Goal: Information Seeking & Learning: Learn about a topic

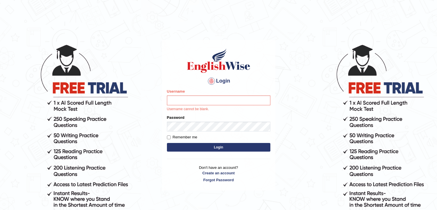
drag, startPoint x: 0, startPoint y: 0, endPoint x: 191, endPoint y: 139, distance: 235.9
click at [191, 139] on label "Remember me" at bounding box center [182, 137] width 30 height 6
click at [171, 139] on input "Remember me" at bounding box center [169, 137] width 4 height 4
checkbox input "true"
click at [186, 100] on input "Username" at bounding box center [218, 100] width 103 height 10
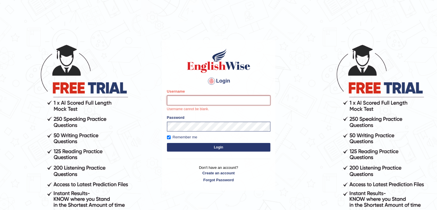
type input "soumya1"
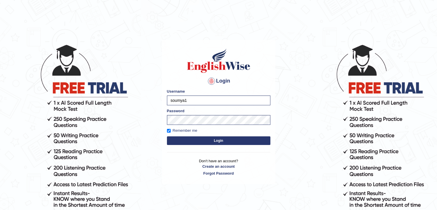
click at [200, 144] on button "Login" at bounding box center [218, 140] width 103 height 9
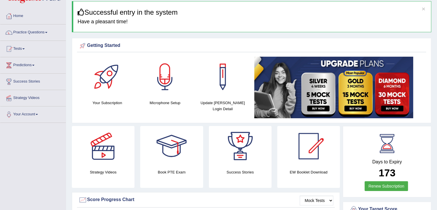
scroll to position [18, 0]
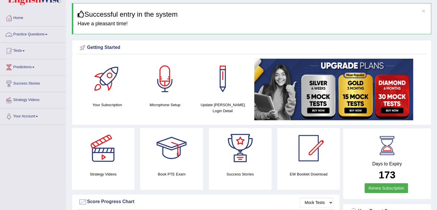
click at [47, 35] on link "Practice Questions" at bounding box center [33, 33] width 66 height 14
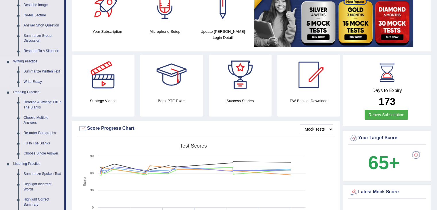
scroll to position [92, 0]
click at [32, 101] on link "Reading & Writing: Fill In The Blanks" at bounding box center [42, 104] width 43 height 15
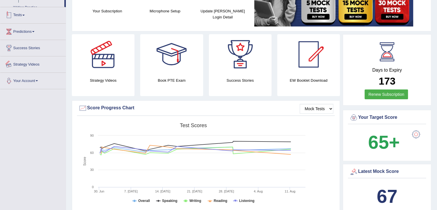
scroll to position [157, 0]
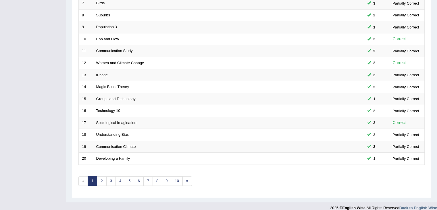
scroll to position [169, 0]
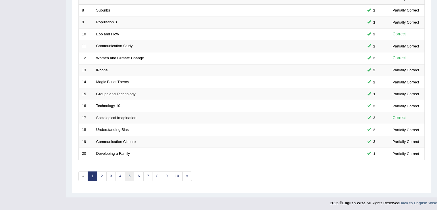
click at [129, 172] on link "5" at bounding box center [129, 175] width 9 height 9
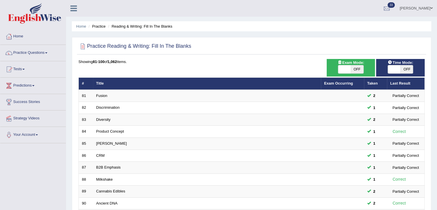
click at [129, 172] on td "B2B Emphasis" at bounding box center [207, 167] width 228 height 12
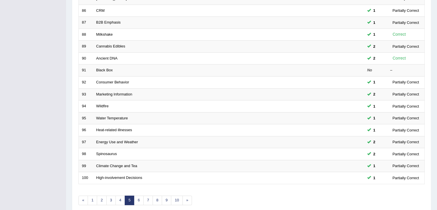
scroll to position [169, 0]
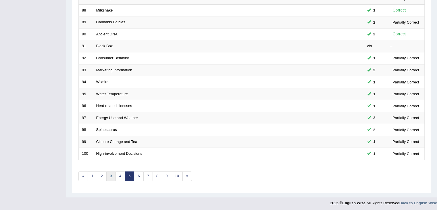
click at [108, 176] on link "3" at bounding box center [110, 175] width 9 height 9
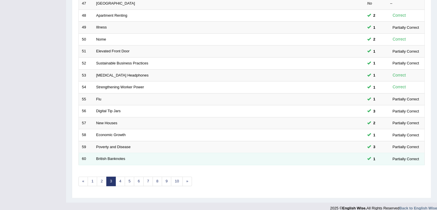
scroll to position [169, 0]
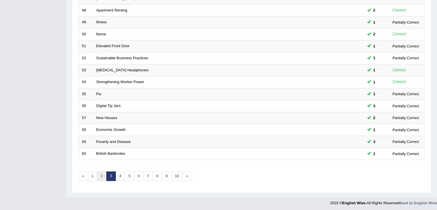
click at [99, 171] on link "2" at bounding box center [101, 175] width 9 height 9
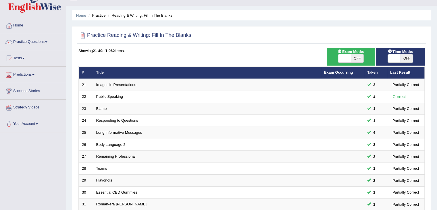
scroll to position [11, 0]
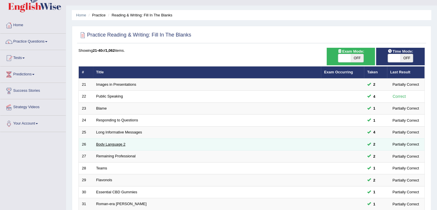
click at [102, 142] on link "Body Language 2" at bounding box center [110, 144] width 29 height 4
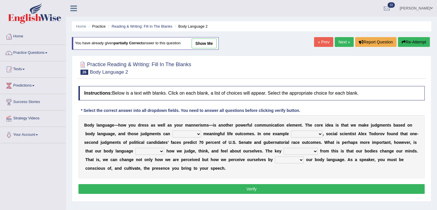
click at [186, 135] on select "predict preserve prevent prepare" at bounding box center [186, 133] width 29 height 7
select select "prepare"
click at [172, 130] on select "predict preserve prevent prepare" at bounding box center [186, 133] width 29 height 7
click at [305, 133] on select "citing having cited to be cited cited" at bounding box center [307, 133] width 32 height 7
select select "cited"
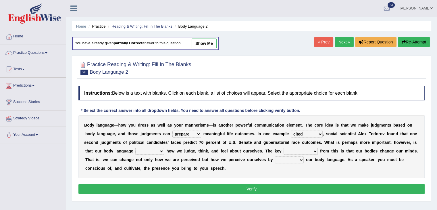
click at [291, 130] on select "citing having cited to be cited cited" at bounding box center [307, 133] width 32 height 7
click at [148, 151] on select "refrains reflects refers refreshes" at bounding box center [149, 151] width 29 height 7
select select "reflects"
click at [135, 148] on select "refrains reflects refers refreshes" at bounding box center [149, 151] width 29 height 7
click at [296, 150] on select "drawback breakthrough takeaway takeoff" at bounding box center [301, 151] width 34 height 7
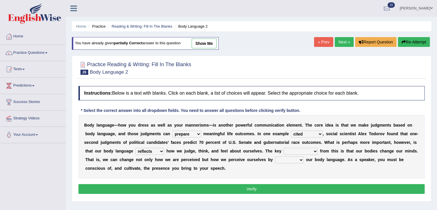
select select "breakthrough"
click at [284, 148] on select "drawback breakthrough takeaway takeoff" at bounding box center [301, 151] width 34 height 7
click at [296, 159] on select "enacting enabling making managing" at bounding box center [289, 159] width 29 height 7
select select "enabling"
click at [275, 156] on select "enacting enabling making managing" at bounding box center [289, 159] width 29 height 7
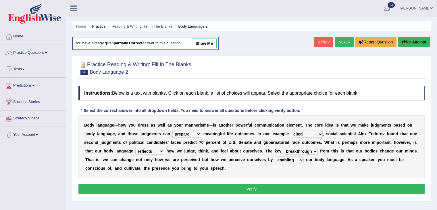
click at [277, 185] on button "Verify" at bounding box center [251, 189] width 346 height 10
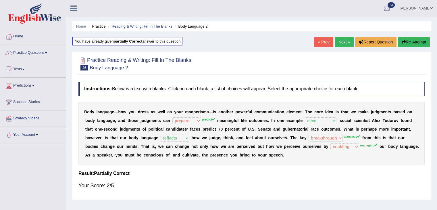
click at [346, 39] on link "Next »" at bounding box center [344, 42] width 19 height 10
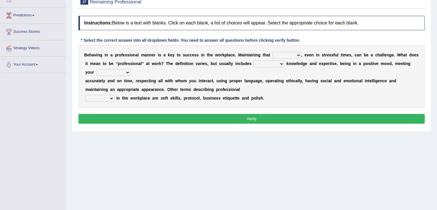
scroll to position [71, 0]
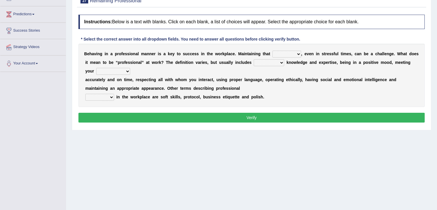
click at [287, 53] on select "demand domain direction demeanor" at bounding box center [286, 54] width 29 height 7
select select "domain"
click at [272, 51] on select "demand domain direction demeanor" at bounding box center [286, 54] width 29 height 7
click at [268, 63] on select "possessing appraising processing assessing" at bounding box center [269, 62] width 30 height 7
select select "assessing"
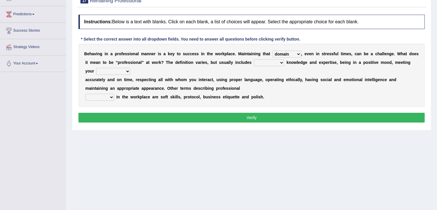
click at [254, 59] on select "possessing appraising processing assessing" at bounding box center [269, 62] width 30 height 7
click at [127, 73] on select "opportunities occupations observations obligations" at bounding box center [113, 71] width 34 height 7
select select "obligations"
click at [96, 68] on select "opportunities occupations observations obligations" at bounding box center [113, 71] width 34 height 7
click at [107, 96] on select "conduct contact condition contract" at bounding box center [99, 97] width 29 height 7
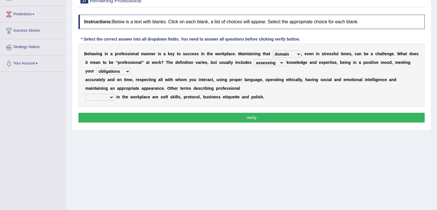
select select "contact"
click at [85, 94] on select "conduct contact condition contract" at bounding box center [99, 97] width 29 height 7
click at [115, 116] on button "Verify" at bounding box center [251, 118] width 346 height 10
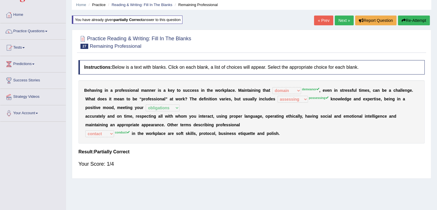
scroll to position [19, 0]
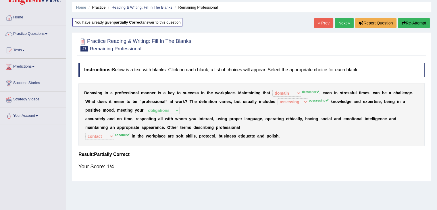
click at [422, 20] on button "Re-Attempt" at bounding box center [414, 23] width 32 height 10
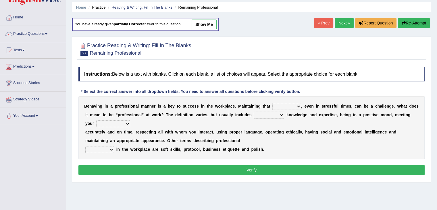
click at [285, 107] on select "demand domain direction demeanor" at bounding box center [286, 106] width 29 height 7
select select "demand"
click at [272, 103] on select "demand domain direction demeanor" at bounding box center [286, 106] width 29 height 7
click at [265, 112] on select "possessing appraising processing assessing" at bounding box center [269, 114] width 30 height 7
select select "processing"
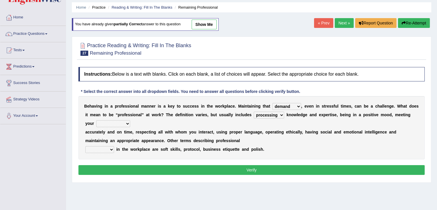
click at [254, 111] on select "possessing appraising processing assessing" at bounding box center [269, 114] width 30 height 7
click at [122, 125] on select "opportunities occupations observations obligations" at bounding box center [113, 123] width 34 height 7
select select "obligations"
click at [96, 120] on select "opportunities occupations observations obligations" at bounding box center [113, 123] width 34 height 7
click at [107, 148] on select "conduct contact condition contract" at bounding box center [99, 149] width 29 height 7
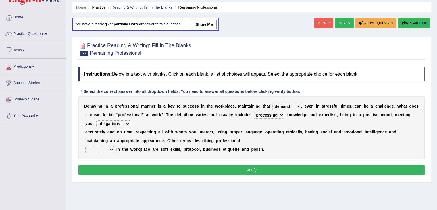
select select "contract"
click at [85, 146] on select "conduct contact condition contract" at bounding box center [99, 149] width 29 height 7
click at [138, 167] on button "Verify" at bounding box center [251, 170] width 346 height 10
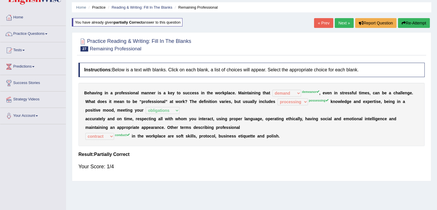
click at [339, 24] on link "Next »" at bounding box center [344, 23] width 19 height 10
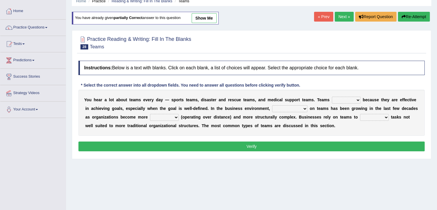
scroll to position [26, 0]
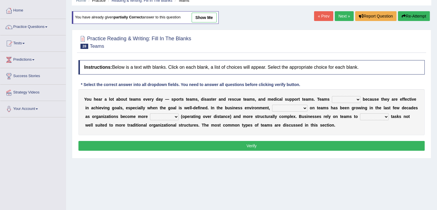
click at [345, 99] on select "exert extend express exist" at bounding box center [346, 99] width 29 height 7
click at [332, 96] on select "exert extend express exist" at bounding box center [346, 99] width 29 height 7
click at [350, 96] on select "exert extend express exist" at bounding box center [346, 99] width 29 height 7
select select "exist"
click at [332, 96] on select "exert extend express exist" at bounding box center [346, 99] width 29 height 7
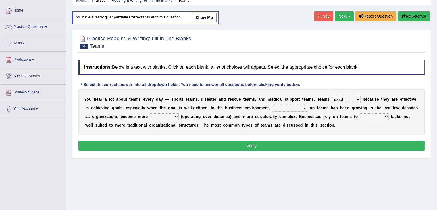
click at [286, 108] on select "reliability reliance realization independence" at bounding box center [289, 108] width 35 height 7
select select "reliance"
click at [272, 105] on select "reliability reliance realization independence" at bounding box center [289, 108] width 35 height 7
click at [163, 116] on select "authentic virtual simplified veritable" at bounding box center [164, 116] width 29 height 7
select select "virtual"
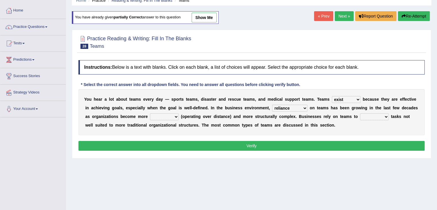
click at [150, 113] on select "authentic virtual simplified veritable" at bounding box center [164, 116] width 29 height 7
click at [368, 117] on select "perform possess compare conform" at bounding box center [374, 116] width 29 height 7
select select "perform"
click at [360, 113] on select "perform possess compare conform" at bounding box center [374, 116] width 29 height 7
click at [326, 142] on button "Verify" at bounding box center [251, 146] width 346 height 10
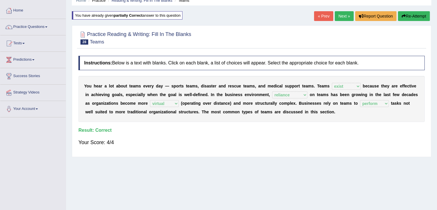
scroll to position [0, 0]
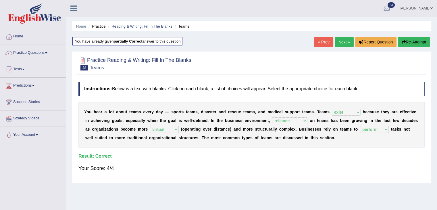
click at [339, 41] on link "Next »" at bounding box center [344, 42] width 19 height 10
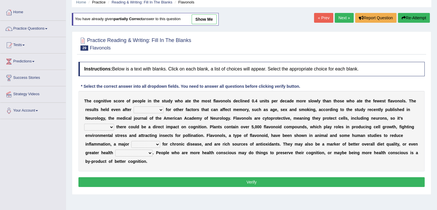
scroll to position [25, 0]
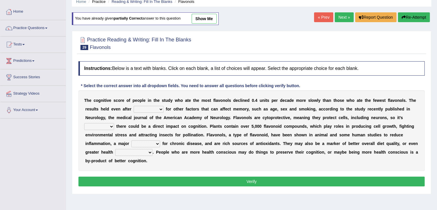
click at [153, 107] on select "consulting adjusting automating advertising" at bounding box center [149, 109] width 30 height 7
click at [134, 106] on select "consulting adjusting automating advertising" at bounding box center [149, 109] width 30 height 7
click at [157, 107] on select "consulting adjusting automating advertising" at bounding box center [149, 109] width 30 height 7
select select "automating"
click at [134, 106] on select "consulting adjusting automating advertising" at bounding box center [149, 109] width 30 height 7
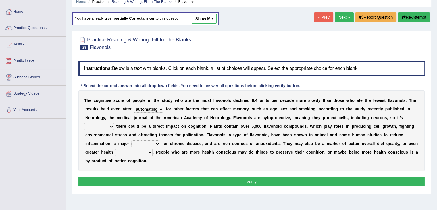
click at [105, 127] on select "irresistible purposeful plausible detrimental" at bounding box center [99, 126] width 30 height 7
select select "plausible"
click at [84, 123] on select "irresistible purposeful plausible detrimental" at bounding box center [99, 126] width 30 height 7
click at [140, 143] on select "nuance module fact trigger" at bounding box center [145, 143] width 29 height 7
select select "trigger"
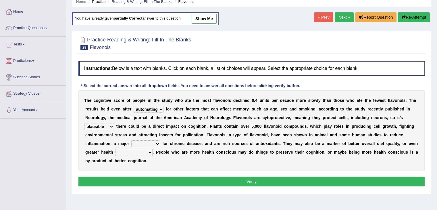
click at [131, 140] on select "nuance module fact trigger" at bounding box center [145, 143] width 29 height 7
click at [141, 151] on select "intervention cognition protection consciousness" at bounding box center [133, 152] width 37 height 7
select select "intervention"
click at [115, 149] on select "intervention cognition protection consciousness" at bounding box center [133, 152] width 37 height 7
click at [155, 107] on select "consulting adjusting automating advertising" at bounding box center [149, 109] width 30 height 7
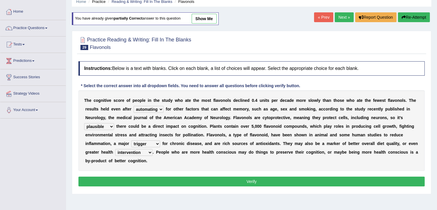
select select "consulting"
click at [134, 106] on select "consulting adjusting automating advertising" at bounding box center [149, 109] width 30 height 7
click at [178, 181] on button "Verify" at bounding box center [251, 181] width 346 height 10
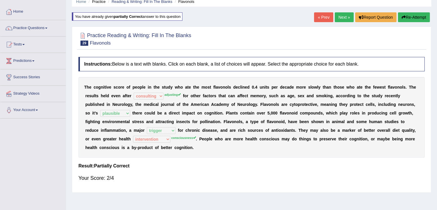
scroll to position [0, 0]
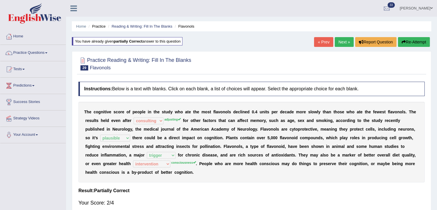
click at [338, 42] on link "Next »" at bounding box center [344, 42] width 19 height 10
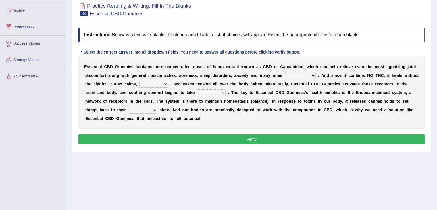
click at [309, 73] on select "pains phenomena poisons ailments" at bounding box center [300, 75] width 31 height 7
select select "phenomena"
click at [285, 72] on select "pains phenomena poisons ailments" at bounding box center [300, 75] width 31 height 7
click at [152, 84] on select "excites relaxes cures digests" at bounding box center [153, 84] width 29 height 7
select select "relaxes"
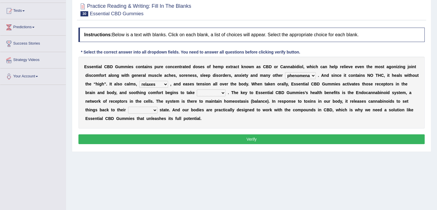
click at [139, 81] on select "excites relaxes cures digests" at bounding box center [153, 84] width 29 height 7
click at [220, 92] on select "it formation in form" at bounding box center [211, 92] width 29 height 7
select select "form"
click at [197, 89] on select "it formation in form" at bounding box center [211, 92] width 29 height 7
click at [153, 111] on select "new next substantial natural" at bounding box center [142, 110] width 29 height 7
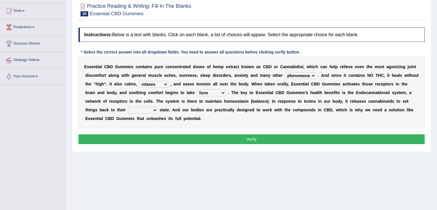
select select "natural"
click at [128, 107] on select "new next substantial natural" at bounding box center [142, 110] width 29 height 7
click at [150, 137] on button "Verify" at bounding box center [251, 139] width 346 height 10
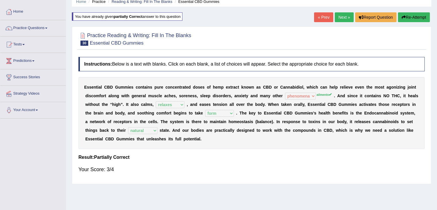
scroll to position [23, 0]
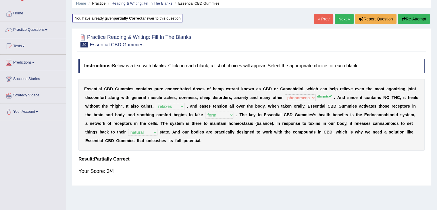
click at [344, 17] on link "Next »" at bounding box center [344, 19] width 19 height 10
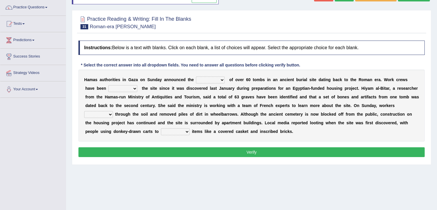
click at [222, 78] on select "downturn discovery creation disability" at bounding box center [210, 79] width 29 height 7
select select "discovery"
click at [196, 76] on select "downturn discovery creation disability" at bounding box center [210, 79] width 29 height 7
click at [115, 86] on select "destroying heralding excavating founding" at bounding box center [122, 88] width 29 height 7
select select "excavating"
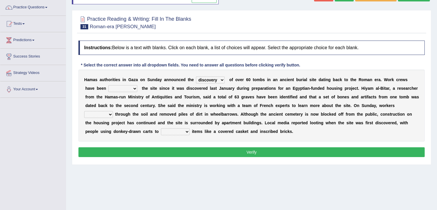
click at [108, 85] on select "destroying heralding excavating founding" at bounding box center [122, 88] width 29 height 7
click at [106, 114] on select "irritated mimicked sifted sipped" at bounding box center [98, 114] width 29 height 7
select select "sifted"
click at [84, 111] on select "irritated mimicked sifted sipped" at bounding box center [98, 114] width 29 height 7
click at [177, 130] on select "haul away go away pull back cheer up" at bounding box center [175, 131] width 29 height 7
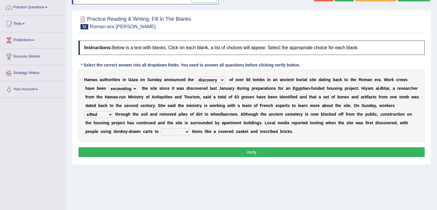
select select "pull back"
click at [161, 128] on select "haul away go away pull back cheer up" at bounding box center [175, 131] width 29 height 7
click at [188, 151] on button "Verify" at bounding box center [251, 152] width 346 height 10
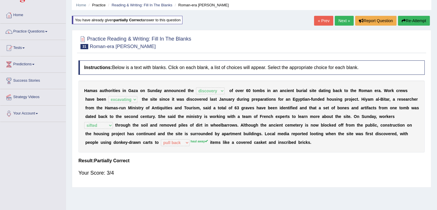
scroll to position [3, 0]
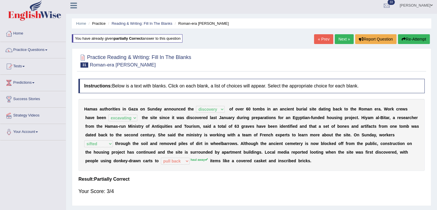
click at [340, 33] on div "Home Practice Reading & Writing: Fill In The Blanks Roman-era Graves You have a…" at bounding box center [251, 140] width 371 height 287
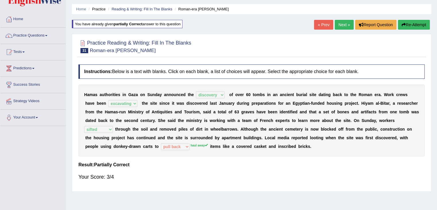
scroll to position [17, 0]
click at [340, 24] on link "Next »" at bounding box center [344, 25] width 19 height 10
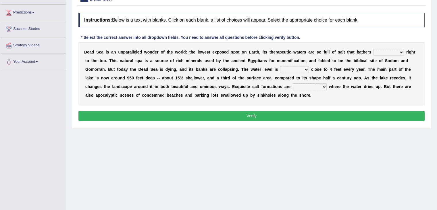
scroll to position [73, 0]
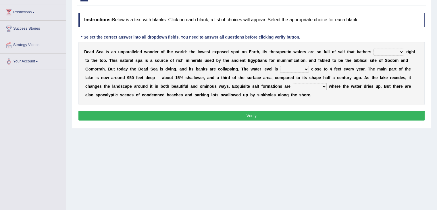
click at [385, 53] on select "float reconstruct sink assert" at bounding box center [388, 52] width 30 height 7
click at [310, 154] on div "Home Practice Reading & Writing: Fill In The Blanks Dead Sea You have already g…" at bounding box center [251, 70] width 371 height 287
click at [392, 49] on select "float reconstruct sink assert" at bounding box center [388, 52] width 30 height 7
select select "sink"
click at [373, 49] on select "float reconstruct sink assert" at bounding box center [388, 52] width 30 height 7
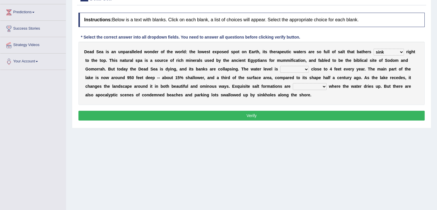
click at [298, 69] on select "dropping paralleling rising keeping" at bounding box center [294, 69] width 29 height 7
select select "rising"
click at [280, 66] on select "dropping paralleling rising keeping" at bounding box center [294, 69] width 29 height 7
click at [309, 86] on select "overwhelmed conserved enhanced revealed" at bounding box center [310, 86] width 34 height 7
select select "enhanced"
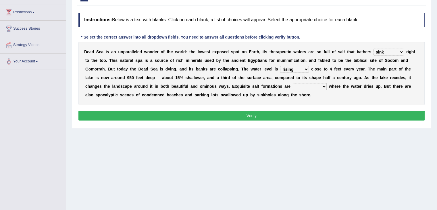
click at [293, 83] on select "overwhelmed conserved enhanced revealed" at bounding box center [310, 86] width 34 height 7
click at [300, 115] on button "Verify" at bounding box center [251, 116] width 346 height 10
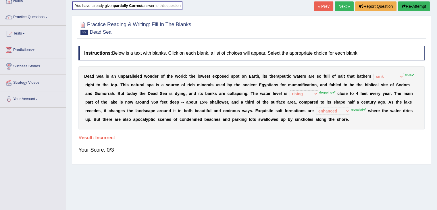
scroll to position [35, 0]
click at [412, 8] on button "Re-Attempt" at bounding box center [414, 7] width 32 height 10
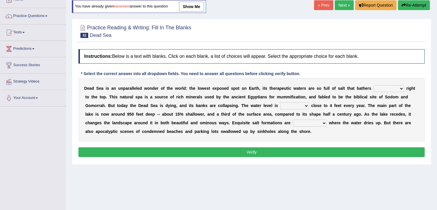
click at [387, 85] on select "float reconstruct sink assert" at bounding box center [388, 88] width 30 height 7
select select "float"
click at [373, 85] on select "float reconstruct sink assert" at bounding box center [388, 88] width 30 height 7
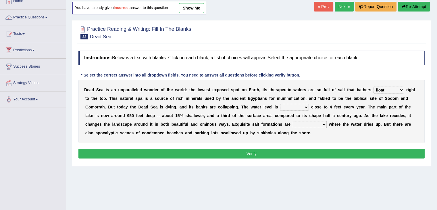
click at [288, 105] on select "dropping paralleling rising keeping" at bounding box center [294, 107] width 29 height 7
select select "dropping"
click at [280, 104] on select "dropping paralleling rising keeping" at bounding box center [294, 107] width 29 height 7
click at [308, 126] on select "overwhelmed conserved enhanced revealed" at bounding box center [310, 124] width 34 height 7
select select "overwhelmed"
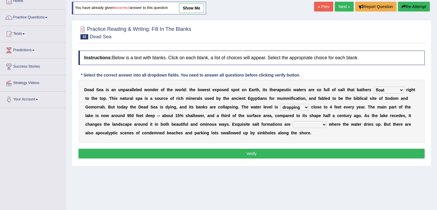
click at [293, 121] on select "overwhelmed conserved enhanced revealed" at bounding box center [310, 124] width 34 height 7
click at [293, 151] on button "Verify" at bounding box center [251, 154] width 346 height 10
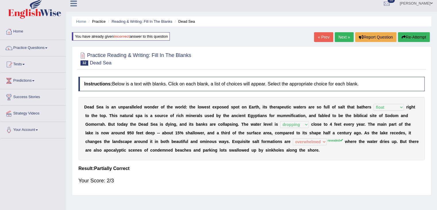
scroll to position [0, 0]
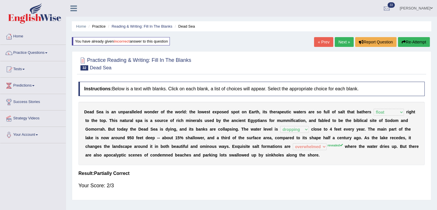
click at [346, 39] on link "Next »" at bounding box center [344, 42] width 19 height 10
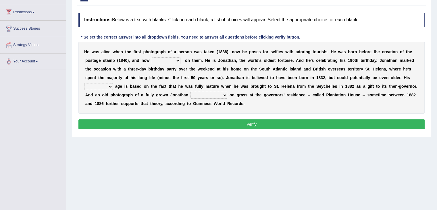
scroll to position [74, 0]
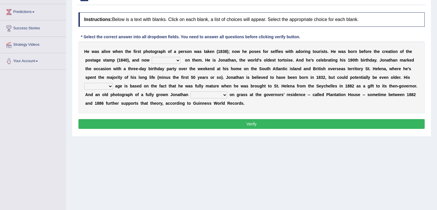
click at [166, 59] on select "appeals appears distracts associates" at bounding box center [166, 60] width 29 height 7
select select "distracts"
click at [152, 57] on select "appeals appears distracts associates" at bounding box center [166, 60] width 29 height 7
click at [106, 86] on select "accurate excellent extreme estimated" at bounding box center [98, 86] width 29 height 7
select select "accurate"
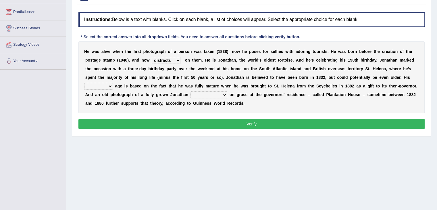
click at [84, 83] on select "accurate excellent extreme estimated" at bounding box center [98, 86] width 29 height 7
click at [207, 95] on select "grabbing grazing eavesdropping gradating" at bounding box center [208, 94] width 37 height 7
select select "eavesdropping"
click at [190, 91] on select "grabbing grazing eavesdropping gradating" at bounding box center [208, 94] width 37 height 7
click at [210, 122] on button "Verify" at bounding box center [251, 124] width 346 height 10
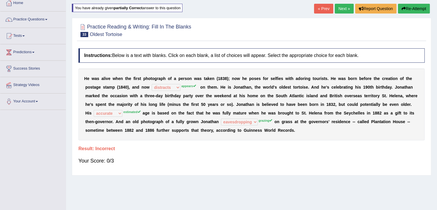
scroll to position [33, 0]
click at [405, 7] on button "Re-Attempt" at bounding box center [414, 9] width 32 height 10
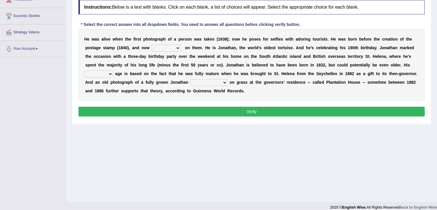
scroll to position [87, 0]
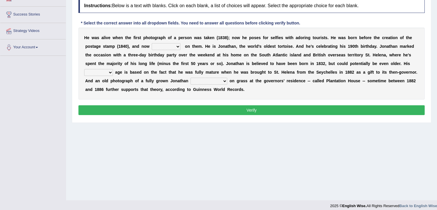
click at [167, 47] on select "appeals appears distracts associates" at bounding box center [166, 46] width 29 height 7
click at [152, 43] on select "appeals appears distracts associates" at bounding box center [166, 46] width 29 height 7
click at [170, 47] on select "appeals appears distracts associates" at bounding box center [166, 46] width 29 height 7
select select "appears"
click at [152, 43] on select "appeals appears distracts associates" at bounding box center [166, 46] width 29 height 7
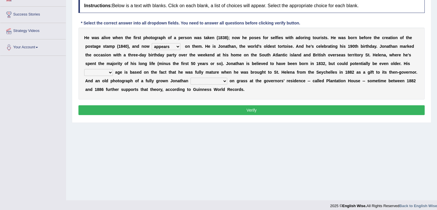
click at [107, 72] on select "accurate excellent extreme estimated" at bounding box center [98, 72] width 29 height 7
select select "estimated"
click at [84, 69] on select "accurate excellent extreme estimated" at bounding box center [98, 72] width 29 height 7
click at [205, 81] on select "grabbing grazing eavesdropping gradating" at bounding box center [208, 81] width 37 height 7
select select "grazing"
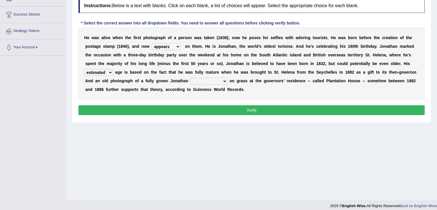
click at [190, 78] on select "grabbing grazing eavesdropping gradating" at bounding box center [208, 81] width 37 height 7
click at [206, 109] on button "Verify" at bounding box center [251, 110] width 346 height 10
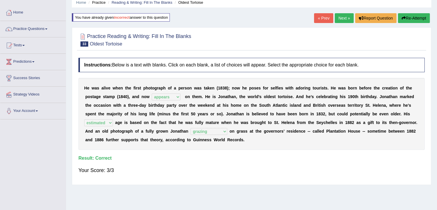
scroll to position [23, 0]
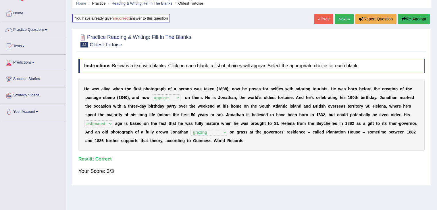
click at [340, 18] on link "Next »" at bounding box center [344, 19] width 19 height 10
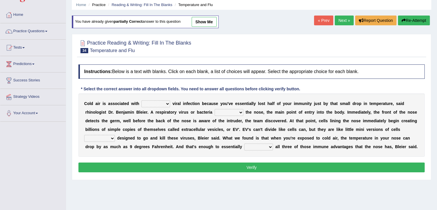
scroll to position [23, 0]
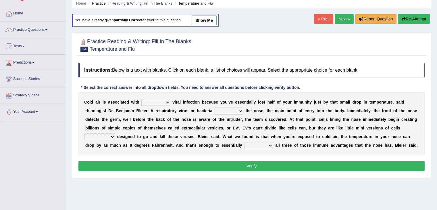
click select "increased decreased stable overrated"
select select "increased"
click select "increased decreased stable overrated"
click select "invades hurts intervenes protects"
select select "invades"
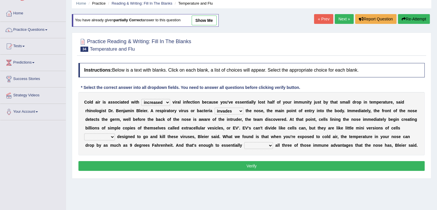
click select "invades hurts intervenes protects"
click select "suddenly responsibly specifically obtrusively"
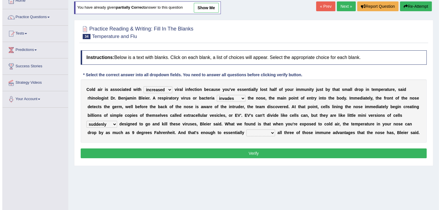
scroll to position [36, 0]
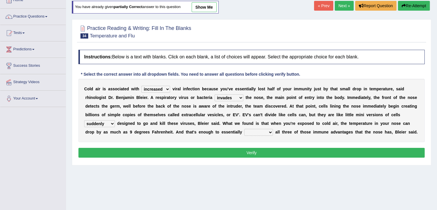
click select "suddenly responsibly specifically obtrusively"
select select "specifically"
click select "suddenly responsibly specifically obtrusively"
click select "work out find out knock out set out"
select select "knock out"
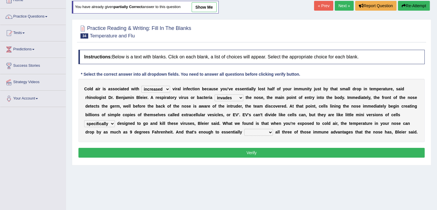
click select "work out find out knock out set out"
click button "Verify"
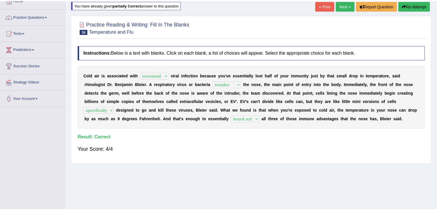
scroll to position [0, 0]
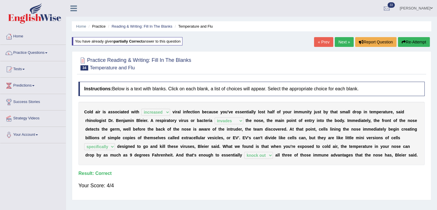
click link "Next »"
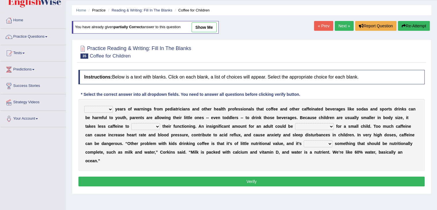
scroll to position [17, 0]
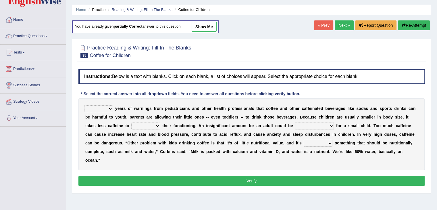
click at [101, 109] on select "Despite Instead Since Over" at bounding box center [98, 108] width 29 height 7
select select "Despite"
click at [84, 105] on select "Despite Instead Since Over" at bounding box center [98, 108] width 29 height 7
click at [153, 123] on select "coexist replicate impair revert" at bounding box center [145, 125] width 29 height 7
select select "replicate"
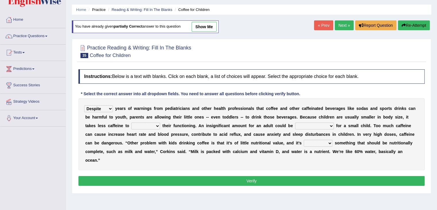
click at [131, 122] on select "coexist replicate impair revert" at bounding box center [145, 125] width 29 height 7
click at [318, 126] on select "overwhelming inconsequential groundbreaking stubborn" at bounding box center [314, 125] width 39 height 7
select select "overwhelming"
click at [295, 122] on select "overwhelming inconsequential groundbreaking stubborn" at bounding box center [314, 125] width 39 height 7
click at [318, 144] on select "changing damaging diverting replacing" at bounding box center [318, 143] width 29 height 7
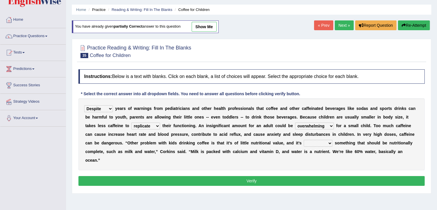
select select "replacing"
click at [304, 140] on select "changing damaging diverting replacing" at bounding box center [318, 143] width 29 height 7
click at [311, 178] on button "Verify" at bounding box center [251, 181] width 346 height 10
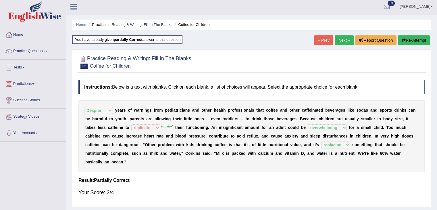
scroll to position [1, 0]
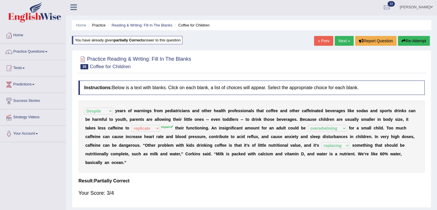
click at [346, 40] on link "Next »" at bounding box center [344, 41] width 19 height 10
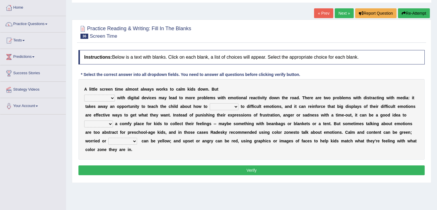
scroll to position [29, 0]
click at [112, 99] on select "consulting reminding suspending soothing" at bounding box center [99, 98] width 31 height 7
click at [84, 95] on select "consulting reminding suspending soothing" at bounding box center [99, 98] width 31 height 7
click at [109, 97] on select "consulting reminding suspending soothing" at bounding box center [99, 98] width 31 height 7
click at [84, 95] on select "consulting reminding suspending soothing" at bounding box center [99, 98] width 31 height 7
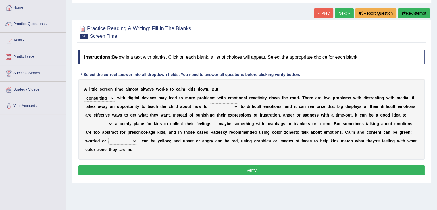
click at [109, 97] on select "consulting reminding suspending soothing" at bounding box center [99, 98] width 31 height 7
select select "suspending"
click at [84, 95] on select "consulting reminding suspending soothing" at bounding box center [99, 98] width 31 height 7
click at [209, 106] on b at bounding box center [208, 106] width 2 height 5
click at [225, 106] on select "comfort respond interact dominate" at bounding box center [224, 106] width 29 height 7
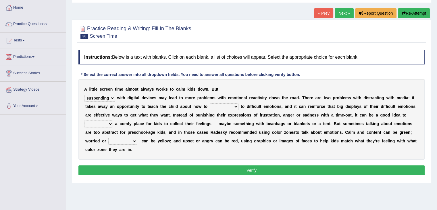
select select "interact"
click at [210, 103] on select "comfort respond interact dominate" at bounding box center [224, 106] width 29 height 7
click at [109, 124] on select "take for set up take into set out" at bounding box center [98, 123] width 29 height 7
select select "set up"
click at [84, 120] on select "take for set up take into set out" at bounding box center [98, 123] width 29 height 7
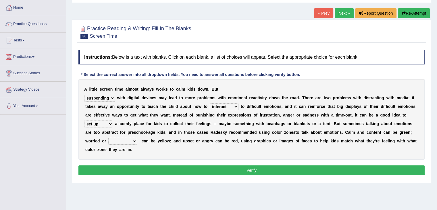
click at [130, 140] on select "agitated educated agape allocated" at bounding box center [122, 141] width 29 height 7
select select "agitated"
click at [108, 138] on select "agitated educated agape allocated" at bounding box center [122, 141] width 29 height 7
click at [140, 165] on button "Verify" at bounding box center [251, 170] width 346 height 10
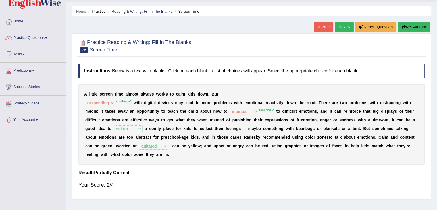
scroll to position [14, 0]
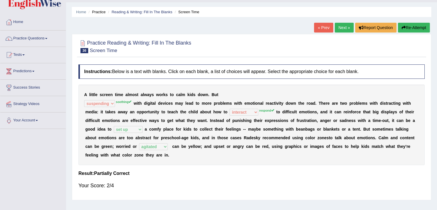
click at [340, 28] on link "Next »" at bounding box center [344, 28] width 19 height 10
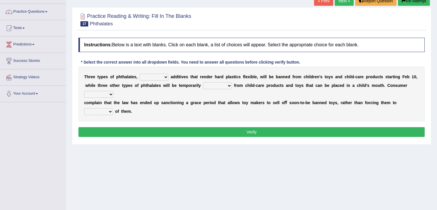
scroll to position [42, 0]
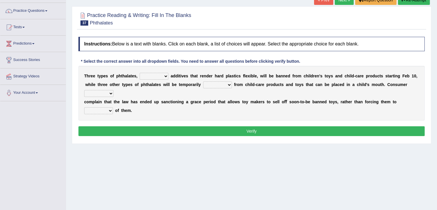
click at [157, 75] on select "nutritional legal expensive chemical" at bounding box center [154, 76] width 29 height 7
select select "chemical"
click at [140, 73] on select "nutritional legal expensive chemical" at bounding box center [154, 76] width 29 height 7
click at [222, 85] on select "originated collected prohibited examined" at bounding box center [217, 84] width 29 height 7
select select "examined"
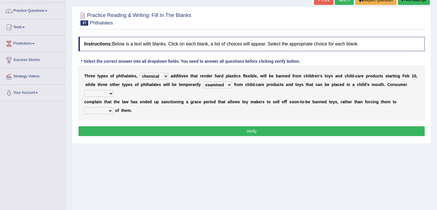
click at [203, 81] on select "originated collected prohibited examined" at bounding box center [217, 84] width 29 height 7
click at [102, 90] on select "fellows dictators candidates advocates" at bounding box center [98, 93] width 29 height 7
select select "advocates"
click at [84, 90] on select "fellows dictators candidates advocates" at bounding box center [98, 93] width 29 height 7
click at [101, 109] on select "deal boast deprive dispose" at bounding box center [98, 110] width 29 height 7
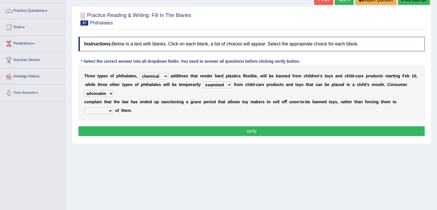
select select "dispose"
click at [84, 107] on select "deal boast deprive dispose" at bounding box center [98, 110] width 29 height 7
click at [128, 129] on button "Verify" at bounding box center [251, 131] width 346 height 10
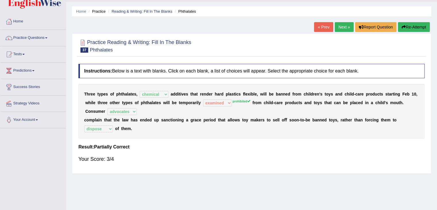
scroll to position [11, 0]
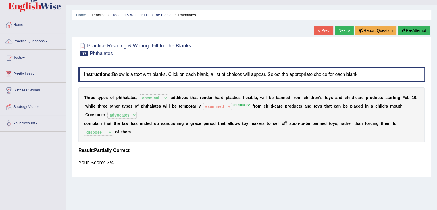
click at [339, 30] on link "Next »" at bounding box center [344, 31] width 19 height 10
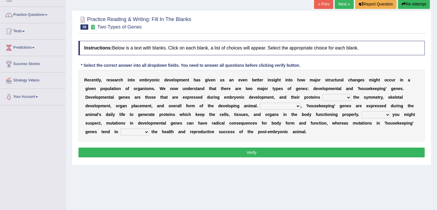
scroll to position [41, 0]
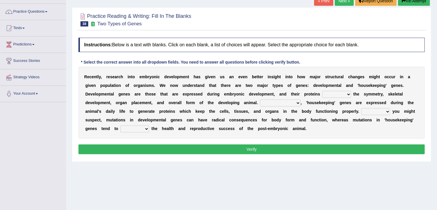
click at [339, 93] on select "push control hold elevate" at bounding box center [336, 94] width 29 height 7
select select "elevate"
click at [322, 91] on select "push control hold elevate" at bounding box center [336, 94] width 29 height 7
click at [290, 102] on select "Correspondingly Inclusively Conversely In contrast" at bounding box center [280, 102] width 41 height 7
select select "In contrast"
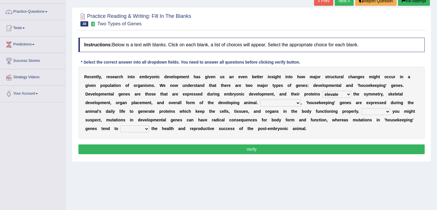
click at [260, 99] on select "Correspondingly Inclusively Conversely In contrast" at bounding box center [280, 102] width 41 height 7
click at [379, 108] on select "For As With Within" at bounding box center [375, 111] width 29 height 7
select select "For"
click at [361, 108] on select "For As With Within" at bounding box center [375, 111] width 29 height 7
click at [140, 129] on select "affect effect interrupt defect" at bounding box center [134, 128] width 29 height 7
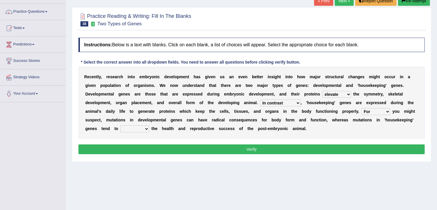
select select "effect"
click at [120, 125] on select "affect effect interrupt defect" at bounding box center [134, 128] width 29 height 7
click at [151, 151] on button "Verify" at bounding box center [251, 149] width 346 height 10
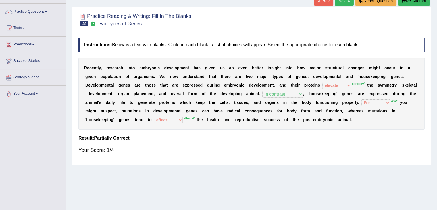
scroll to position [5, 0]
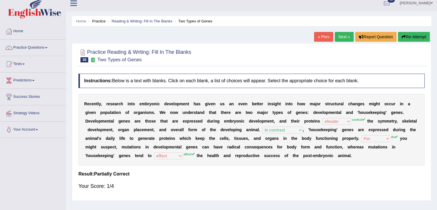
click at [411, 37] on button "Re-Attempt" at bounding box center [414, 37] width 32 height 10
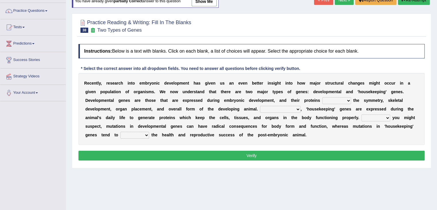
scroll to position [49, 0]
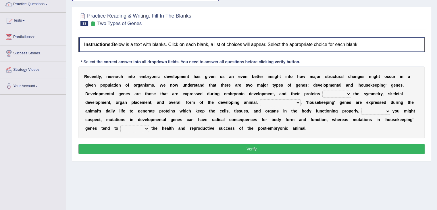
click at [333, 93] on select "push control hold elevate" at bounding box center [336, 93] width 29 height 7
select select "push"
click at [322, 90] on select "push control hold elevate" at bounding box center [336, 93] width 29 height 7
click at [273, 104] on select "Correspondingly Inclusively Conversely In contrast" at bounding box center [280, 102] width 41 height 7
select select "In contrast"
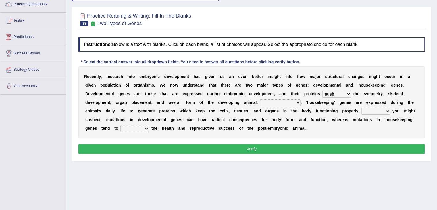
click at [260, 99] on select "Correspondingly Inclusively Conversely In contrast" at bounding box center [280, 102] width 41 height 7
click at [382, 109] on select "For As With Within" at bounding box center [375, 111] width 29 height 7
click at [361, 108] on select "For As With Within" at bounding box center [375, 111] width 29 height 7
click at [373, 106] on div "R e c e n t l y , r e s e a r c h i n t o e m b r y o n i c d e v e l o p m e n…" at bounding box center [251, 102] width 346 height 72
click at [380, 111] on select "For As With Within" at bounding box center [375, 111] width 29 height 7
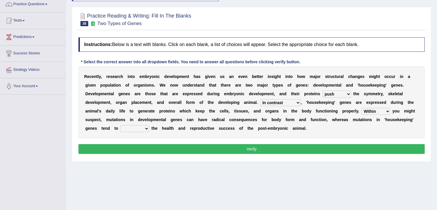
select select "With"
click at [361, 108] on select "For As With Within" at bounding box center [375, 111] width 29 height 7
click at [143, 129] on select "affect effect interrupt defect" at bounding box center [134, 128] width 29 height 7
select select "affect"
click at [120, 125] on select "affect effect interrupt defect" at bounding box center [134, 128] width 29 height 7
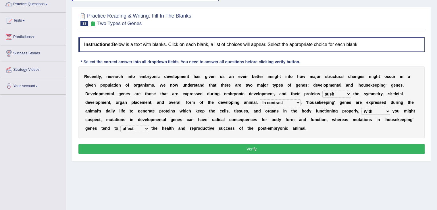
click at [151, 149] on button "Verify" at bounding box center [251, 149] width 346 height 10
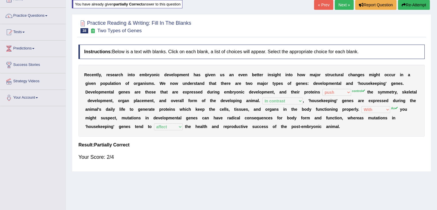
scroll to position [36, 0]
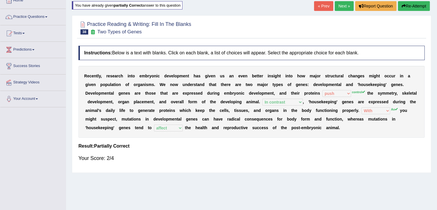
click at [414, 8] on button "Re-Attempt" at bounding box center [414, 6] width 32 height 10
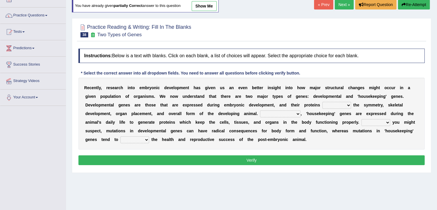
scroll to position [36, 0]
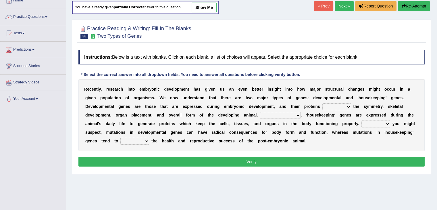
click at [333, 104] on select "push control hold elevate" at bounding box center [336, 106] width 29 height 7
select select "hold"
click at [322, 103] on select "push control hold elevate" at bounding box center [336, 106] width 29 height 7
click at [294, 115] on select "Correspondingly Inclusively Conversely In contrast" at bounding box center [280, 115] width 41 height 7
select select "In contrast"
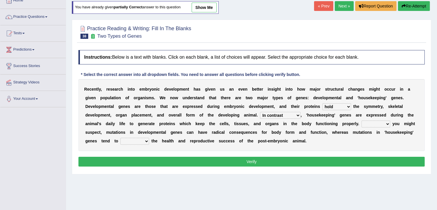
click at [260, 112] on select "Correspondingly Inclusively Conversely In contrast" at bounding box center [280, 115] width 41 height 7
click at [377, 120] on select "For As With Within" at bounding box center [375, 123] width 29 height 7
click at [361, 120] on select "For As With Within" at bounding box center [375, 123] width 29 height 7
click at [375, 124] on select "For As With Within" at bounding box center [375, 123] width 29 height 7
select select "As"
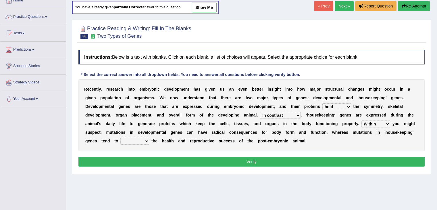
click at [361, 120] on select "For As With Within" at bounding box center [375, 123] width 29 height 7
click at [144, 141] on select "affect effect interrupt defect" at bounding box center [134, 141] width 29 height 7
select select "affect"
click at [120, 138] on select "affect effect interrupt defect" at bounding box center [134, 141] width 29 height 7
click at [142, 158] on button "Verify" at bounding box center [251, 162] width 346 height 10
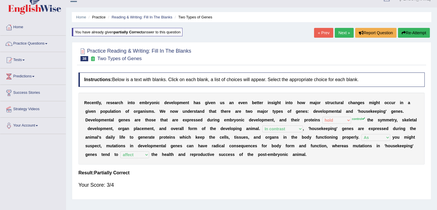
scroll to position [4, 0]
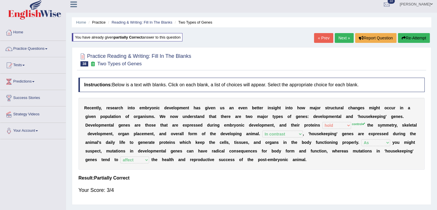
click at [342, 35] on link "Next »" at bounding box center [344, 38] width 19 height 10
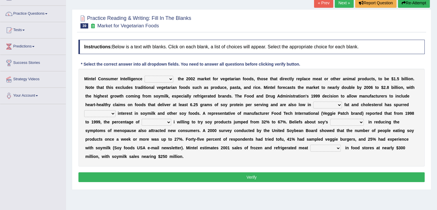
scroll to position [40, 0]
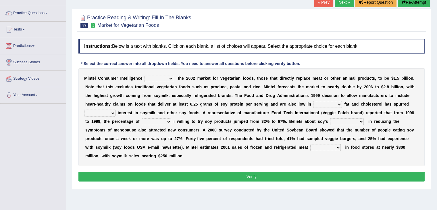
click at [167, 77] on select "deals fulfills creates estimates" at bounding box center [159, 78] width 29 height 7
select select "fulfills"
click at [145, 75] on select "deals fulfills creates estimates" at bounding box center [159, 78] width 29 height 7
click at [162, 97] on div "M i n t e l C o n s u m e r I n t e l l i g e n c e deals fulfills creates esti…" at bounding box center [251, 117] width 346 height 98
click at [324, 104] on select "saturated solid acid liquid" at bounding box center [327, 104] width 29 height 7
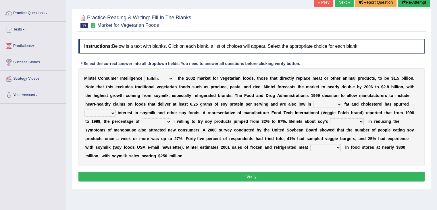
select select "saturated"
click at [313, 101] on select "saturated solid acid liquid" at bounding box center [327, 104] width 29 height 7
click at [102, 114] on select "good big tremendous extreme" at bounding box center [99, 112] width 31 height 7
select select "tremendous"
click at [84, 109] on select "good big tremendous extreme" at bounding box center [99, 112] width 31 height 7
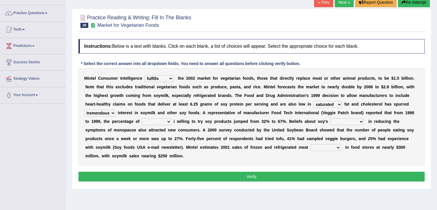
click at [156, 123] on select "guests consumers customers clients" at bounding box center [157, 121] width 30 height 7
select select "consumers"
click at [142, 118] on select "guests consumers customers clients" at bounding box center [157, 121] width 30 height 7
click at [348, 120] on select "effectiveness timeliness efficiency goodness" at bounding box center [347, 121] width 34 height 7
select select "efficiency"
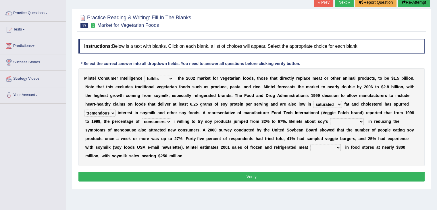
click at [330, 118] on select "effectiveness timeliness efficiency goodness" at bounding box center [347, 121] width 34 height 7
click at [323, 144] on select "foods choices staffs alternatives" at bounding box center [325, 147] width 30 height 7
select select "alternatives"
click at [310, 144] on select "foods choices staffs alternatives" at bounding box center [325, 147] width 30 height 7
click at [314, 176] on button "Verify" at bounding box center [251, 177] width 346 height 10
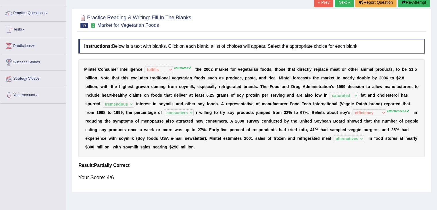
scroll to position [0, 0]
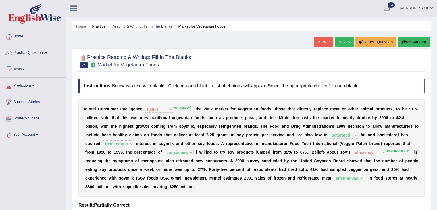
click at [340, 41] on link "Next »" at bounding box center [344, 42] width 19 height 10
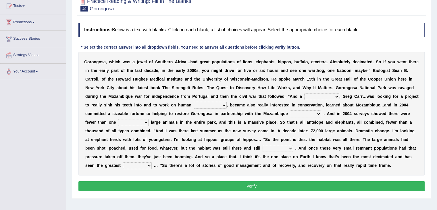
scroll to position [82, 0]
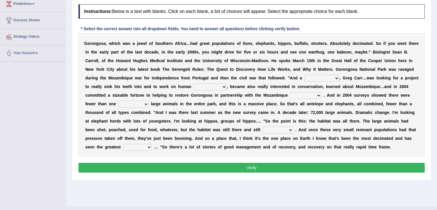
click at [330, 76] on select "passion solstice ballast philanthropist" at bounding box center [321, 78] width 35 height 7
select select "philanthropist"
click at [304, 75] on select "passion solstice ballast philanthropist" at bounding box center [321, 78] width 35 height 7
click at [219, 84] on select "negligence prevalence development malevolence" at bounding box center [210, 86] width 33 height 7
select select "development"
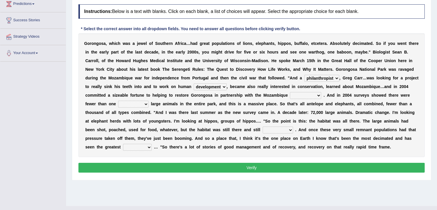
click at [194, 83] on select "negligence prevalence development malevolence" at bounding box center [210, 86] width 33 height 7
click at [307, 95] on select "parliament semanticist government journalist" at bounding box center [305, 95] width 31 height 7
select select "government"
click at [290, 92] on select "parliament semanticist government journalist" at bounding box center [305, 95] width 31 height 7
click at [141, 103] on select "deflowered embowered roundest thousand" at bounding box center [133, 104] width 30 height 7
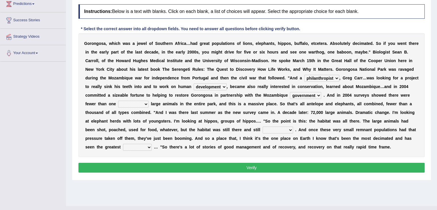
select select "thousand"
click at [118, 101] on select "deflowered embowered roundest thousand" at bounding box center [133, 104] width 30 height 7
click at [290, 130] on select "assertive incidental compulsive productive" at bounding box center [278, 129] width 30 height 7
select select "productive"
click at [263, 126] on select "assertive incidental compulsive productive" at bounding box center [278, 129] width 30 height 7
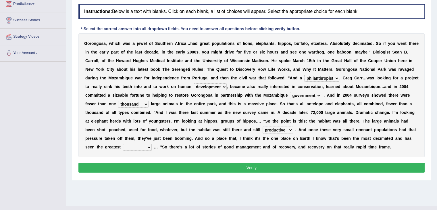
click at [142, 149] on select "recovery efficacy golly stumpy" at bounding box center [137, 147] width 29 height 7
select select "recovery"
click at [123, 144] on select "recovery efficacy golly stumpy" at bounding box center [137, 147] width 29 height 7
click at [150, 166] on button "Verify" at bounding box center [251, 168] width 346 height 10
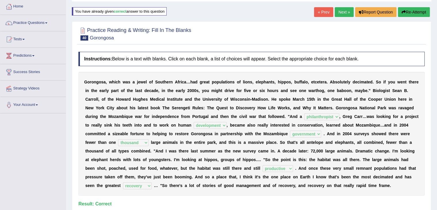
scroll to position [29, 0]
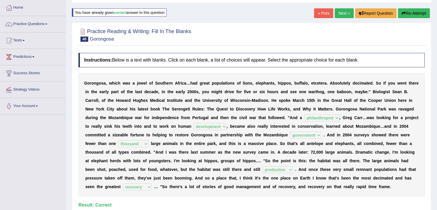
click at [341, 14] on link "Next »" at bounding box center [344, 13] width 19 height 10
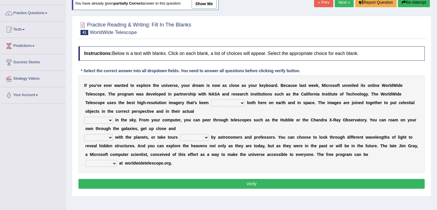
scroll to position [40, 0]
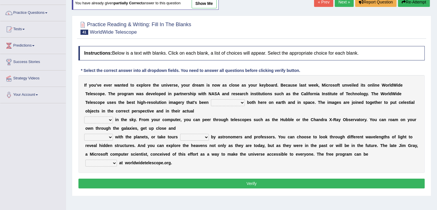
click at [227, 101] on select "degraded ascended remonstrated generated" at bounding box center [228, 102] width 34 height 7
select select "generated"
click at [211, 99] on select "degraded ascended remonstrated generated" at bounding box center [228, 102] width 34 height 7
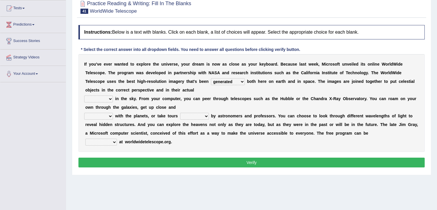
scroll to position [61, 0]
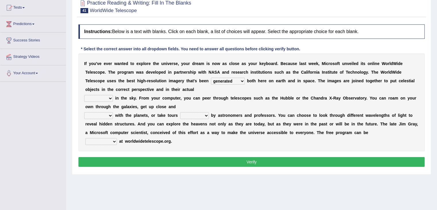
click at [106, 95] on select "aspects parts conditions positions" at bounding box center [98, 98] width 29 height 7
select select "positions"
click at [84, 95] on select "aspects parts conditions positions" at bounding box center [98, 98] width 29 height 7
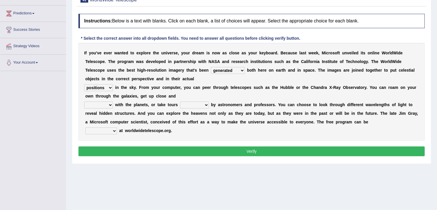
scroll to position [73, 0]
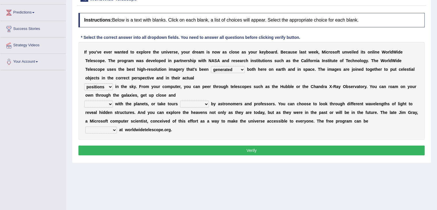
click at [103, 101] on select "personal individual apart polite" at bounding box center [98, 104] width 29 height 7
select select "apart"
click at [84, 101] on select "personal individual apart polite" at bounding box center [98, 104] width 29 height 7
click at [202, 105] on select "guide guided guiding to guide" at bounding box center [194, 104] width 29 height 7
select select "guided"
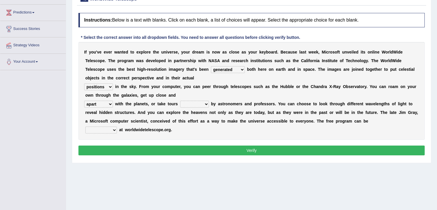
click at [180, 101] on select "guide guided guiding to guide" at bounding box center [194, 104] width 29 height 7
click at [111, 129] on select "upheld downloaded loaded posted" at bounding box center [101, 129] width 32 height 7
select select "downloaded"
click at [85, 126] on select "upheld downloaded loaded posted" at bounding box center [101, 129] width 32 height 7
click at [118, 150] on button "Verify" at bounding box center [251, 150] width 346 height 10
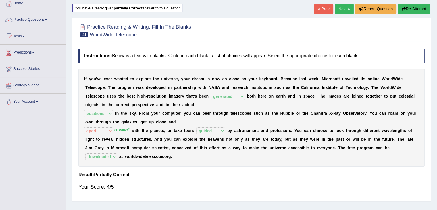
scroll to position [33, 0]
click at [339, 8] on link "Next »" at bounding box center [344, 9] width 19 height 10
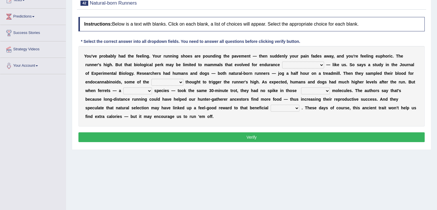
scroll to position [92, 0]
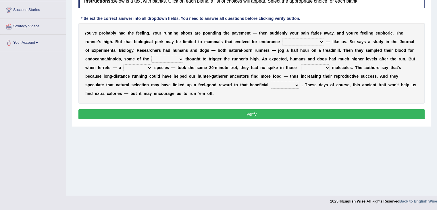
click at [301, 43] on select "dykes personalize classifies exercise" at bounding box center [303, 41] width 42 height 7
select select "classifies"
click at [282, 38] on select "dykes personalize classifies exercise" at bounding box center [303, 41] width 42 height 7
click at [167, 57] on select "almshouse turnarounds compounds foxhounds" at bounding box center [167, 59] width 32 height 7
select select "compounds"
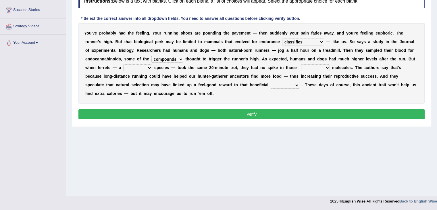
click at [151, 56] on select "almshouse turnarounds compounds foxhounds" at bounding box center [167, 59] width 32 height 7
click at [139, 68] on select "excellency merely faerie sedentary" at bounding box center [137, 67] width 29 height 7
select select "sedentary"
click at [123, 64] on select "excellency merely faerie sedentary" at bounding box center [137, 67] width 29 height 7
click at [313, 67] on select "groaned feel-good inchoate loaned" at bounding box center [315, 67] width 29 height 7
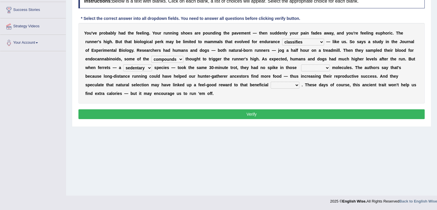
select select "loaned"
click at [301, 64] on select "groaned feel-good inchoate loaned" at bounding box center [315, 67] width 29 height 7
click at [271, 83] on select "wager exchanger behavior regulator" at bounding box center [285, 85] width 29 height 7
select select "behavior"
click at [271, 82] on select "wager exchanger behavior regulator" at bounding box center [285, 85] width 29 height 7
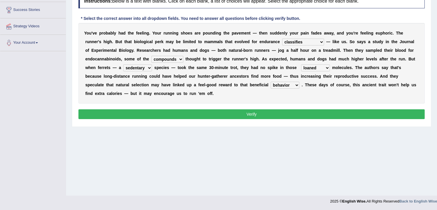
click at [246, 115] on button "Verify" at bounding box center [251, 114] width 346 height 10
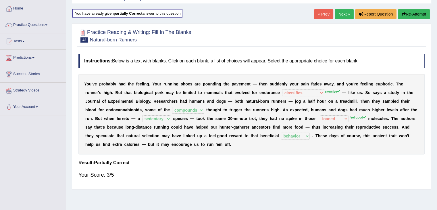
scroll to position [28, 0]
click at [342, 14] on link "Next »" at bounding box center [344, 14] width 19 height 10
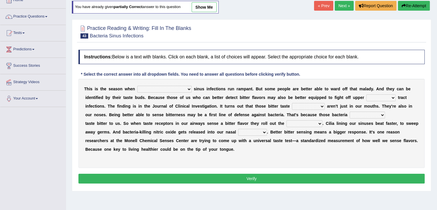
scroll to position [38, 0]
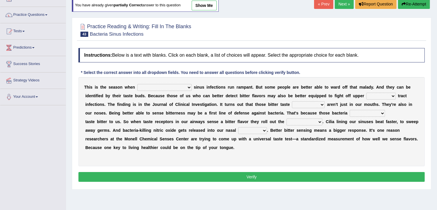
click at [163, 86] on select "conventicle [DEMOGRAPHIC_DATA] bacterial prissier" at bounding box center [164, 87] width 54 height 7
select select "bacterial"
click at [137, 84] on select "conventicle [DEMOGRAPHIC_DATA] bacterial prissier" at bounding box center [164, 87] width 54 height 7
click at [366, 94] on select "faulty respiratory togae gawky" at bounding box center [380, 96] width 29 height 7
select select "respiratory"
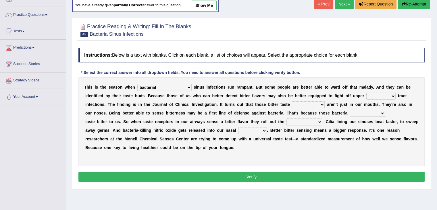
click at [366, 93] on select "faulty respiratory togae gawky" at bounding box center [380, 96] width 29 height 7
click at [292, 104] on select "depressions dinners submissions receptors" at bounding box center [308, 104] width 33 height 7
select select "receptors"
click at [292, 101] on select "depressions dinners submissions receptors" at bounding box center [308, 104] width 33 height 7
click at [350, 111] on select "purposelessly actually diagonally providently" at bounding box center [367, 113] width 35 height 7
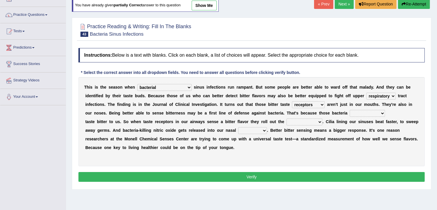
select select "actually"
click at [350, 110] on select "purposelessly actually diagonally providently" at bounding box center [367, 113] width 35 height 7
click at [310, 123] on select "defenses contradictions chestnuts pelvis" at bounding box center [304, 121] width 36 height 7
select select "defenses"
click at [286, 118] on select "defenses contradictions chestnuts pelvis" at bounding box center [304, 121] width 36 height 7
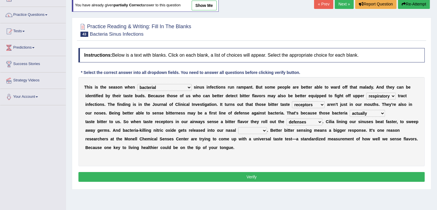
click at [262, 128] on select "causalities localities infirmities cavities" at bounding box center [252, 130] width 29 height 7
select select "cavities"
click at [238, 127] on select "causalities localities infirmities cavities" at bounding box center [252, 130] width 29 height 7
click at [253, 176] on button "Verify" at bounding box center [251, 177] width 346 height 10
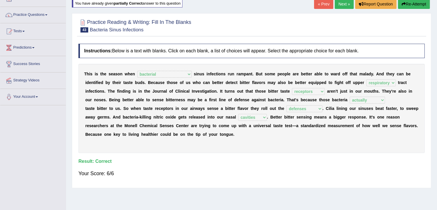
click at [339, 6] on link "Next »" at bounding box center [344, 4] width 19 height 10
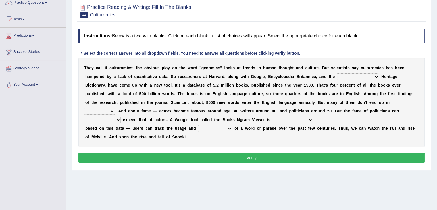
scroll to position [51, 0]
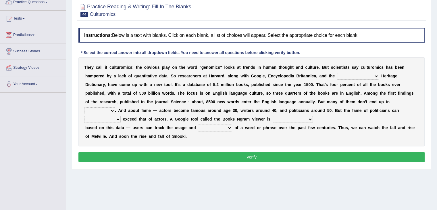
click at [355, 76] on select "Mettlesome Silicon [MEDICAL_DATA] American" at bounding box center [358, 76] width 42 height 7
select select "American"
click at [337, 73] on select "Mettlesome Silicon [MEDICAL_DATA] American" at bounding box center [358, 76] width 42 height 7
click at [115, 107] on select "veterinaries fairies dictionaries smithies" at bounding box center [99, 110] width 31 height 7
select select "fairies"
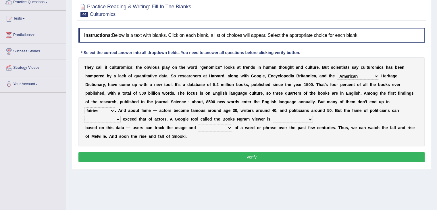
click at [115, 107] on select "veterinaries fairies dictionaries smithies" at bounding box center [99, 110] width 31 height 7
click at [121, 116] on select "intelligibly eventually venturesomely preferably" at bounding box center [102, 119] width 36 height 7
select select "eventually"
click at [121, 116] on select "intelligibly eventually venturesomely preferably" at bounding box center [102, 119] width 36 height 7
click at [273, 118] on select "nonoccupational nonbreakable trainable available" at bounding box center [293, 119] width 40 height 7
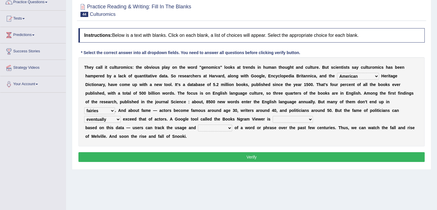
click at [273, 116] on select "nonoccupational nonbreakable trainable available" at bounding box center [293, 119] width 40 height 7
click at [273, 117] on select "nonoccupational nonbreakable trainable available" at bounding box center [293, 119] width 40 height 7
click at [273, 116] on select "nonoccupational nonbreakable trainable available" at bounding box center [293, 119] width 40 height 7
click at [273, 118] on select "nonoccupational nonbreakable trainable available" at bounding box center [293, 119] width 40 height 7
select select "available"
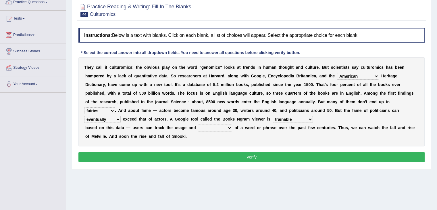
click at [273, 116] on select "nonoccupational nonbreakable trainable available" at bounding box center [293, 119] width 40 height 7
click at [219, 128] on select "frequency derisory drearily inappreciably" at bounding box center [215, 127] width 34 height 7
select select "frequency"
click at [198, 124] on select "frequency derisory drearily inappreciably" at bounding box center [215, 127] width 34 height 7
click at [217, 156] on button "Verify" at bounding box center [251, 157] width 346 height 10
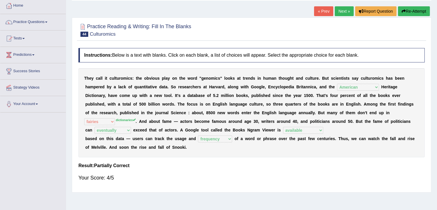
scroll to position [25, 0]
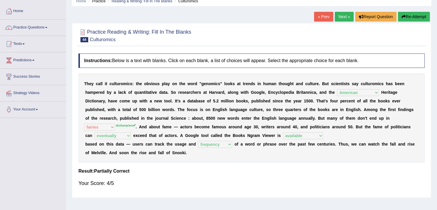
click at [337, 16] on link "Next »" at bounding box center [344, 17] width 19 height 10
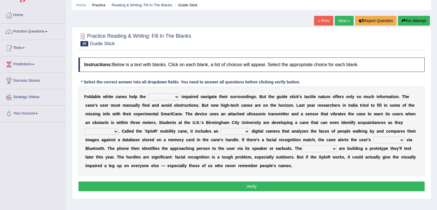
scroll to position [22, 0]
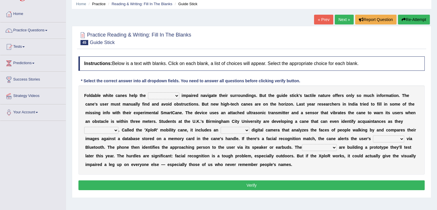
click at [165, 98] on select "felicity insensitivity visually malleability" at bounding box center [163, 95] width 31 height 7
select select "visually"
click at [148, 92] on select "felicity insensitivity visually malleability" at bounding box center [163, 95] width 31 height 7
click at [111, 129] on select "likelihood throat northernmost approach" at bounding box center [101, 130] width 34 height 7
select select "likelihood"
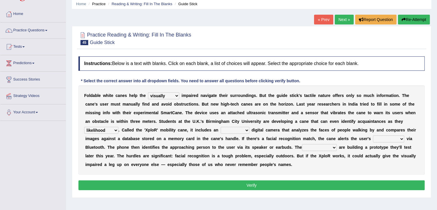
click at [84, 127] on select "likelihood throat northernmost approach" at bounding box center [101, 130] width 34 height 7
click at [232, 128] on select "untested embedded deadest skinhead" at bounding box center [235, 130] width 29 height 7
select select "embedded"
click at [221, 127] on select "untested embedded deadest skinhead" at bounding box center [235, 130] width 29 height 7
click at [380, 138] on select "waterborne alone smartphone postpone" at bounding box center [388, 138] width 31 height 7
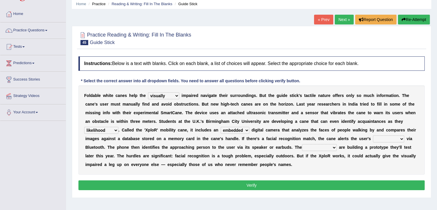
select select "smartphone"
click at [373, 135] on select "waterborne alone smartphone postpone" at bounding box center [388, 138] width 31 height 7
click at [317, 148] on select "jurisprudence bootless students jukebox" at bounding box center [319, 147] width 35 height 7
select select "students"
click at [302, 144] on select "jurisprudence bootless students jukebox" at bounding box center [319, 147] width 35 height 7
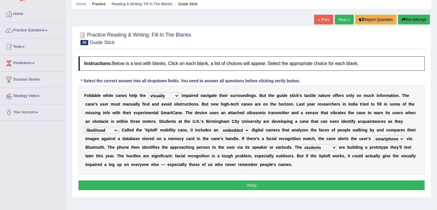
click at [297, 180] on button "Verify" at bounding box center [251, 185] width 346 height 10
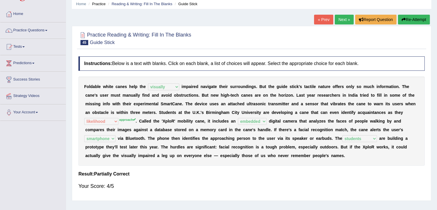
click at [339, 17] on link "Next »" at bounding box center [344, 20] width 19 height 10
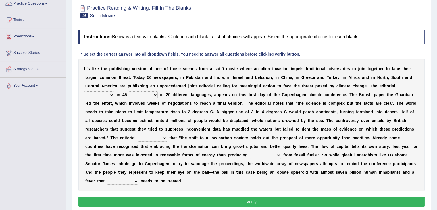
scroll to position [58, 0]
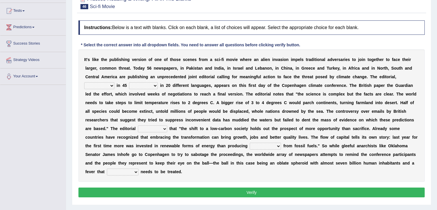
click at [110, 84] on select "published publicized burnished transmitted" at bounding box center [99, 85] width 30 height 7
select select "published"
click at [84, 82] on select "published publicized burnished transmitted" at bounding box center [99, 85] width 30 height 7
click at [148, 83] on select "clans countries continents terraces" at bounding box center [143, 85] width 29 height 7
select select "countries"
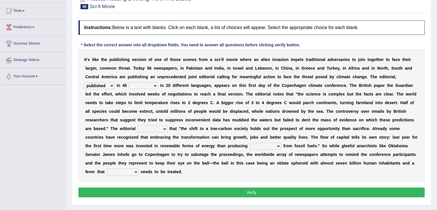
click at [129, 82] on select "clans countries continents terraces" at bounding box center [143, 85] width 29 height 7
click at [156, 131] on select "modified protested recognized declined" at bounding box center [152, 128] width 29 height 7
select select "recognized"
click at [138, 125] on select "modified protested recognized declined" at bounding box center [152, 128] width 29 height 7
click at [157, 123] on div "I t ' s l i k e t h e p u b l i s h i n g v e r s i o n o f o n e o f t h o s e…" at bounding box center [251, 115] width 346 height 132
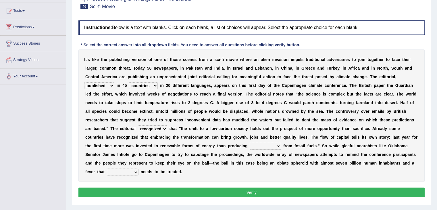
click at [160, 128] on select "modified protested recognized declined" at bounding box center [152, 128] width 29 height 7
click at [138, 125] on select "modified protested recognized declined" at bounding box center [152, 128] width 29 height 7
click at [264, 145] on select "electricity indivisibility negativity significance" at bounding box center [265, 145] width 31 height 7
select select "electricity"
click at [250, 142] on select "electricity indivisibility negativity significance" at bounding box center [265, 145] width 31 height 7
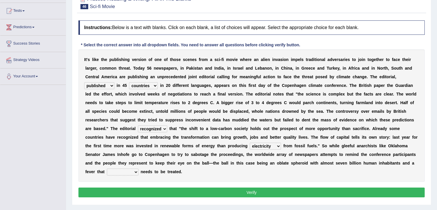
click at [131, 171] on select "solicitously desperately ephemerally peripherally" at bounding box center [123, 171] width 32 height 7
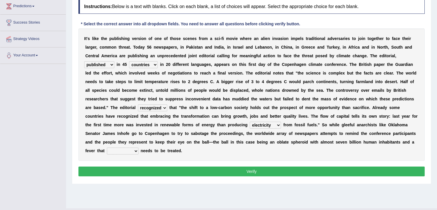
scroll to position [80, 0]
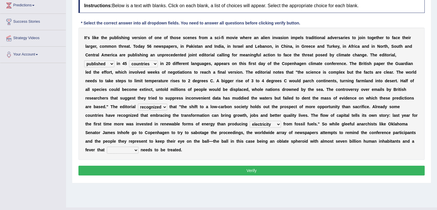
click at [127, 150] on select "solicitously desperately ephemerally peripherally" at bounding box center [123, 150] width 32 height 7
select select "desperately"
click at [107, 147] on select "solicitously desperately ephemerally peripherally" at bounding box center [123, 150] width 32 height 7
click at [147, 167] on button "Verify" at bounding box center [251, 170] width 346 height 10
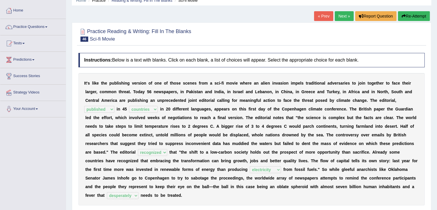
scroll to position [25, 0]
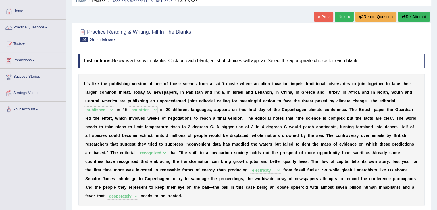
click at [335, 20] on link "Next »" at bounding box center [344, 17] width 19 height 10
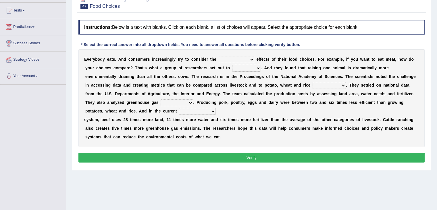
scroll to position [61, 0]
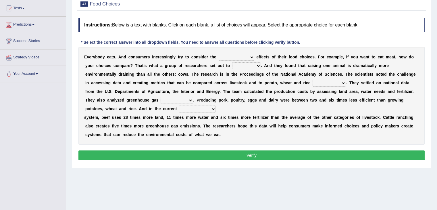
click at [232, 55] on select "spiritual economic environmental material" at bounding box center [237, 57] width 36 height 7
select select "economic"
click at [219, 54] on select "spiritual economic environmental material" at bounding box center [237, 57] width 36 height 7
click at [251, 64] on select "exemplify squander discover purchase" at bounding box center [246, 65] width 29 height 7
select select "discover"
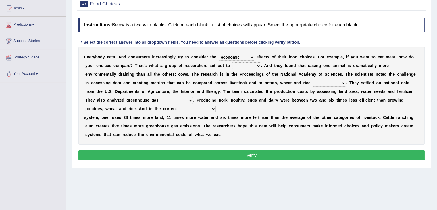
click at [232, 62] on select "exemplify squander discover purchase" at bounding box center [246, 65] width 29 height 7
click at [324, 82] on select "production corruption consumption inventory" at bounding box center [329, 83] width 33 height 7
click at [313, 80] on select "production corruption consumption inventory" at bounding box center [329, 83] width 33 height 7
click at [328, 82] on select "production corruption consumption inventory" at bounding box center [329, 83] width 33 height 7
select select "production"
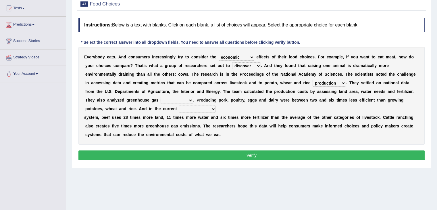
click at [313, 80] on select "production corruption consumption inventory" at bounding box center [329, 83] width 33 height 7
click at [178, 102] on select "conjectures manufacture emissions purification" at bounding box center [177, 100] width 32 height 7
select select "emissions"
click at [161, 97] on select "conjectures manufacture emissions purification" at bounding box center [177, 100] width 32 height 7
click at [204, 106] on select "agricultural impalpable ungrammatical terminal" at bounding box center [197, 108] width 37 height 7
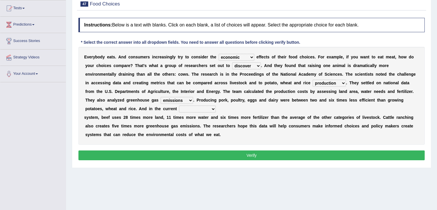
select select "agricultural"
click at [179, 105] on select "agricultural impalpable ungrammatical terminal" at bounding box center [197, 108] width 37 height 7
click at [205, 154] on button "Verify" at bounding box center [251, 155] width 346 height 10
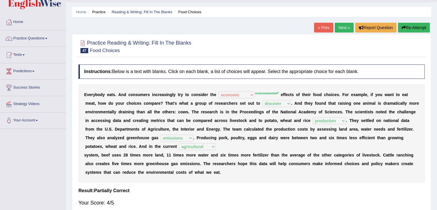
scroll to position [12, 0]
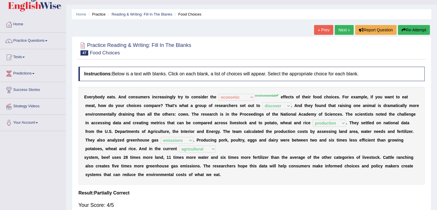
click at [339, 26] on link "Next »" at bounding box center [344, 30] width 19 height 10
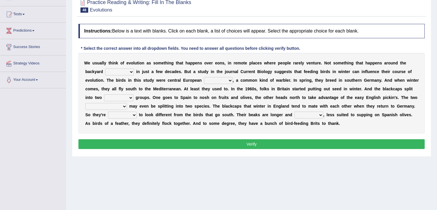
scroll to position [58, 0]
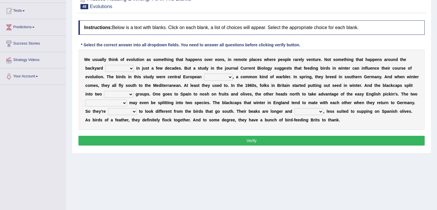
click at [128, 68] on select "beaver believer birdfeeder phonier" at bounding box center [119, 68] width 29 height 7
select select "birdfeeder"
click at [105, 65] on select "beaver believer birdfeeder phonier" at bounding box center [119, 68] width 29 height 7
click at [225, 75] on select "blackcaps pox flaps chats" at bounding box center [218, 77] width 29 height 7
select select "flaps"
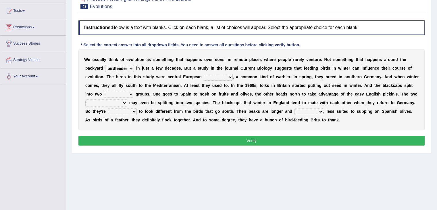
click at [204, 74] on select "blackcaps pox flaps chats" at bounding box center [218, 77] width 29 height 7
click at [123, 93] on select "distinct bit disconnect split" at bounding box center [118, 94] width 29 height 7
select select "distinct"
click at [104, 91] on select "distinct bit disconnect split" at bounding box center [118, 94] width 29 height 7
click at [117, 104] on select "elevators populations breakers contraindications" at bounding box center [106, 102] width 42 height 7
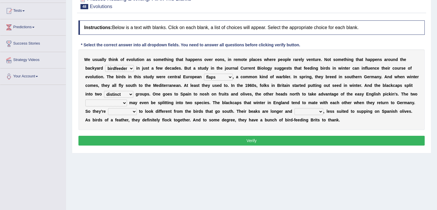
select select "contraindications"
click at [85, 99] on select "elevators populations breakers contraindications" at bounding box center [106, 102] width 42 height 7
click at [129, 110] on select "starting blotting wanting padding" at bounding box center [122, 111] width 29 height 7
select select "starting"
click at [108, 108] on select "starting blotting wanting padding" at bounding box center [122, 111] width 29 height 7
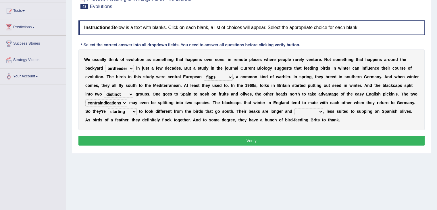
click at [301, 112] on select "freshwater spillover scheduler narrower" at bounding box center [308, 111] width 29 height 7
select select "freshwater"
click at [294, 108] on select "freshwater spillover scheduler narrower" at bounding box center [308, 111] width 29 height 7
click at [282, 140] on button "Verify" at bounding box center [251, 141] width 346 height 10
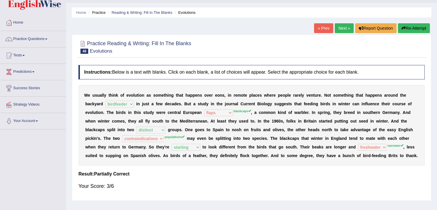
scroll to position [13, 0]
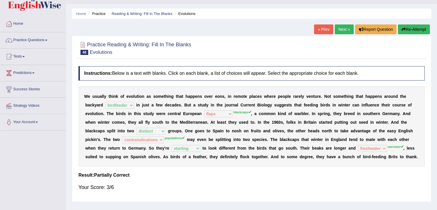
click at [340, 26] on link "Next »" at bounding box center [344, 29] width 19 height 10
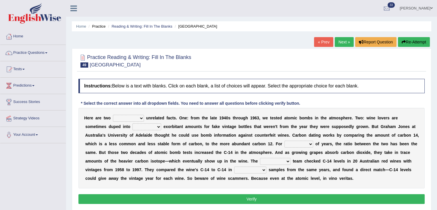
scroll to position [20, 0]
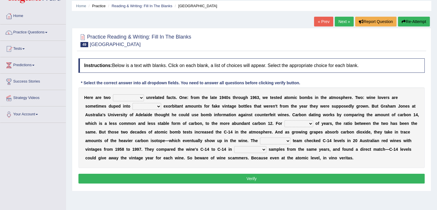
click at [141, 97] on select "seemingly feelingly endearingly entreatingly" at bounding box center [128, 97] width 31 height 7
select select "seemingly"
click at [113, 94] on select "seemingly feelingly endearingly entreatingly" at bounding box center [128, 97] width 31 height 7
click at [151, 106] on select "dipping trekking spending swinging" at bounding box center [146, 106] width 29 height 7
select select "spending"
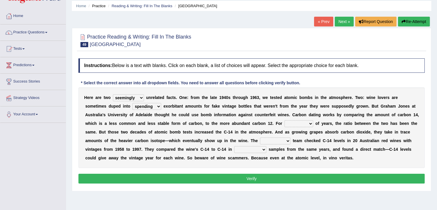
click at [132, 103] on select "dipping trekking spending swinging" at bounding box center [146, 106] width 29 height 7
click at [298, 123] on select "couples much thousands numerous" at bounding box center [298, 123] width 29 height 7
select select "thousands"
click at [284, 120] on select "couples much thousands numerous" at bounding box center [298, 123] width 29 height 7
click at [283, 142] on select "research individual preparation strange" at bounding box center [275, 140] width 30 height 7
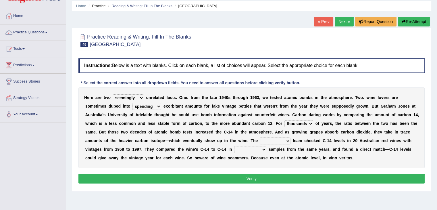
select select "research"
click at [260, 137] on select "research individual preparation strange" at bounding box center [275, 140] width 30 height 7
click at [248, 148] on select "physical atmospheric fluid solid" at bounding box center [250, 149] width 32 height 7
select select "fluid"
click at [234, 146] on select "physical atmospheric fluid solid" at bounding box center [250, 149] width 32 height 7
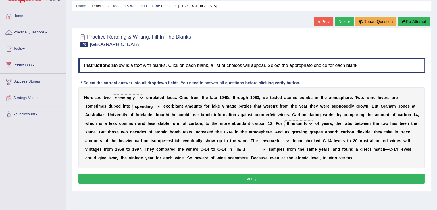
click at [248, 176] on button "Verify" at bounding box center [251, 179] width 346 height 10
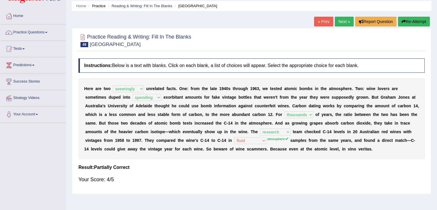
scroll to position [0, 0]
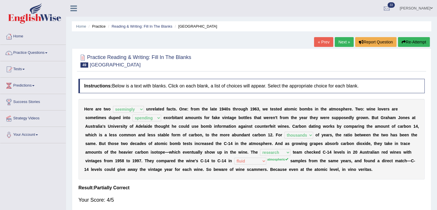
click at [338, 40] on link "Next »" at bounding box center [344, 42] width 19 height 10
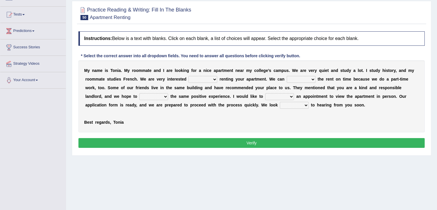
scroll to position [55, 0]
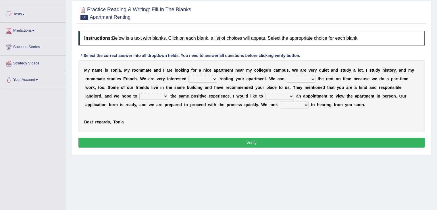
click at [202, 80] on select "for about at in" at bounding box center [202, 79] width 29 height 7
select select "in"
click at [188, 76] on select "for about at in" at bounding box center [202, 79] width 29 height 7
click at [208, 80] on select "for about at in" at bounding box center [202, 79] width 29 height 7
click at [300, 81] on select "afford get pay bring" at bounding box center [301, 79] width 29 height 7
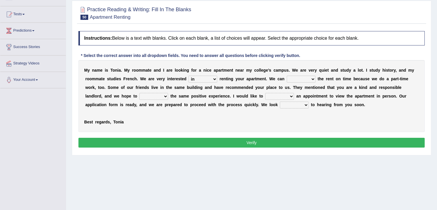
select select "pay"
click at [287, 76] on select "afford get pay bring" at bounding box center [301, 79] width 29 height 7
click at [156, 96] on select "form meet have decide" at bounding box center [153, 96] width 29 height 7
select select "have"
click at [139, 93] on select "form meet have decide" at bounding box center [153, 96] width 29 height 7
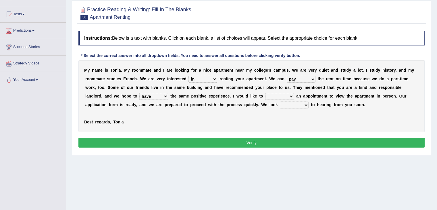
click at [274, 93] on select "own recall revise make" at bounding box center [279, 96] width 29 height 7
select select "make"
click at [265, 93] on select "own recall revise make" at bounding box center [279, 96] width 29 height 7
click at [292, 104] on select "around out in forward" at bounding box center [294, 104] width 29 height 7
select select "forward"
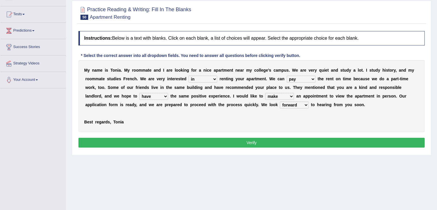
click at [280, 101] on select "around out in forward" at bounding box center [294, 104] width 29 height 7
click at [293, 139] on button "Verify" at bounding box center [251, 143] width 346 height 10
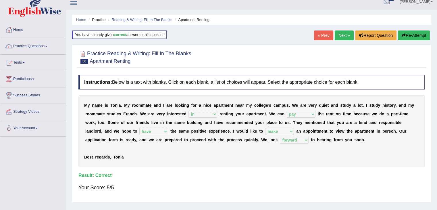
scroll to position [0, 0]
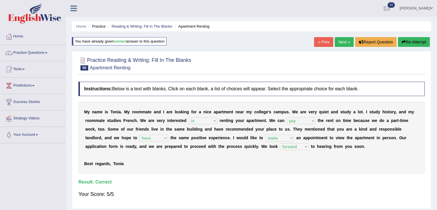
click at [339, 42] on link "Next »" at bounding box center [344, 42] width 19 height 10
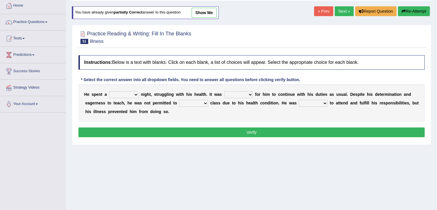
scroll to position [35, 0]
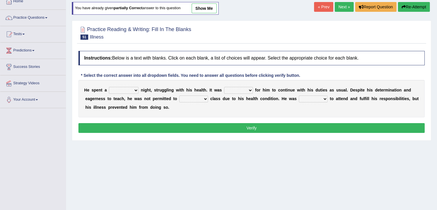
click at [134, 87] on select "cheerful restful meaningful painful" at bounding box center [124, 90] width 30 height 7
select select "painful"
click at [109, 87] on select "cheerful restful meaningful painful" at bounding box center [124, 90] width 30 height 7
click at [231, 90] on select "enjoyable simple difficult natural" at bounding box center [238, 90] width 29 height 7
select select "difficult"
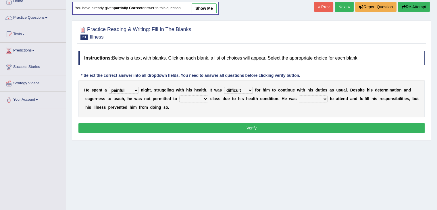
click at [224, 87] on select "enjoyable simple difficult natural" at bounding box center [238, 90] width 29 height 7
click at [202, 98] on select "teach leave cancel attend" at bounding box center [193, 98] width 29 height 7
select select "attend"
click at [179, 95] on select "teach leave cancel attend" at bounding box center [193, 98] width 29 height 7
click at [306, 97] on select "anxious forced lazy happy" at bounding box center [313, 98] width 29 height 7
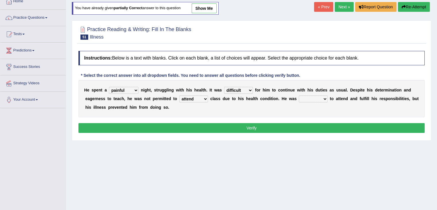
click at [306, 97] on select "anxious forced lazy happy" at bounding box center [313, 98] width 29 height 7
click at [311, 97] on select "anxious forced lazy happy" at bounding box center [313, 98] width 29 height 7
select select "forced"
click at [299, 95] on select "anxious forced lazy happy" at bounding box center [313, 98] width 29 height 7
click at [291, 127] on button "Verify" at bounding box center [251, 128] width 346 height 10
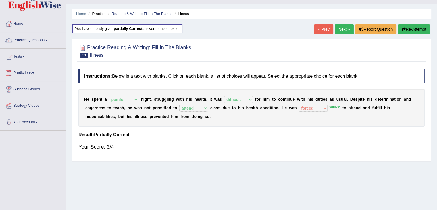
scroll to position [8, 0]
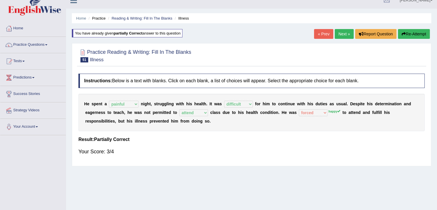
click at [338, 34] on link "Next »" at bounding box center [344, 34] width 19 height 10
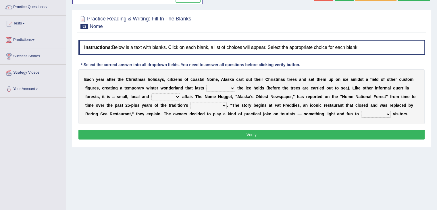
scroll to position [47, 0]
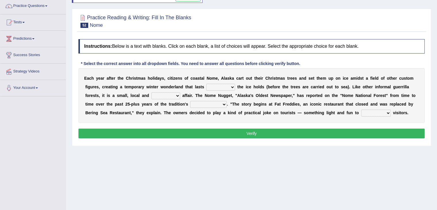
click at [219, 86] on select "as long as before after although" at bounding box center [220, 87] width 29 height 7
click at [206, 84] on select "as long as before after although" at bounding box center [220, 87] width 29 height 7
click at [222, 84] on select "as long as before after although" at bounding box center [220, 87] width 29 height 7
select select "before"
click at [206, 84] on select "as long as before after although" at bounding box center [220, 87] width 29 height 7
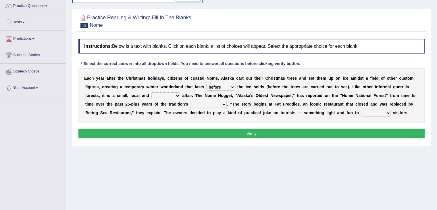
click at [162, 92] on select "nasty fuzzy cozy greasy" at bounding box center [165, 95] width 29 height 7
select select "cozy"
click at [151, 92] on select "nasty fuzzy cozy greasy" at bounding box center [165, 95] width 29 height 7
click at [213, 101] on select "life existence disappearance emotions" at bounding box center [208, 104] width 36 height 7
select select "existence"
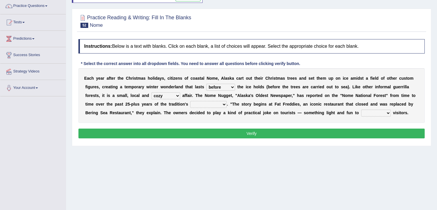
click at [190, 101] on select "life existence disappearance emotions" at bounding box center [208, 104] width 36 height 7
click at [369, 111] on select "purchase confound distinguish repel" at bounding box center [376, 112] width 30 height 7
select select "distinguish"
click at [361, 109] on select "purchase confound distinguish repel" at bounding box center [376, 112] width 30 height 7
click at [349, 130] on button "Verify" at bounding box center [251, 133] width 346 height 10
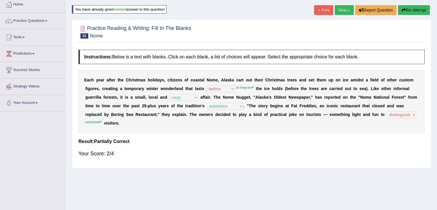
scroll to position [0, 0]
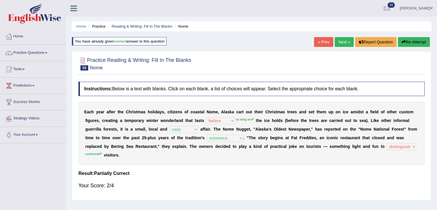
click at [338, 42] on link "Next »" at bounding box center [344, 42] width 19 height 10
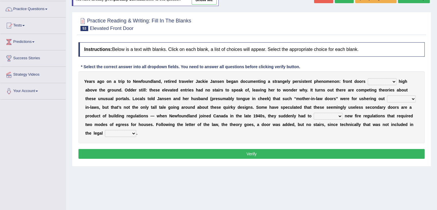
scroll to position [45, 0]
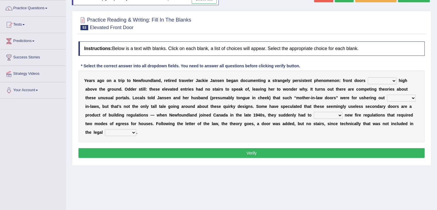
click at [385, 80] on select "raised visited painted lowered" at bounding box center [382, 80] width 29 height 7
select select "lowered"
click at [368, 77] on select "raised visited painted lowered" at bounding box center [382, 80] width 29 height 7
click at [392, 97] on select "unbiased underlined unwanted united" at bounding box center [401, 98] width 29 height 7
select select "underlined"
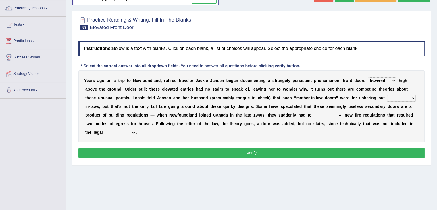
click at [387, 95] on select "unbiased underlined unwanted united" at bounding box center [401, 98] width 29 height 7
click at [324, 114] on select "illuminate appreciate match disobey" at bounding box center [328, 115] width 29 height 7
click at [314, 112] on select "illuminate appreciate match disobey" at bounding box center [328, 115] width 29 height 7
click at [330, 112] on select "illuminate appreciate match disobey" at bounding box center [328, 115] width 29 height 7
select select "disobey"
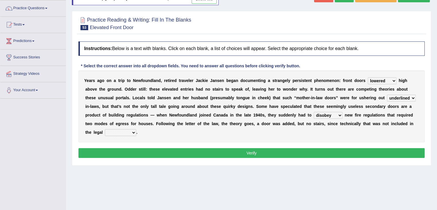
click at [314, 112] on select "illuminate appreciate match disobey" at bounding box center [328, 115] width 29 height 7
click at [130, 131] on select "religion paces manager requirement" at bounding box center [120, 132] width 31 height 7
select select "requirement"
click at [105, 129] on select "religion paces manager requirement" at bounding box center [120, 132] width 31 height 7
click at [147, 150] on button "Verify" at bounding box center [251, 153] width 346 height 10
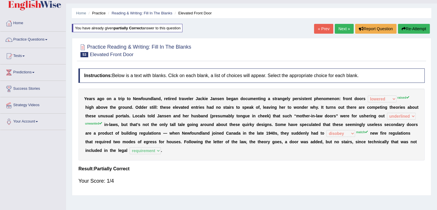
scroll to position [13, 0]
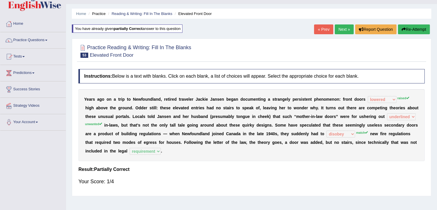
click at [412, 24] on button "Re-Attempt" at bounding box center [414, 29] width 32 height 10
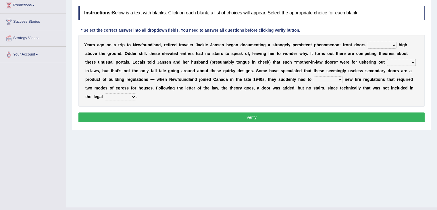
scroll to position [80, 0]
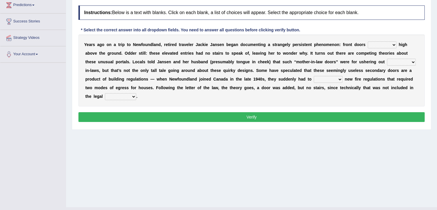
click at [130, 94] on select "religion paces manager requirement" at bounding box center [120, 96] width 31 height 7
select select "requirement"
click at [105, 93] on select "religion paces manager requirement" at bounding box center [120, 96] width 31 height 7
click at [392, 42] on select "raised visited painted lowered" at bounding box center [382, 44] width 29 height 7
select select "raised"
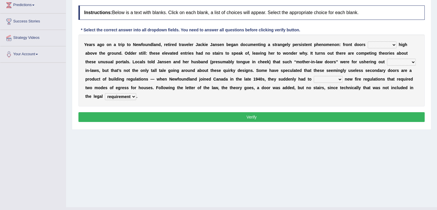
click at [368, 41] on select "raised visited painted lowered" at bounding box center [382, 44] width 29 height 7
click at [382, 44] on select "raised visited painted lowered" at bounding box center [382, 44] width 29 height 7
click at [356, 68] on b "e" at bounding box center [357, 70] width 2 height 5
click at [398, 62] on select "unbiased underlined unwanted united" at bounding box center [401, 62] width 29 height 7
select select "united"
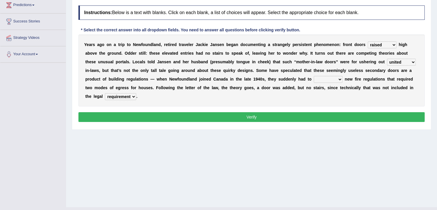
click at [387, 59] on select "unbiased underlined unwanted united" at bounding box center [401, 62] width 29 height 7
click at [333, 80] on select "illuminate appreciate match disobey" at bounding box center [328, 79] width 29 height 7
select select "disobey"
click at [314, 76] on select "illuminate appreciate match disobey" at bounding box center [328, 79] width 29 height 7
click at [329, 113] on button "Verify" at bounding box center [251, 117] width 346 height 10
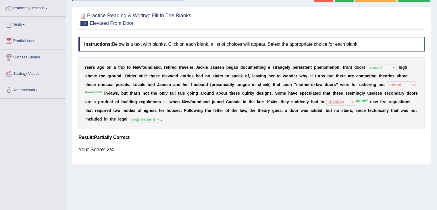
scroll to position [43, 0]
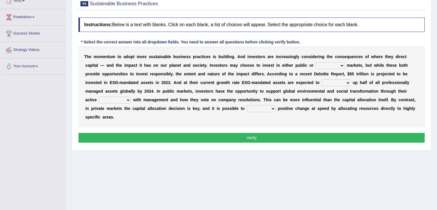
scroll to position [69, 0]
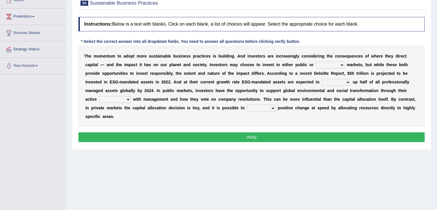
click at [330, 65] on select "financial material written private" at bounding box center [330, 64] width 29 height 7
select select "financial"
click at [316, 61] on select "financial material written private" at bounding box center [330, 64] width 29 height 7
click at [326, 83] on select "build use make add" at bounding box center [336, 82] width 29 height 7
select select "build"
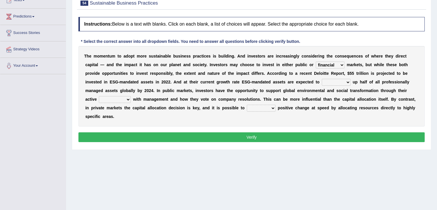
click at [322, 79] on select "build use make add" at bounding box center [336, 82] width 29 height 7
click at [119, 100] on select "engagement service squabble investment" at bounding box center [115, 99] width 32 height 7
select select "engagement"
click at [99, 96] on select "engagement service squabble investment" at bounding box center [115, 99] width 32 height 7
click at [267, 107] on select "prove collapse drive restore" at bounding box center [261, 108] width 29 height 7
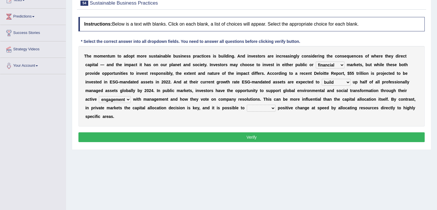
select select "restore"
click at [247, 105] on select "prove collapse drive restore" at bounding box center [261, 108] width 29 height 7
click at [262, 138] on button "Verify" at bounding box center [251, 137] width 346 height 10
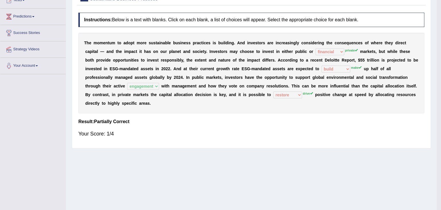
click at [262, 138] on body "Toggle navigation Home Practice Questions Speaking Practice Read Aloud Repeat S…" at bounding box center [220, 36] width 441 height 210
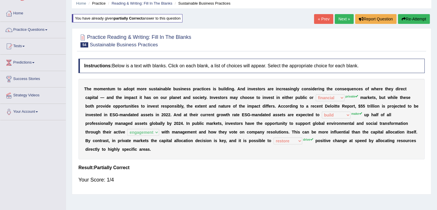
scroll to position [22, 0]
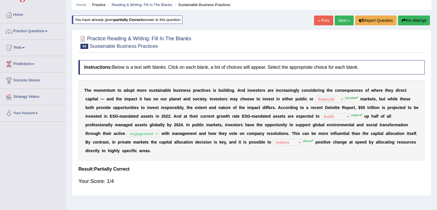
click at [410, 17] on button "Re-Attempt" at bounding box center [414, 21] width 32 height 10
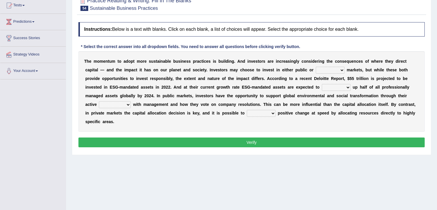
scroll to position [65, 0]
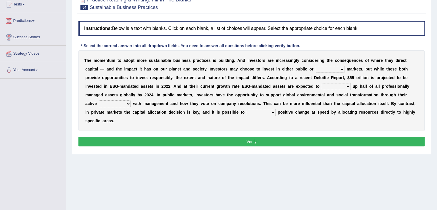
click at [115, 104] on select "engagement service squabble investment" at bounding box center [115, 103] width 32 height 7
click at [99, 100] on select "engagement service squabble investment" at bounding box center [115, 103] width 32 height 7
click at [118, 105] on select "engagement service squabble investment" at bounding box center [115, 103] width 32 height 7
select select "engagement"
click at [99, 100] on select "engagement service squabble investment" at bounding box center [115, 103] width 32 height 7
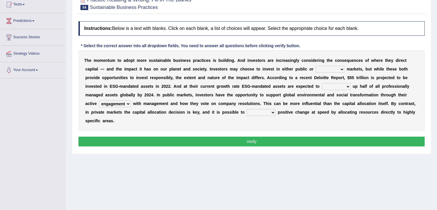
click at [253, 113] on select "prove collapse drive restore" at bounding box center [261, 112] width 29 height 7
select select "prove"
click at [247, 109] on select "prove collapse drive restore" at bounding box center [261, 112] width 29 height 7
click at [321, 69] on select "financial material written private" at bounding box center [330, 69] width 29 height 7
select select "private"
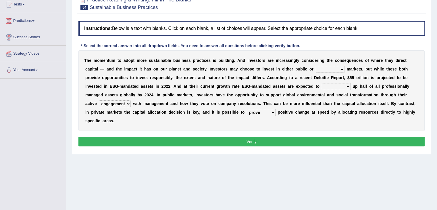
click at [316, 66] on select "financial material written private" at bounding box center [330, 69] width 29 height 7
click at [335, 83] on select "build use make add" at bounding box center [336, 86] width 29 height 7
select select "make"
click at [322, 83] on select "build use make add" at bounding box center [336, 86] width 29 height 7
click at [240, 134] on div "Instructions: Below is a text with blanks. Click on each blank, a list of choic…" at bounding box center [251, 84] width 349 height 132
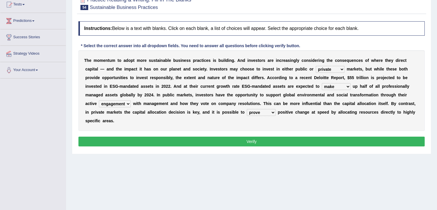
click at [241, 138] on button "Verify" at bounding box center [251, 141] width 346 height 10
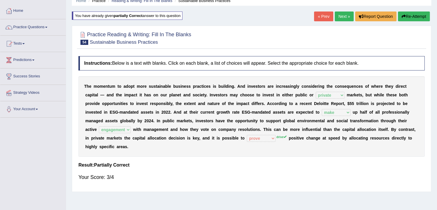
scroll to position [25, 0]
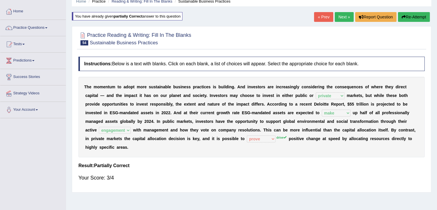
click at [341, 20] on link "Next »" at bounding box center [344, 17] width 19 height 10
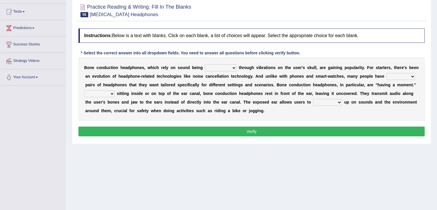
scroll to position [58, 0]
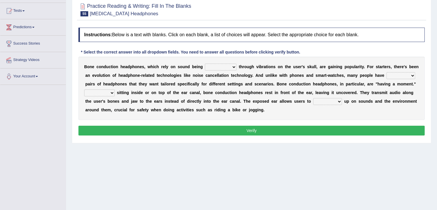
click at [215, 66] on select "formed counted transformed transmitted" at bounding box center [221, 66] width 32 height 7
select select "transformed"
click at [205, 63] on select "formed counted transformed transmitted" at bounding box center [221, 66] width 32 height 7
click at [397, 74] on select "composite multiple imperfect integral" at bounding box center [400, 75] width 29 height 7
select select "multiple"
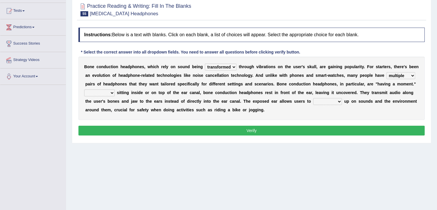
click at [386, 72] on select "composite multiple imperfect integral" at bounding box center [400, 75] width 29 height 7
click at [102, 92] on select "More than Despite of Less than Rather than" at bounding box center [99, 92] width 30 height 7
select select "Rather than"
click at [84, 89] on select "More than Despite of Less than Rather than" at bounding box center [99, 92] width 30 height 7
click at [323, 101] on select "level take make pick" at bounding box center [327, 101] width 29 height 7
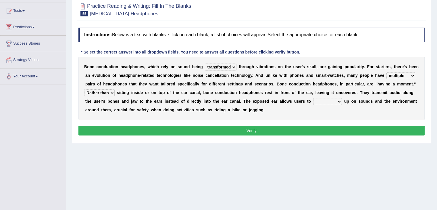
select select "pick"
click at [313, 98] on select "level take make pick" at bounding box center [327, 101] width 29 height 7
click at [311, 133] on button "Verify" at bounding box center [251, 131] width 346 height 10
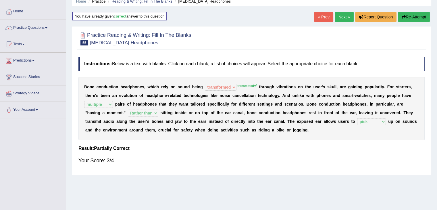
scroll to position [20, 0]
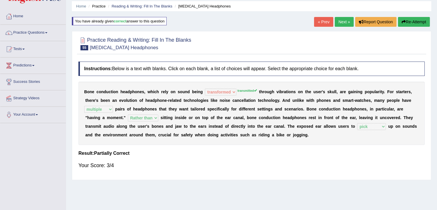
click at [338, 25] on link "Next »" at bounding box center [344, 22] width 19 height 10
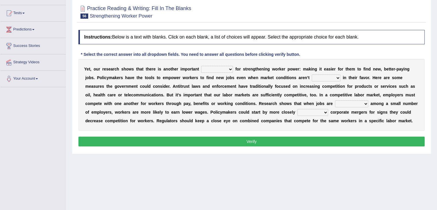
scroll to position [56, 0]
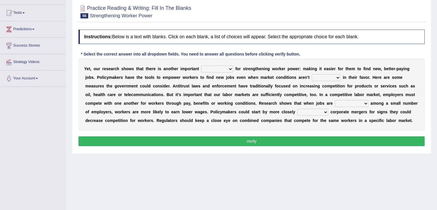
click at [207, 68] on select "avail engagement avenue annual" at bounding box center [217, 69] width 32 height 7
select select "avenue"
click at [201, 66] on select "avail engagement avenue annual" at bounding box center [217, 69] width 32 height 7
click at [325, 80] on select "profitable titchy temperate tilted" at bounding box center [326, 77] width 29 height 7
select select "profitable"
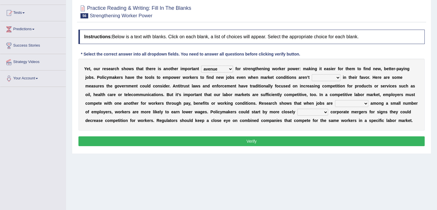
click at [312, 74] on select "profitable titchy temperate tilted" at bounding box center [326, 77] width 29 height 7
click at [348, 104] on select "constrained tremendous concentric concentrated" at bounding box center [351, 103] width 33 height 7
select select "concentrated"
click at [335, 100] on select "constrained tremendous concentric concentrated" at bounding box center [351, 103] width 33 height 7
click at [311, 115] on div "Y e t , o u r r e s e a r c h s h o w s t h a t t h e r e i s a n o t h e r i m…" at bounding box center [251, 95] width 346 height 72
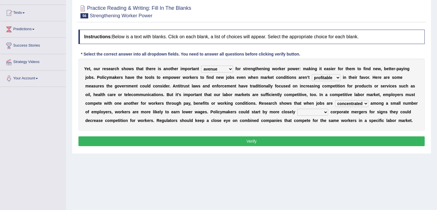
click at [327, 112] on select "scrutinizing originating scripting emulating" at bounding box center [312, 112] width 31 height 7
select select "scrutinizing"
click at [297, 109] on select "scrutinizing originating scripting emulating" at bounding box center [312, 112] width 31 height 7
click at [294, 140] on button "Verify" at bounding box center [251, 141] width 346 height 10
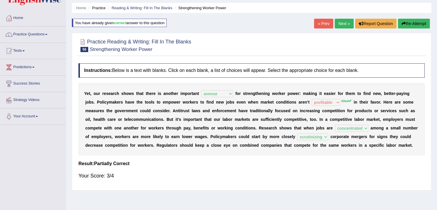
scroll to position [16, 0]
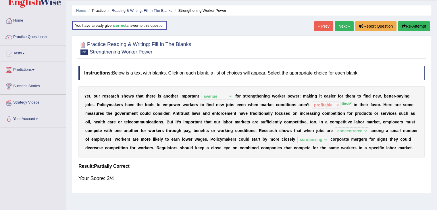
click at [339, 25] on link "Next »" at bounding box center [344, 26] width 19 height 10
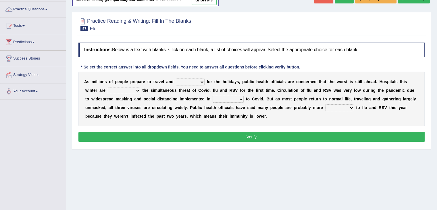
scroll to position [45, 0]
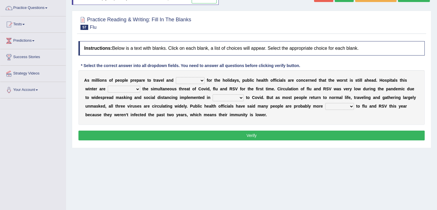
click at [180, 78] on select "gather hide slumber migrate" at bounding box center [190, 80] width 29 height 7
select select "gather"
click at [176, 77] on select "gather hide slumber migrate" at bounding box center [190, 80] width 29 height 7
click at [124, 90] on select "facing accounting challenging constructing" at bounding box center [124, 89] width 32 height 7
select select "accounting"
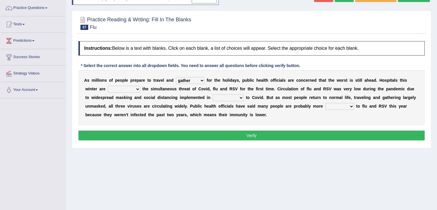
click at [108, 86] on select "facing accounting challenging constructing" at bounding box center [124, 89] width 32 height 7
click at [233, 98] on select "comparison response place order" at bounding box center [228, 97] width 31 height 7
select select "response"
click at [213, 94] on select "comparison response place order" at bounding box center [228, 97] width 31 height 7
click at [343, 105] on select "attainable sensible vulnerable accessible" at bounding box center [339, 106] width 29 height 7
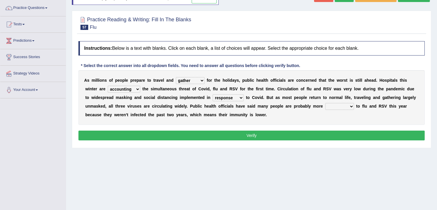
select select "vulnerable"
click at [325, 103] on select "attainable sensible vulnerable accessible" at bounding box center [339, 106] width 29 height 7
click at [335, 134] on button "Verify" at bounding box center [251, 135] width 346 height 10
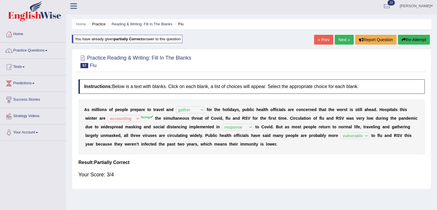
scroll to position [0, 0]
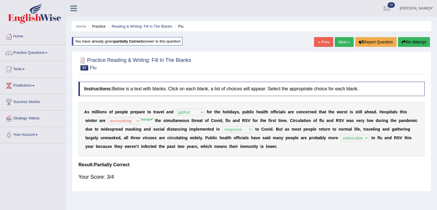
click at [337, 41] on link "Next »" at bounding box center [344, 42] width 19 height 10
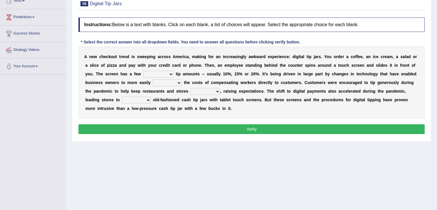
scroll to position [71, 0]
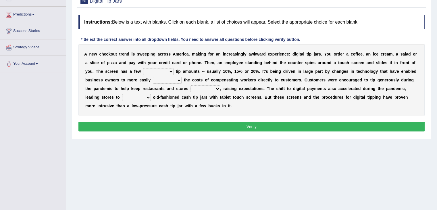
click at [282, 49] on div "A n e w c h e c k o u t t r e n d i s s w e e p i n g a c r o s s A [PERSON_NAM…" at bounding box center [251, 80] width 346 height 72
click at [162, 73] on select "suggested combined exceptional rigorous" at bounding box center [158, 71] width 30 height 7
select select "suggested"
click at [143, 68] on select "suggested combined exceptional rigorous" at bounding box center [158, 71] width 30 height 7
click at [170, 81] on select "abide covet diverge shift" at bounding box center [167, 80] width 29 height 7
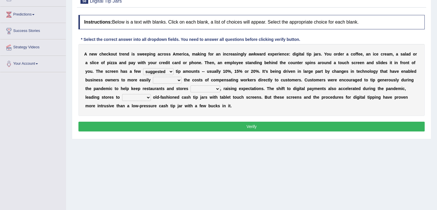
select select "shift"
click at [153, 77] on select "abide covet diverge shift" at bounding box center [167, 80] width 29 height 7
click at [209, 88] on select "afloat overlapped affable concise" at bounding box center [205, 88] width 30 height 7
select select "overlapped"
click at [190, 85] on select "afloat overlapped affable concise" at bounding box center [205, 88] width 30 height 7
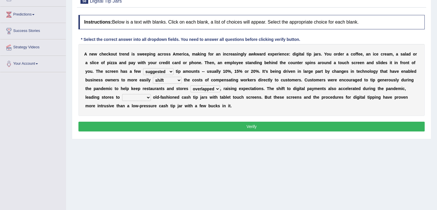
click at [141, 99] on select "replace exchange occupy retrieve" at bounding box center [136, 97] width 29 height 7
select select "retrieve"
click at [122, 94] on select "replace exchange occupy retrieve" at bounding box center [136, 97] width 29 height 7
click at [147, 122] on button "Verify" at bounding box center [251, 127] width 346 height 10
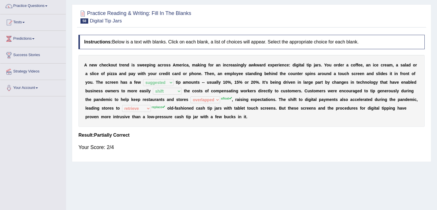
scroll to position [0, 0]
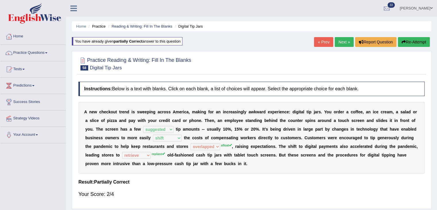
click at [340, 38] on link "Next »" at bounding box center [344, 42] width 19 height 10
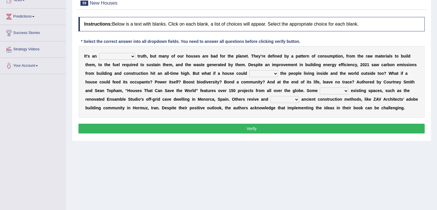
click at [124, 54] on select "unrivaled unstable uncomfortable uncapped" at bounding box center [117, 56] width 36 height 7
select select "unstable"
click at [99, 53] on select "unrivaled unstable uncomfortable uncapped" at bounding box center [117, 56] width 36 height 7
click at [258, 73] on select "survive mimic dominate nurture" at bounding box center [263, 73] width 29 height 7
select select "survive"
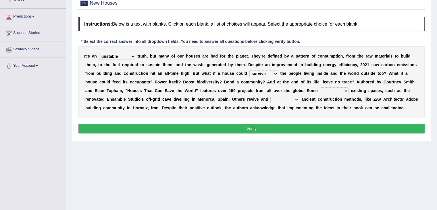
click at [249, 70] on select "survive mimic dominate nurture" at bounding box center [263, 73] width 29 height 7
click at [334, 91] on select "delve automate repurpose reckon" at bounding box center [334, 90] width 29 height 7
select select "delve"
click at [320, 87] on select "delve automate repurpose reckon" at bounding box center [334, 90] width 29 height 7
click at [291, 98] on select "produce relate update change" at bounding box center [284, 99] width 29 height 7
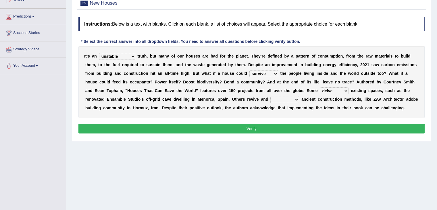
select select "update"
click at [270, 96] on select "produce relate update change" at bounding box center [284, 99] width 29 height 7
click at [288, 126] on button "Verify" at bounding box center [251, 129] width 346 height 10
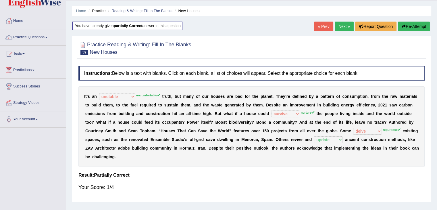
scroll to position [15, 0]
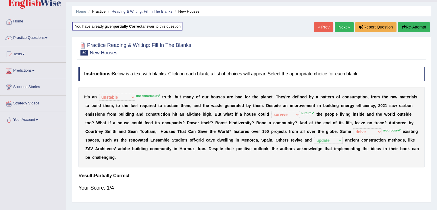
click at [402, 25] on icon "button" at bounding box center [404, 27] width 4 height 4
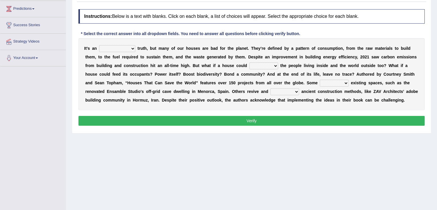
scroll to position [77, 0]
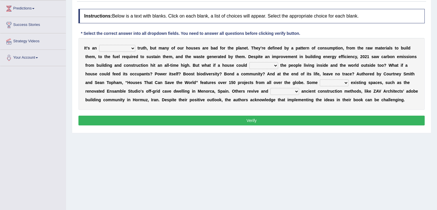
click at [287, 90] on select "produce relate update change" at bounding box center [284, 91] width 29 height 7
select select "update"
click at [270, 88] on select "produce relate update change" at bounding box center [284, 91] width 29 height 7
click at [114, 48] on select "unrivaled unstable uncomfortable uncapped" at bounding box center [117, 48] width 36 height 7
select select "unrivaled"
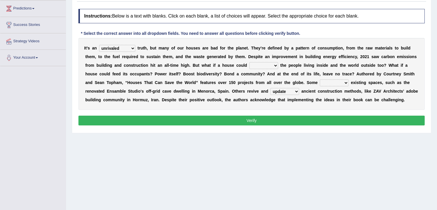
click at [99, 45] on select "unrivaled unstable uncomfortable uncapped" at bounding box center [117, 48] width 36 height 7
click at [267, 64] on select "survive mimic dominate nurture" at bounding box center [263, 65] width 29 height 7
select select "dominate"
click at [249, 62] on select "survive mimic dominate nurture" at bounding box center [263, 65] width 29 height 7
click at [332, 80] on select "delve automate repurpose reckon" at bounding box center [334, 82] width 29 height 7
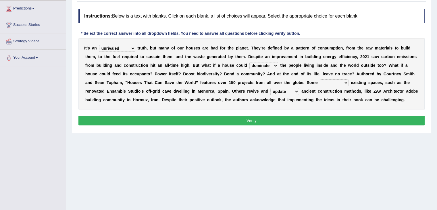
select select "reckon"
click at [320, 79] on select "delve automate repurpose reckon" at bounding box center [334, 82] width 29 height 7
click at [315, 113] on div "Instructions: Below is a text with blanks. Click on each blank, a list of choic…" at bounding box center [251, 68] width 349 height 124
click at [311, 123] on button "Verify" at bounding box center [251, 120] width 346 height 10
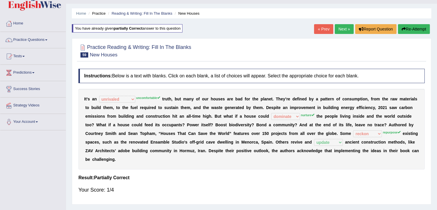
scroll to position [13, 0]
click at [403, 29] on icon "button" at bounding box center [404, 29] width 4 height 4
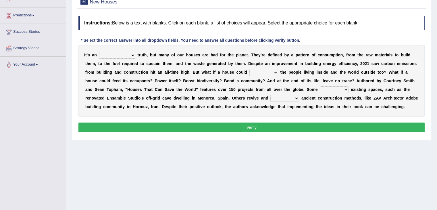
click at [123, 54] on select "unrivaled unstable uncomfortable uncapped" at bounding box center [117, 55] width 36 height 7
select select "uncomfortable"
click at [99, 52] on select "unrivaled unstable uncomfortable uncapped" at bounding box center [117, 55] width 36 height 7
click at [270, 70] on select "survive mimic dominate nurture" at bounding box center [263, 72] width 29 height 7
click at [249, 69] on select "survive mimic dominate nurture" at bounding box center [263, 72] width 29 height 7
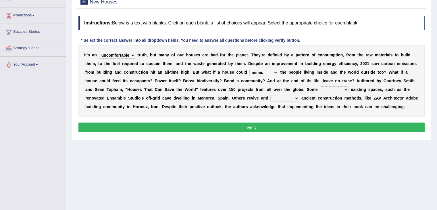
click at [275, 68] on div "I t ’ s a n unrivaled unstable uncomfortable uncapped t r u t h , b u t m a n y…" at bounding box center [251, 81] width 346 height 72
click at [271, 74] on select "survive mimic dominate nurture" at bounding box center [263, 72] width 29 height 7
select select "nurture"
click at [249, 69] on select "survive mimic dominate nurture" at bounding box center [263, 72] width 29 height 7
click at [329, 88] on select "delve automate repurpose reckon" at bounding box center [334, 89] width 29 height 7
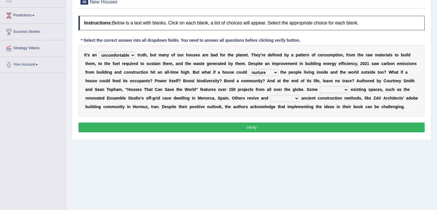
select select "repurpose"
click at [320, 86] on select "delve automate repurpose reckon" at bounding box center [334, 89] width 29 height 7
click at [297, 95] on select "produce relate update change" at bounding box center [284, 98] width 29 height 7
select select "update"
click at [270, 95] on select "produce relate update change" at bounding box center [284, 98] width 29 height 7
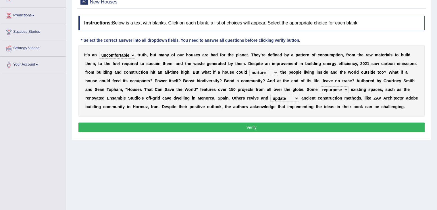
click at [292, 126] on button "Verify" at bounding box center [251, 127] width 346 height 10
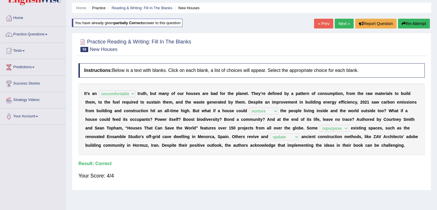
scroll to position [18, 0]
click at [340, 23] on link "Next »" at bounding box center [344, 24] width 19 height 10
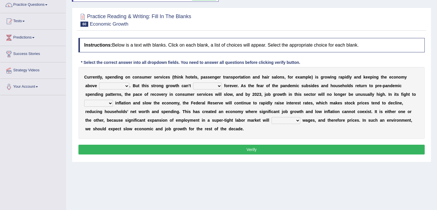
scroll to position [49, 0]
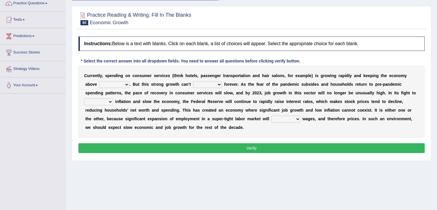
click at [120, 83] on select "board water all themselves" at bounding box center [114, 84] width 30 height 7
select select "all"
click at [99, 81] on select "board water all themselves" at bounding box center [114, 84] width 30 height 7
click at [203, 84] on select "perceive persist stride underlie" at bounding box center [207, 84] width 29 height 7
select select "underlie"
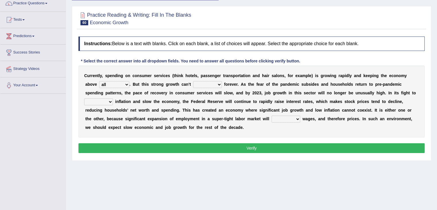
click at [193, 81] on select "perceive persist stride underlie" at bounding box center [207, 84] width 29 height 7
click at [100, 103] on select "inflow disarm tame distaste" at bounding box center [98, 101] width 29 height 7
click at [84, 98] on select "inflow disarm tame distaste" at bounding box center [98, 101] width 29 height 7
click at [101, 102] on select "inflow disarm tame distaste" at bounding box center [98, 101] width 29 height 7
select select "disarm"
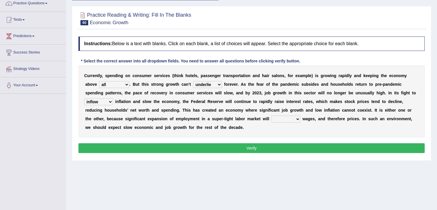
click at [84, 98] on select "inflow disarm tame distaste" at bounding box center [98, 101] width 29 height 7
click at [283, 118] on select "precede rupture accede accelerate" at bounding box center [285, 118] width 29 height 7
select select "accelerate"
click at [271, 115] on select "precede rupture accede accelerate" at bounding box center [285, 118] width 29 height 7
click at [281, 149] on button "Verify" at bounding box center [251, 148] width 346 height 10
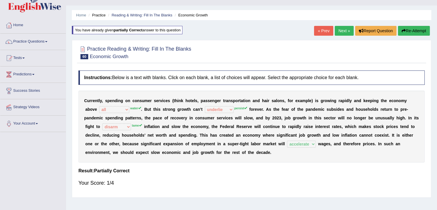
scroll to position [4, 0]
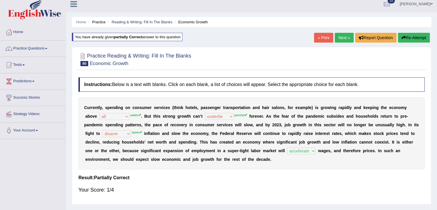
click at [413, 38] on button "Re-Attempt" at bounding box center [414, 38] width 32 height 10
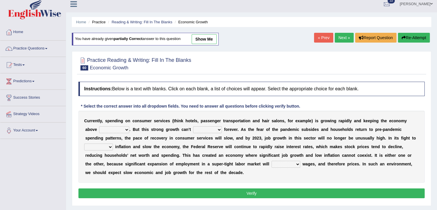
click at [283, 163] on select "precede rupture accede accelerate" at bounding box center [285, 164] width 29 height 7
select select "accelerate"
click at [271, 161] on select "precede rupture accede accelerate" at bounding box center [285, 164] width 29 height 7
click at [108, 129] on select "board water all themselves" at bounding box center [114, 129] width 30 height 7
select select "water"
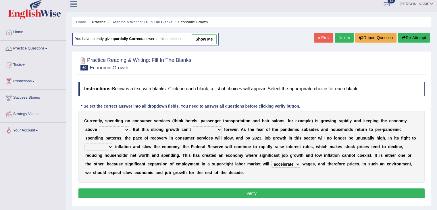
click at [99, 126] on select "board water all themselves" at bounding box center [114, 129] width 30 height 7
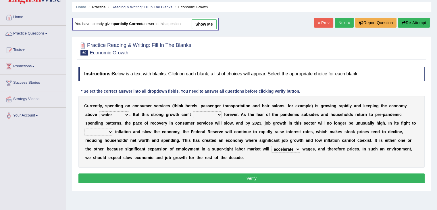
scroll to position [22, 0]
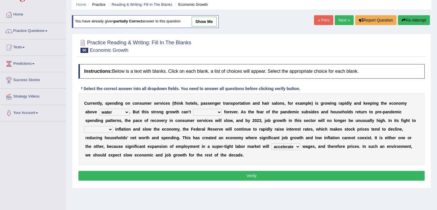
click at [200, 112] on select "perceive persist stride underlie" at bounding box center [207, 112] width 29 height 7
select select "persist"
click at [193, 109] on select "perceive persist stride underlie" at bounding box center [207, 112] width 29 height 7
click at [101, 130] on select "inflow disarm tame distaste" at bounding box center [98, 129] width 29 height 7
click at [84, 126] on select "inflow disarm tame distaste" at bounding box center [98, 129] width 29 height 7
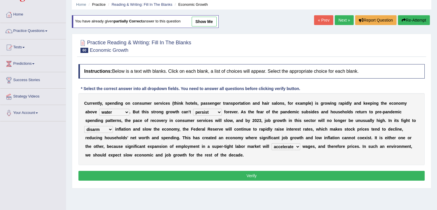
click at [103, 128] on select "inflow disarm tame distaste" at bounding box center [98, 129] width 29 height 7
select select "inflow"
click at [84, 126] on select "inflow disarm tame distaste" at bounding box center [98, 129] width 29 height 7
click at [140, 176] on button "Verify" at bounding box center [251, 176] width 346 height 10
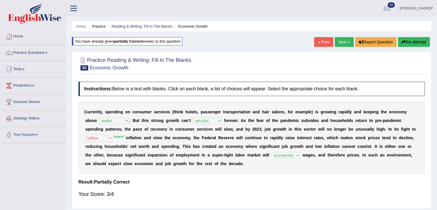
scroll to position [0, 0]
click at [117, 135] on sup "tame" at bounding box center [119, 136] width 10 height 3
click at [344, 43] on link "Next »" at bounding box center [344, 42] width 19 height 10
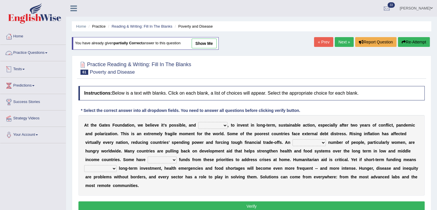
click at [45, 53] on link "Practice Questions" at bounding box center [33, 52] width 66 height 14
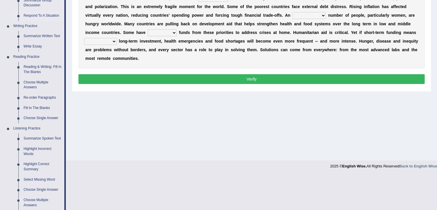
scroll to position [126, 0]
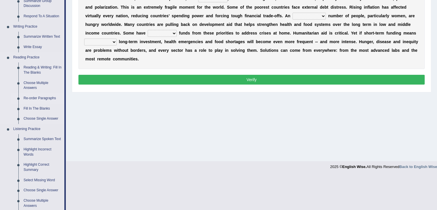
click at [41, 98] on link "Re-order Paragraphs" at bounding box center [42, 98] width 43 height 10
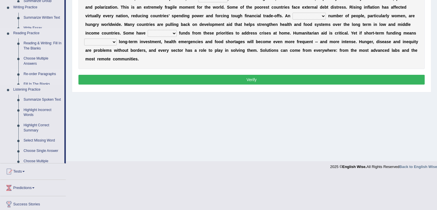
scroll to position [92, 0]
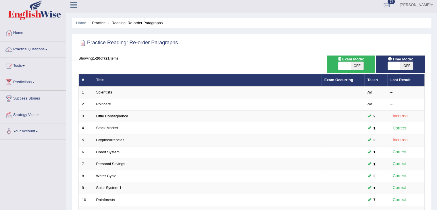
scroll to position [3, 0]
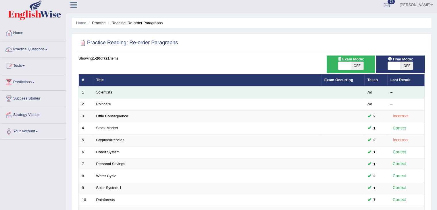
click at [105, 93] on link "Scientists" at bounding box center [104, 92] width 16 height 4
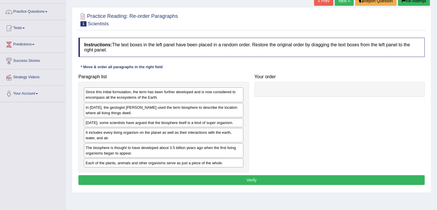
scroll to position [42, 0]
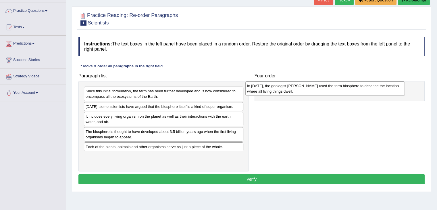
drag, startPoint x: 152, startPoint y: 106, endPoint x: 313, endPoint y: 86, distance: 162.7
click at [313, 86] on div "In [DATE], the geologist [PERSON_NAME] used the term biosphere to describe the …" at bounding box center [324, 88] width 159 height 14
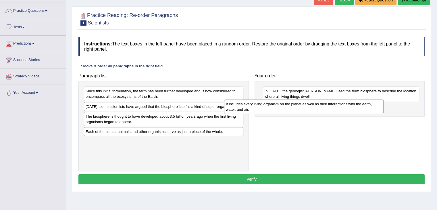
drag, startPoint x: 192, startPoint y: 118, endPoint x: 343, endPoint y: 103, distance: 151.9
click at [343, 103] on div "It includes every living organism on the planet as well as their interactions w…" at bounding box center [303, 106] width 159 height 14
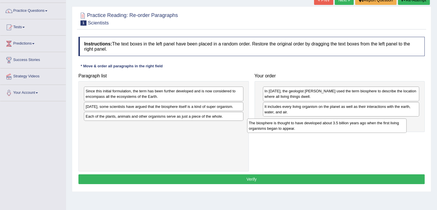
drag, startPoint x: 207, startPoint y: 120, endPoint x: 380, endPoint y: 123, distance: 173.0
click at [380, 123] on div "The biosphere is thought to have developed about 3.5 billion years ago when the…" at bounding box center [326, 125] width 159 height 14
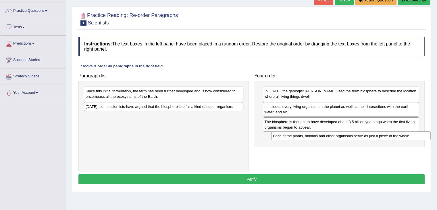
drag, startPoint x: 222, startPoint y: 114, endPoint x: 412, endPoint y: 134, distance: 191.2
click at [412, 134] on div "Each of the plants, animals and other organisms serve as just a piece of the wh…" at bounding box center [350, 135] width 159 height 9
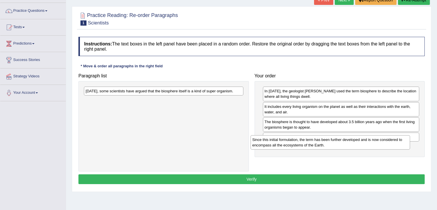
drag, startPoint x: 215, startPoint y: 95, endPoint x: 382, endPoint y: 144, distance: 173.5
click at [382, 144] on div "Since this initial formulation, the term has been further developed and is now …" at bounding box center [330, 142] width 159 height 14
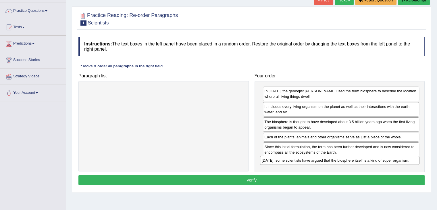
drag, startPoint x: 213, startPoint y: 90, endPoint x: 389, endPoint y: 159, distance: 188.8
click at [389, 159] on div "[DATE], some scientists have argued that the biosphere itself is a kind of supe…" at bounding box center [339, 160] width 159 height 9
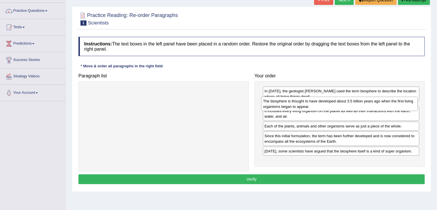
drag, startPoint x: 314, startPoint y: 127, endPoint x: 313, endPoint y: 106, distance: 20.4
click at [313, 106] on div "The biosphere is thought to have developed about 3.5 billion years ago when the…" at bounding box center [339, 104] width 157 height 14
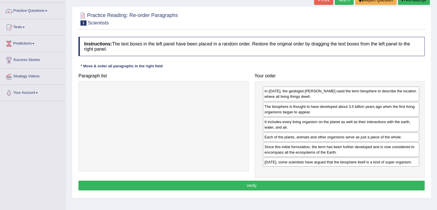
click at [282, 183] on button "Verify" at bounding box center [251, 185] width 346 height 10
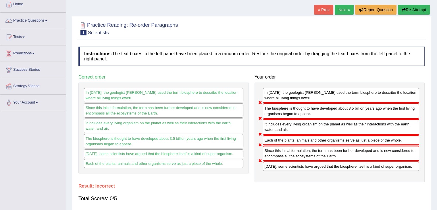
scroll to position [33, 0]
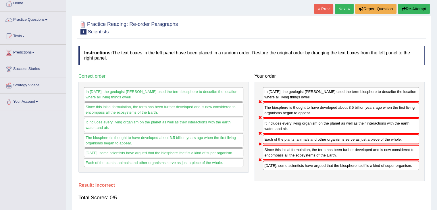
click at [407, 5] on button "Re-Attempt" at bounding box center [414, 9] width 32 height 10
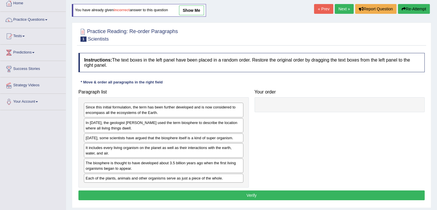
click at [195, 133] on div "[DATE], some scientists have argued that the biosphere itself is a kind of supe…" at bounding box center [163, 137] width 159 height 9
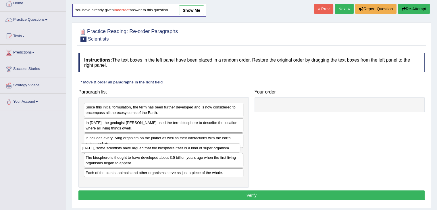
drag, startPoint x: 195, startPoint y: 132, endPoint x: 192, endPoint y: 142, distance: 9.7
click at [192, 143] on div "[DATE], some scientists have argued that the biosphere itself is a kind of supe…" at bounding box center [160, 147] width 159 height 9
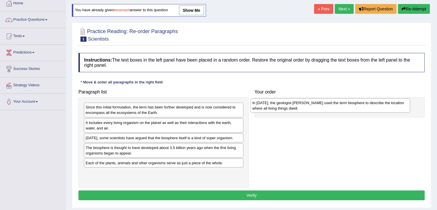
drag, startPoint x: 171, startPoint y: 123, endPoint x: 338, endPoint y: 104, distance: 168.3
click at [338, 104] on div "In [DATE], the geologist [PERSON_NAME] used the term biosphere to describe the …" at bounding box center [330, 105] width 159 height 14
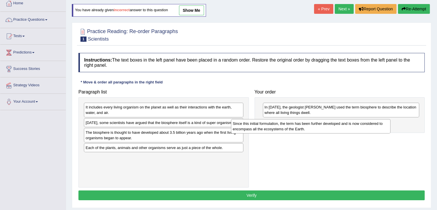
drag, startPoint x: 149, startPoint y: 108, endPoint x: 305, endPoint y: 124, distance: 155.9
click at [305, 124] on div "Since this initial formulation, the term has been further developed and is now …" at bounding box center [310, 126] width 159 height 14
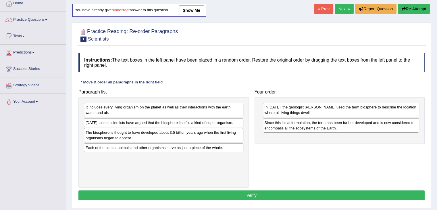
click at [185, 104] on div "It includes every living organism on the planet as well as their interactions w…" at bounding box center [163, 110] width 159 height 14
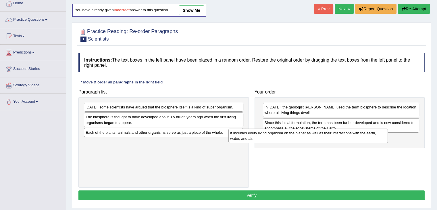
drag, startPoint x: 185, startPoint y: 104, endPoint x: 330, endPoint y: 130, distance: 147.6
click at [330, 130] on div "It includes every living organism on the planet as well as their interactions w…" at bounding box center [307, 135] width 159 height 14
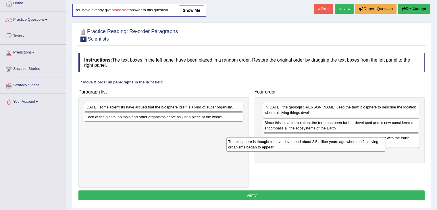
drag, startPoint x: 172, startPoint y: 119, endPoint x: 327, endPoint y: 145, distance: 156.6
click at [327, 145] on div "The biosphere is thought to have developed about 3.5 billion years ago when the…" at bounding box center [305, 144] width 159 height 14
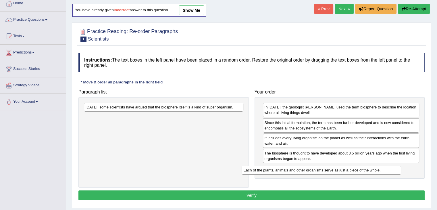
drag, startPoint x: 185, startPoint y: 117, endPoint x: 345, endPoint y: 167, distance: 167.9
click at [345, 167] on div "Each of the plants, animals and other organisms serve as just a piece of the wh…" at bounding box center [321, 169] width 159 height 9
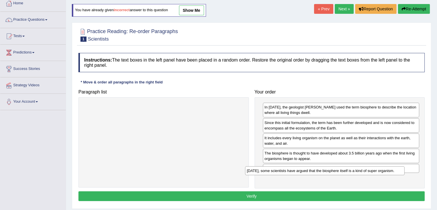
drag, startPoint x: 217, startPoint y: 108, endPoint x: 378, endPoint y: 176, distance: 174.8
click at [378, 175] on div "[DATE], some scientists have argued that the biosphere itself is a kind of supe…" at bounding box center [324, 170] width 159 height 9
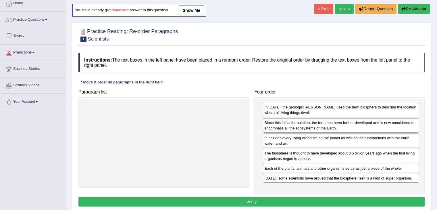
click at [314, 200] on button "Verify" at bounding box center [251, 202] width 346 height 10
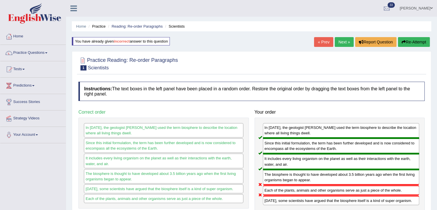
click at [341, 40] on link "Next »" at bounding box center [344, 42] width 19 height 10
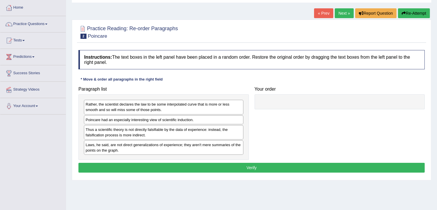
scroll to position [30, 0]
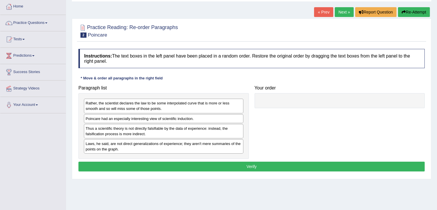
drag, startPoint x: 177, startPoint y: 112, endPoint x: 202, endPoint y: 118, distance: 25.6
click at [202, 118] on div "Rather, the scientist declares the law to be some interpolated curve that is mo…" at bounding box center [163, 125] width 170 height 65
click at [202, 118] on div "Poincare had an especially interesting view of scientific induction." at bounding box center [163, 118] width 159 height 9
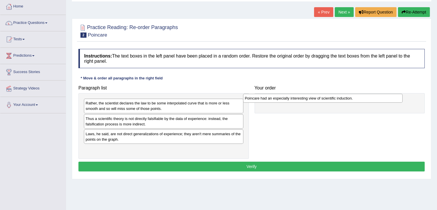
drag, startPoint x: 202, startPoint y: 118, endPoint x: 362, endPoint y: 98, distance: 161.2
click at [362, 98] on div "Poincare had an especially interesting view of scientific induction." at bounding box center [322, 98] width 159 height 9
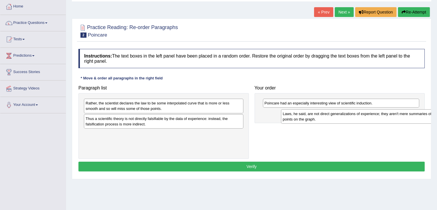
drag, startPoint x: 159, startPoint y: 138, endPoint x: 355, endPoint y: 119, distance: 197.1
click at [355, 119] on div "Laws, he said, are not direct generalizations of experience; they aren't mere s…" at bounding box center [360, 116] width 159 height 14
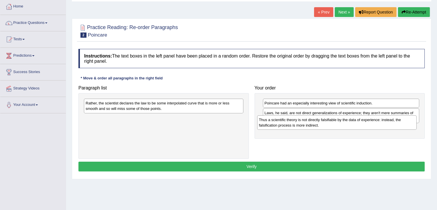
drag, startPoint x: 208, startPoint y: 124, endPoint x: 383, endPoint y: 126, distance: 174.7
click at [383, 126] on div "Thus a scientific theory is not directly falsifiable by the data of experience:…" at bounding box center [336, 122] width 159 height 14
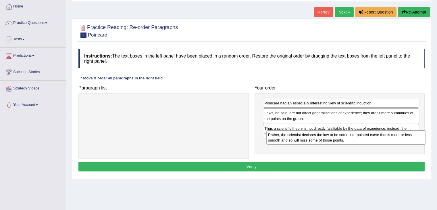
drag, startPoint x: 213, startPoint y: 111, endPoint x: 395, endPoint y: 144, distance: 184.8
click at [395, 144] on div "Rather, the scientist declares the law to be some interpolated curve that is mo…" at bounding box center [345, 137] width 159 height 14
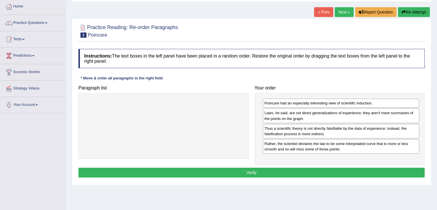
click at [327, 169] on button "Verify" at bounding box center [251, 172] width 346 height 10
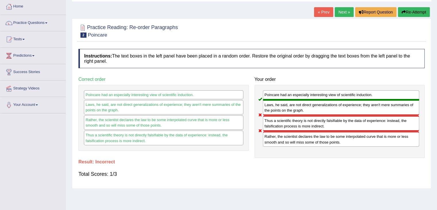
click at [406, 12] on button "Re-Attempt" at bounding box center [414, 12] width 32 height 10
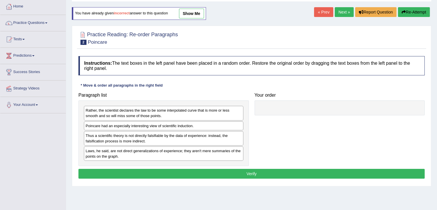
drag, startPoint x: 206, startPoint y: 130, endPoint x: 184, endPoint y: 125, distance: 22.3
click at [184, 125] on div "Rather, the scientist declares the law to be some interpolated curve that is mo…" at bounding box center [163, 132] width 170 height 65
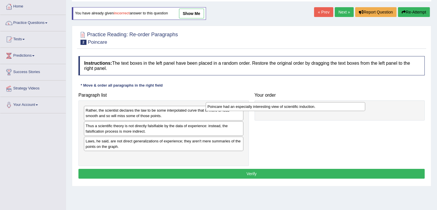
drag, startPoint x: 184, startPoint y: 125, endPoint x: 309, endPoint y: 104, distance: 127.0
click at [309, 104] on div "Poincare had an especially interesting view of scientific induction." at bounding box center [285, 106] width 159 height 9
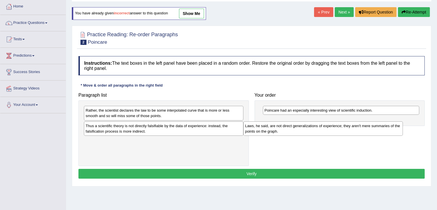
drag, startPoint x: 155, startPoint y: 140, endPoint x: 315, endPoint y: 125, distance: 160.5
click at [315, 125] on div "Laws, he said, are not direct generalizations of experience; they aren't mere s…" at bounding box center [322, 128] width 159 height 14
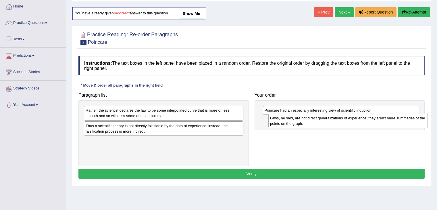
drag, startPoint x: 186, startPoint y: 145, endPoint x: 370, endPoint y: 122, distance: 185.3
click at [370, 122] on div "Laws, he said, are not direct generalizations of experience; they aren't mere s…" at bounding box center [347, 120] width 159 height 14
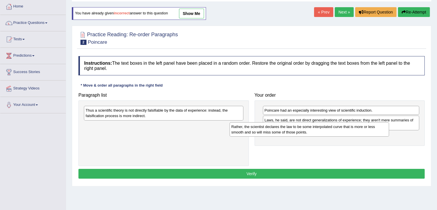
drag, startPoint x: 230, startPoint y: 115, endPoint x: 387, endPoint y: 131, distance: 157.4
click at [387, 131] on div "Rather, the scientist declares the law to be some interpolated curve that is mo…" at bounding box center [309, 129] width 159 height 14
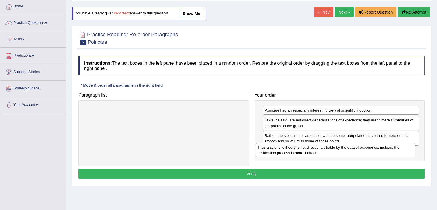
drag, startPoint x: 228, startPoint y: 108, endPoint x: 400, endPoint y: 145, distance: 175.8
click at [400, 145] on div "Thus a scientific theory is not directly falsifiable by the data of experience:…" at bounding box center [335, 150] width 159 height 14
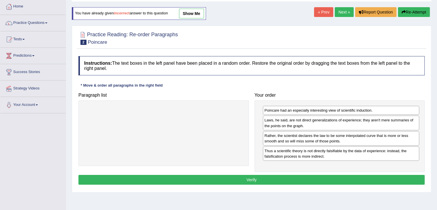
click at [325, 179] on button "Verify" at bounding box center [251, 180] width 346 height 10
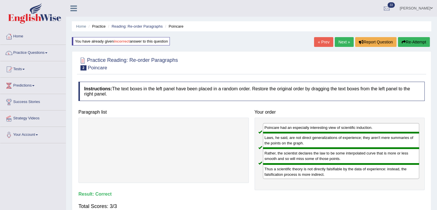
click at [45, 54] on link "Practice Questions" at bounding box center [33, 52] width 66 height 14
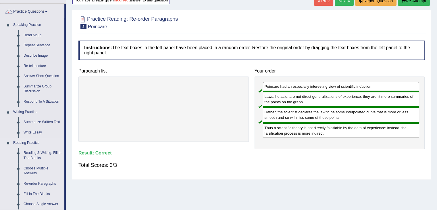
scroll to position [46, 0]
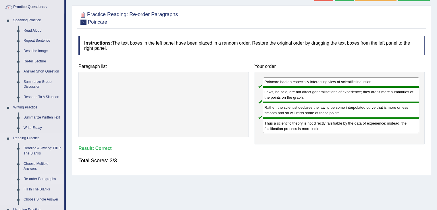
click at [40, 178] on link "Re-order Paragraphs" at bounding box center [42, 179] width 43 height 10
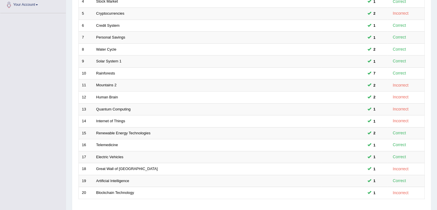
scroll to position [169, 0]
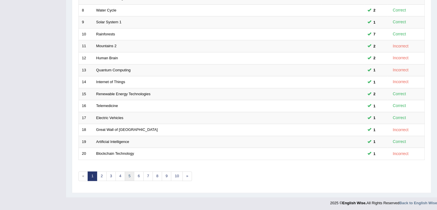
click at [128, 174] on link "5" at bounding box center [129, 175] width 9 height 9
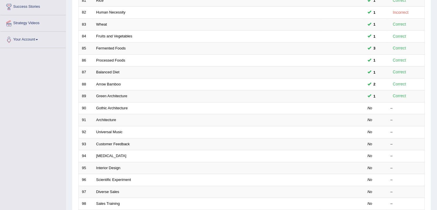
scroll to position [95, 0]
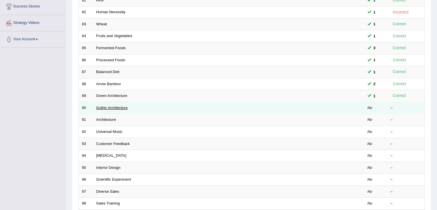
click at [107, 107] on link "Gothic Architecture" at bounding box center [112, 107] width 32 height 4
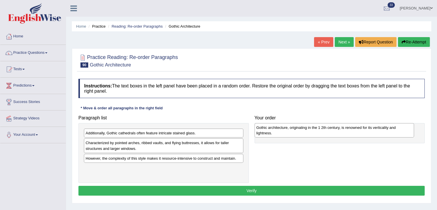
drag, startPoint x: 112, startPoint y: 161, endPoint x: 283, endPoint y: 131, distance: 173.3
click at [283, 131] on div "Gothic architecture, originating in the 1 2th century, is renowned for its vert…" at bounding box center [334, 130] width 159 height 14
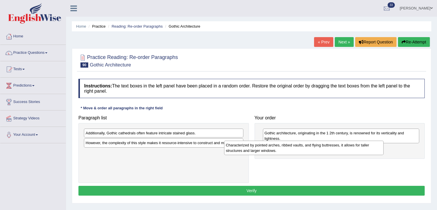
drag, startPoint x: 180, startPoint y: 141, endPoint x: 321, endPoint y: 143, distance: 140.5
click at [321, 143] on div "Characterized by pointed arches, ribbed vaults, and flying buttresses, it allow…" at bounding box center [303, 147] width 159 height 14
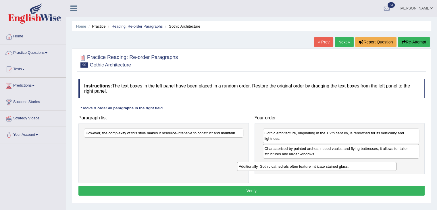
drag, startPoint x: 185, startPoint y: 132, endPoint x: 342, endPoint y: 165, distance: 160.2
click at [342, 165] on div "Additionally, Gothic cathedrals often feature intricate stained glass." at bounding box center [316, 166] width 159 height 9
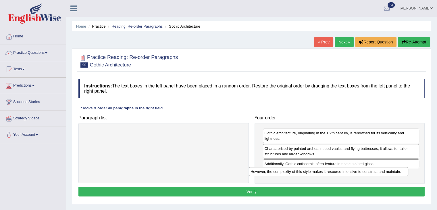
drag, startPoint x: 199, startPoint y: 134, endPoint x: 365, endPoint y: 172, distance: 169.6
click at [365, 172] on div "However, the complexity of this style makes it resource-intensive to construct …" at bounding box center [328, 171] width 159 height 9
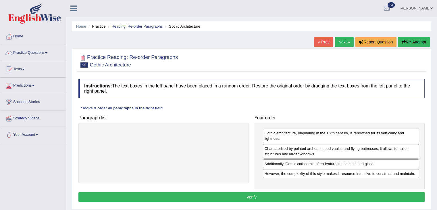
click at [295, 197] on button "Verify" at bounding box center [251, 197] width 346 height 10
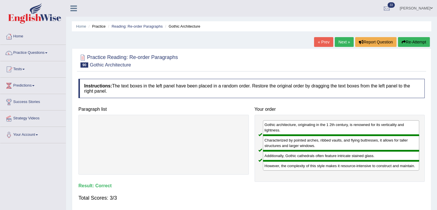
click at [340, 40] on link "Next »" at bounding box center [344, 42] width 19 height 10
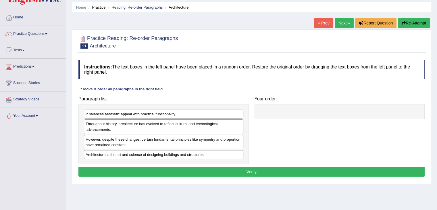
scroll to position [21, 0]
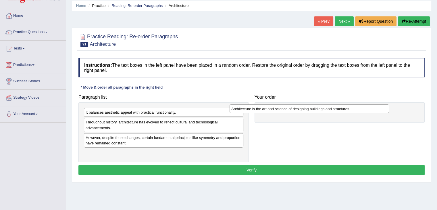
drag, startPoint x: 166, startPoint y: 152, endPoint x: 318, endPoint y: 105, distance: 159.0
click at [318, 105] on div "Architecture is the art and science of designing buildings and structures." at bounding box center [309, 108] width 159 height 9
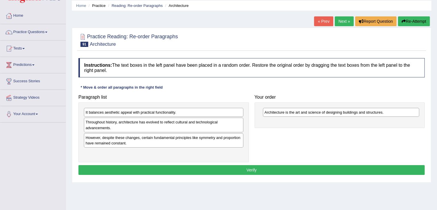
drag, startPoint x: 170, startPoint y: 106, endPoint x: 209, endPoint y: 112, distance: 39.5
click at [209, 112] on div "It balances aesthetic appeal with practical functionality. Throughout history, …" at bounding box center [163, 132] width 170 height 60
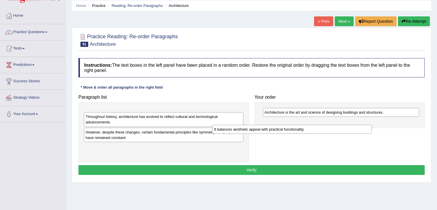
drag, startPoint x: 209, startPoint y: 112, endPoint x: 343, endPoint y: 126, distance: 134.8
click at [343, 126] on div "It balances aesthetic appeal with practical functionality." at bounding box center [291, 129] width 159 height 9
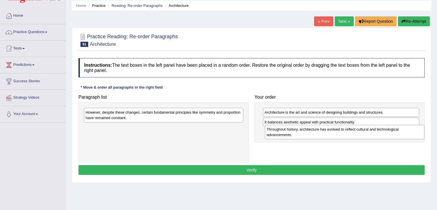
drag, startPoint x: 226, startPoint y: 114, endPoint x: 407, endPoint y: 131, distance: 181.5
click at [407, 131] on div "Throughout history, architecture has evolved to reflect cultural and technologi…" at bounding box center [344, 132] width 159 height 14
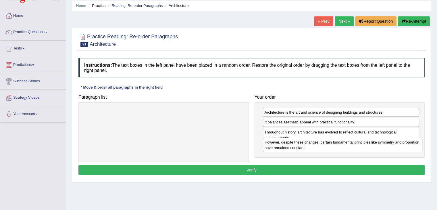
drag, startPoint x: 223, startPoint y: 121, endPoint x: 400, endPoint y: 152, distance: 180.3
click at [400, 152] on div "However, despite these changes, certain fundamental principles like symmetry an…" at bounding box center [342, 145] width 159 height 14
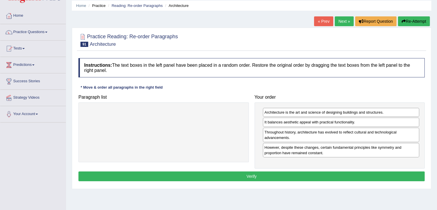
click at [348, 173] on button "Verify" at bounding box center [251, 176] width 346 height 10
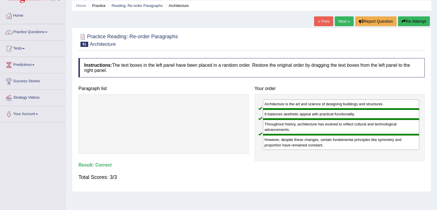
scroll to position [0, 0]
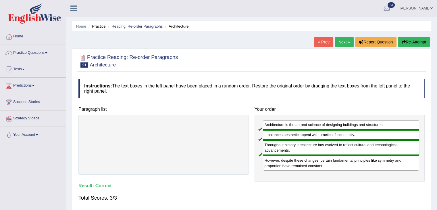
click at [338, 41] on link "Next »" at bounding box center [344, 42] width 19 height 10
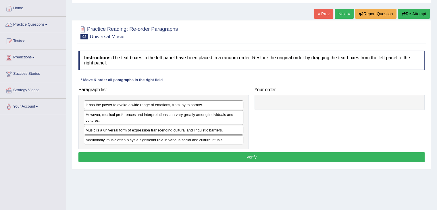
scroll to position [28, 0]
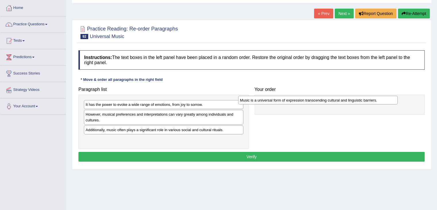
drag, startPoint x: 191, startPoint y: 130, endPoint x: 345, endPoint y: 101, distance: 157.0
click at [345, 101] on div "Music is a universal form of expression transcending cultural and linguistic ba…" at bounding box center [317, 100] width 159 height 9
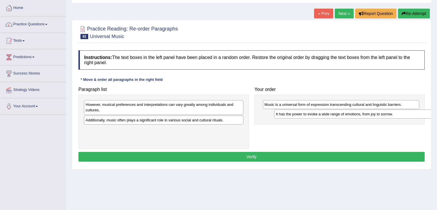
drag, startPoint x: 221, startPoint y: 103, endPoint x: 408, endPoint y: 111, distance: 187.2
click at [408, 111] on div "It has the power to evoke a wide range of emotions, from joy to sorrow." at bounding box center [353, 113] width 159 height 9
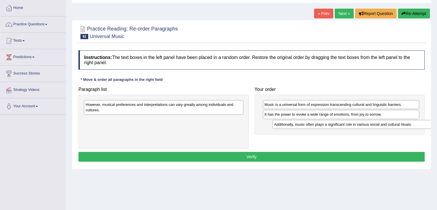
drag, startPoint x: 226, startPoint y: 122, endPoint x: 414, endPoint y: 127, distance: 188.0
click at [414, 127] on div "Additionally, music often plays a significant role in various social and cultur…" at bounding box center [351, 124] width 159 height 9
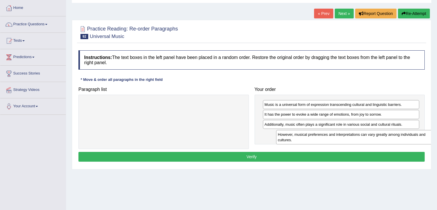
drag, startPoint x: 201, startPoint y: 105, endPoint x: 391, endPoint y: 134, distance: 193.0
click at [391, 134] on div "However, musical preferences and interpretations can vary greatly among individ…" at bounding box center [355, 137] width 159 height 14
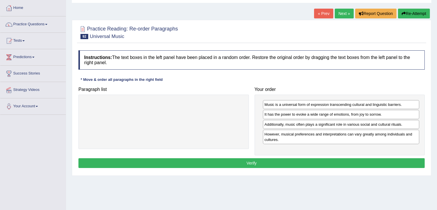
click at [326, 165] on button "Verify" at bounding box center [251, 163] width 346 height 10
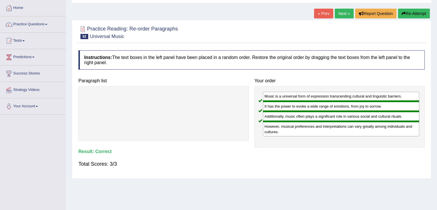
click at [339, 11] on link "Next »" at bounding box center [344, 14] width 19 height 10
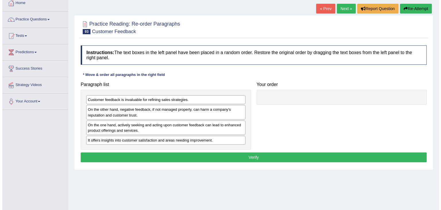
scroll to position [34, 0]
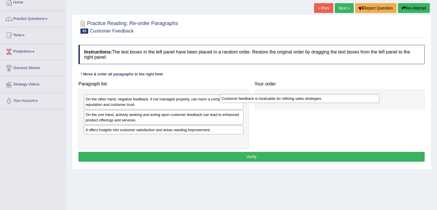
drag, startPoint x: 186, startPoint y: 96, endPoint x: 328, endPoint y: 96, distance: 141.3
click at [328, 96] on div "Customer feedback is invaluable for refining sales strategies." at bounding box center [299, 98] width 159 height 9
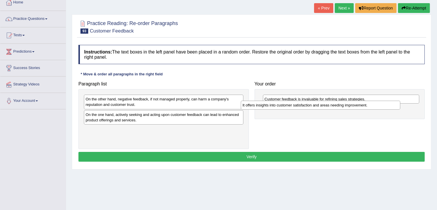
drag, startPoint x: 230, startPoint y: 132, endPoint x: 393, endPoint y: 113, distance: 164.6
click at [393, 109] on div "It offers insights into customer satisfaction and areas needing improvement." at bounding box center [320, 105] width 159 height 9
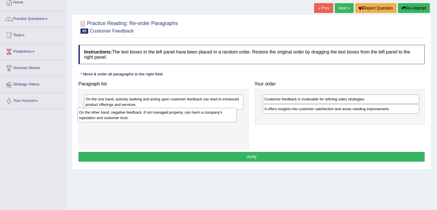
drag, startPoint x: 191, startPoint y: 104, endPoint x: 185, endPoint y: 117, distance: 14.3
click at [185, 117] on div "On the other hand, negative feedback, if not managed properly, can harm a compa…" at bounding box center [156, 115] width 159 height 14
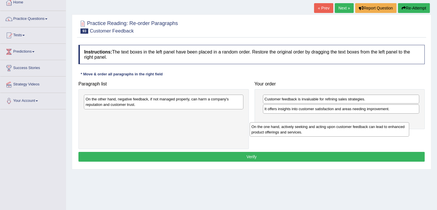
drag, startPoint x: 178, startPoint y: 107, endPoint x: 345, endPoint y: 131, distance: 168.7
click at [345, 131] on div "On the one hand, actively seeking and acting upon customer feedback can lead to…" at bounding box center [329, 129] width 159 height 14
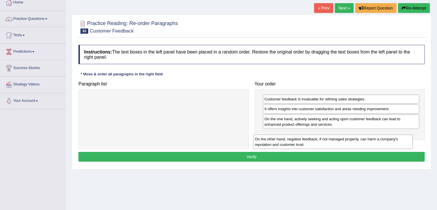
drag, startPoint x: 221, startPoint y: 105, endPoint x: 392, endPoint y: 143, distance: 175.0
click at [392, 143] on div "On the other hand, negative feedback, if not managed properly, can harm a compa…" at bounding box center [332, 141] width 159 height 14
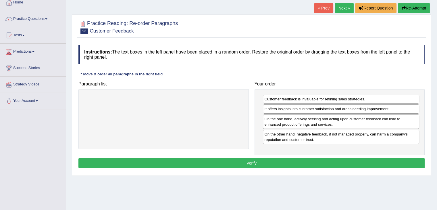
click at [356, 160] on button "Verify" at bounding box center [251, 163] width 346 height 10
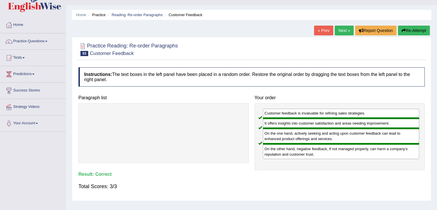
scroll to position [0, 0]
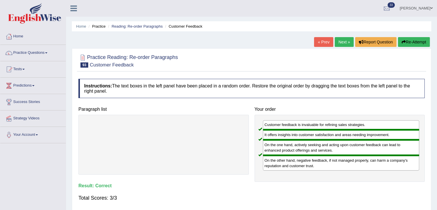
click at [341, 42] on link "Next »" at bounding box center [344, 42] width 19 height 10
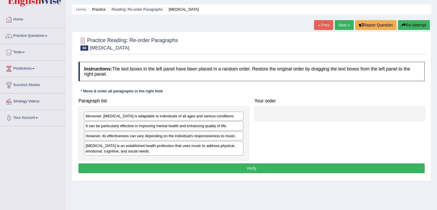
scroll to position [18, 0]
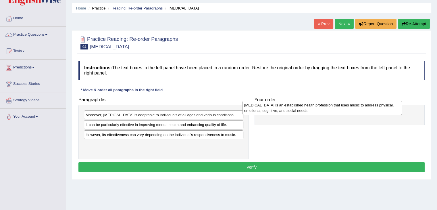
drag, startPoint x: 205, startPoint y: 149, endPoint x: 365, endPoint y: 109, distance: 165.6
click at [365, 109] on div "[MEDICAL_DATA] is an established health profession that uses music to address p…" at bounding box center [321, 108] width 159 height 14
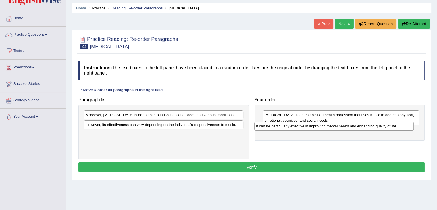
drag, startPoint x: 227, startPoint y: 126, endPoint x: 404, endPoint y: 125, distance: 176.4
click at [404, 125] on div "It can be particularly effective in improving mental health and enhancing quali…" at bounding box center [333, 126] width 159 height 9
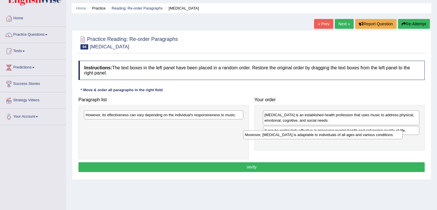
drag, startPoint x: 205, startPoint y: 113, endPoint x: 365, endPoint y: 134, distance: 160.7
click at [365, 134] on div "Moreover, [MEDICAL_DATA] is adaptable to individuals of all ages and various co…" at bounding box center [322, 134] width 159 height 9
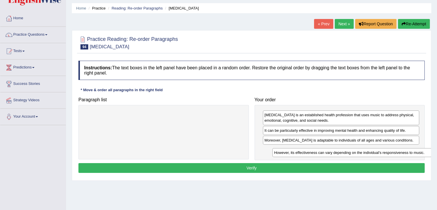
drag, startPoint x: 197, startPoint y: 115, endPoint x: 385, endPoint y: 153, distance: 191.6
click at [385, 153] on div "However, its effectiveness can vary depending on the individual's responsivenes…" at bounding box center [351, 152] width 159 height 9
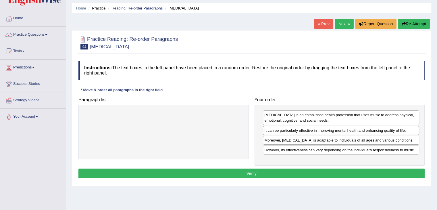
click at [332, 172] on button "Verify" at bounding box center [251, 173] width 346 height 10
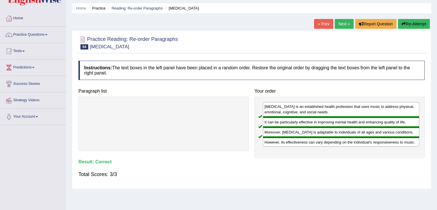
click at [338, 22] on link "Next »" at bounding box center [344, 24] width 19 height 10
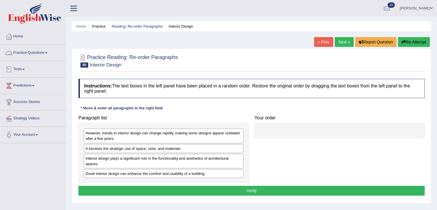
click at [47, 51] on link "Practice Questions" at bounding box center [33, 52] width 66 height 14
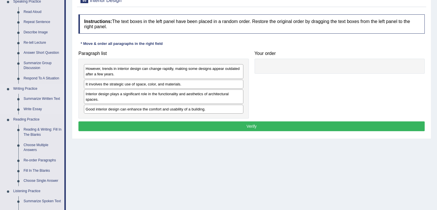
scroll to position [66, 0]
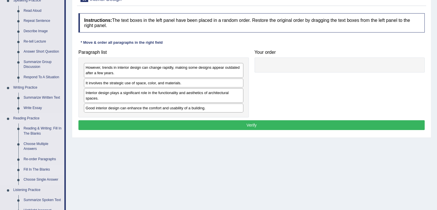
click at [38, 168] on link "Fill In The Blanks" at bounding box center [42, 169] width 43 height 10
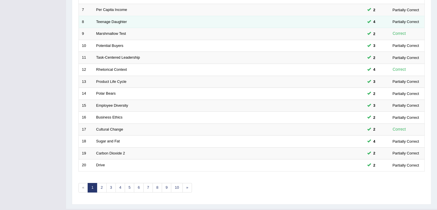
scroll to position [159, 0]
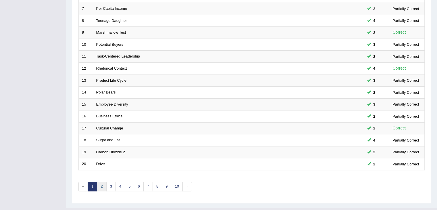
click at [103, 184] on link "2" at bounding box center [101, 186] width 9 height 9
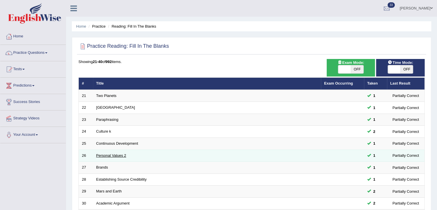
click at [109, 156] on link "Personal Values 2" at bounding box center [111, 155] width 30 height 4
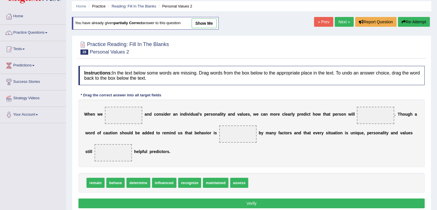
scroll to position [20, 0]
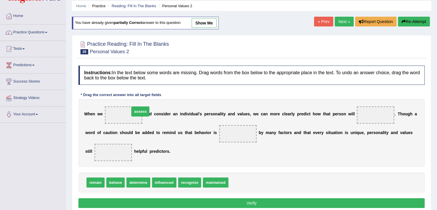
drag, startPoint x: 242, startPoint y: 180, endPoint x: 132, endPoint y: 111, distance: 129.9
drag, startPoint x: 112, startPoint y: 183, endPoint x: 121, endPoint y: 175, distance: 12.2
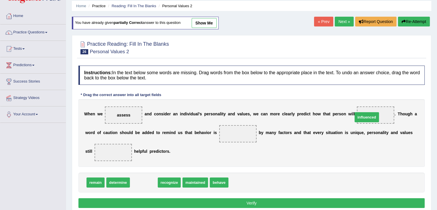
drag, startPoint x: 147, startPoint y: 181, endPoint x: 372, endPoint y: 115, distance: 233.7
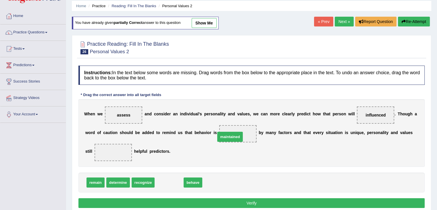
drag, startPoint x: 174, startPoint y: 182, endPoint x: 239, endPoint y: 134, distance: 81.1
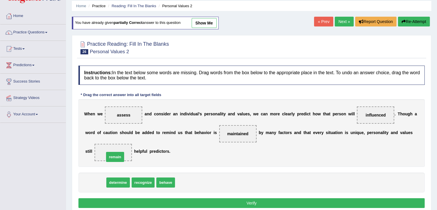
drag, startPoint x: 98, startPoint y: 182, endPoint x: 122, endPoint y: 150, distance: 39.8
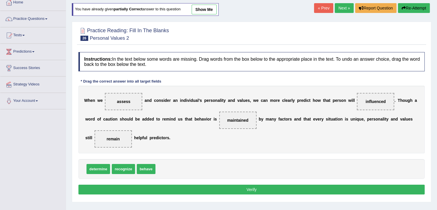
scroll to position [35, 0]
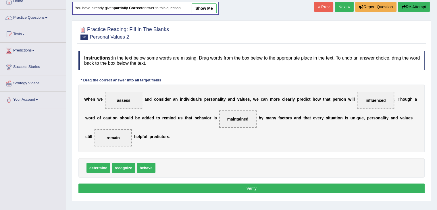
click at [154, 189] on button "Verify" at bounding box center [251, 188] width 346 height 10
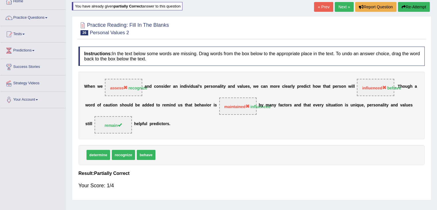
scroll to position [0, 0]
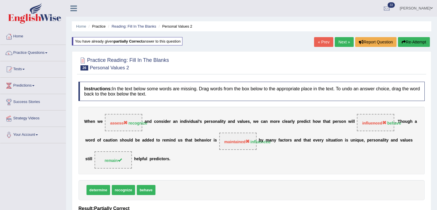
click at [408, 42] on button "Re-Attempt" at bounding box center [414, 42] width 32 height 10
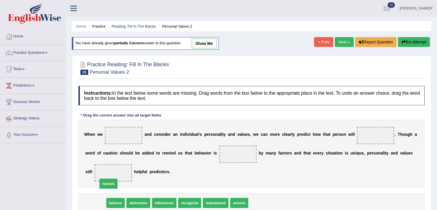
drag, startPoint x: 98, startPoint y: 203, endPoint x: 113, endPoint y: 181, distance: 26.6
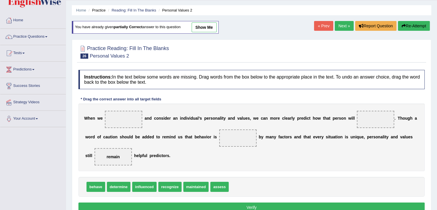
scroll to position [17, 0]
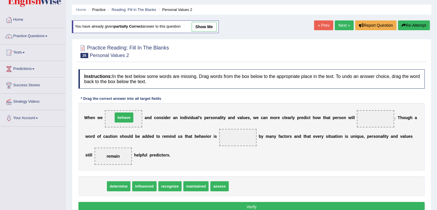
drag, startPoint x: 98, startPoint y: 187, endPoint x: 128, endPoint y: 114, distance: 78.5
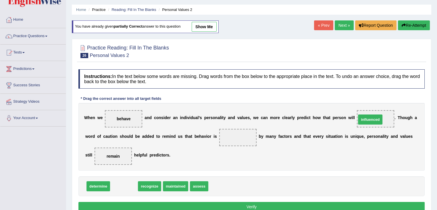
drag, startPoint x: 124, startPoint y: 186, endPoint x: 371, endPoint y: 120, distance: 255.1
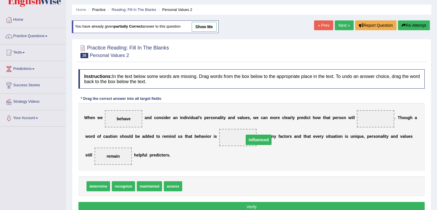
drag, startPoint x: 371, startPoint y: 116, endPoint x: 244, endPoint y: 135, distance: 127.5
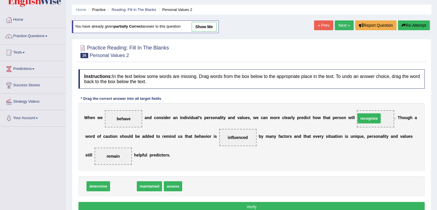
drag, startPoint x: 123, startPoint y: 185, endPoint x: 370, endPoint y: 117, distance: 256.0
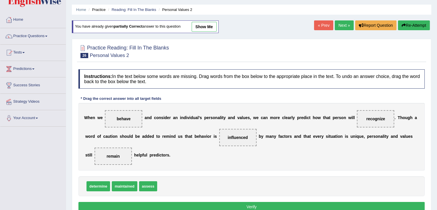
click at [233, 207] on button "Verify" at bounding box center [251, 207] width 346 height 10
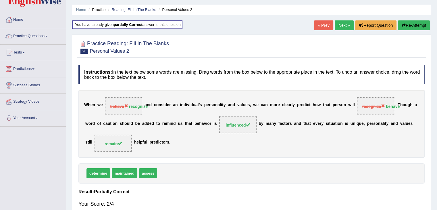
scroll to position [0, 0]
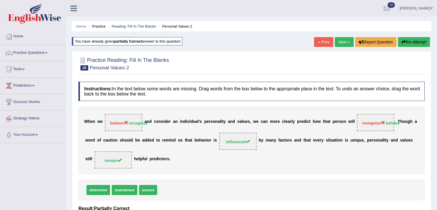
click at [340, 37] on link "Next »" at bounding box center [344, 42] width 19 height 10
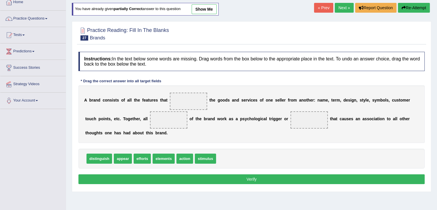
scroll to position [34, 0]
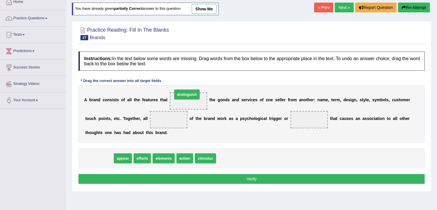
drag, startPoint x: 98, startPoint y: 155, endPoint x: 184, endPoint y: 92, distance: 106.8
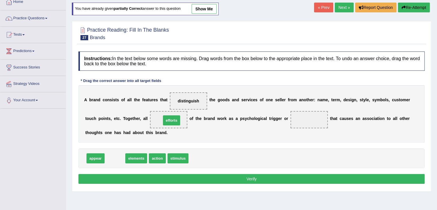
drag, startPoint x: 118, startPoint y: 159, endPoint x: 176, endPoint y: 121, distance: 68.6
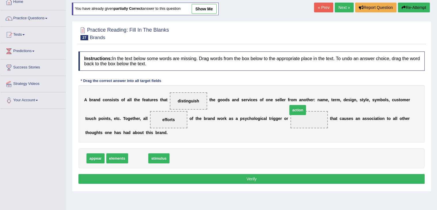
drag, startPoint x: 135, startPoint y: 159, endPoint x: 294, endPoint y: 115, distance: 165.3
click at [240, 176] on button "Verify" at bounding box center [251, 179] width 346 height 10
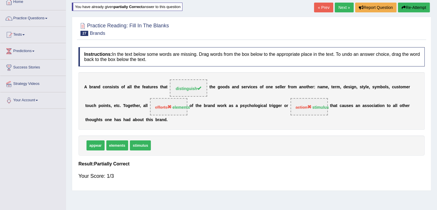
click at [410, 8] on button "Re-Attempt" at bounding box center [414, 8] width 32 height 10
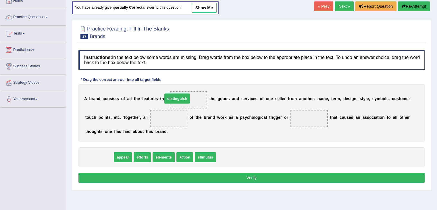
drag, startPoint x: 104, startPoint y: 158, endPoint x: 183, endPoint y: 98, distance: 99.1
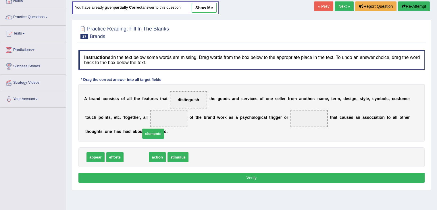
scroll to position [34, 0]
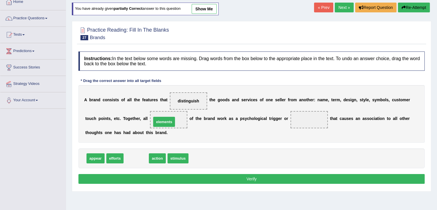
drag, startPoint x: 133, startPoint y: 157, endPoint x: 161, endPoint y: 122, distance: 45.2
drag, startPoint x: 138, startPoint y: 156, endPoint x: 309, endPoint y: 116, distance: 175.3
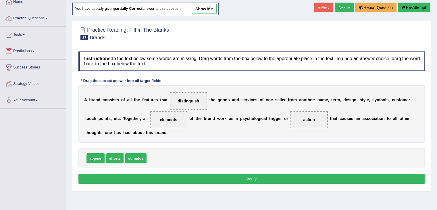
click at [238, 177] on button "Verify" at bounding box center [251, 179] width 346 height 10
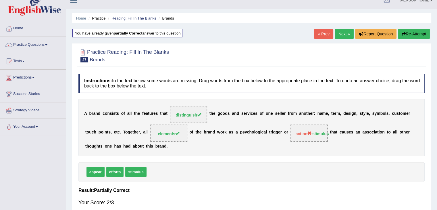
scroll to position [8, 0]
click at [342, 34] on link "Next »" at bounding box center [344, 34] width 19 height 10
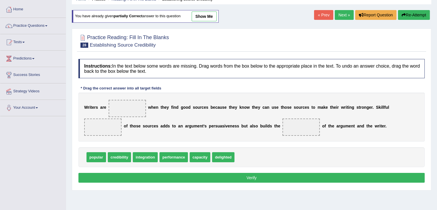
scroll to position [30, 0]
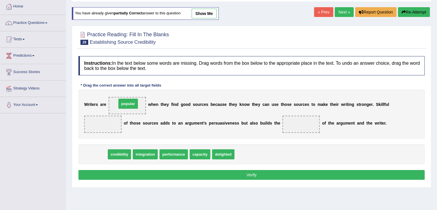
drag, startPoint x: 93, startPoint y: 155, endPoint x: 125, endPoint y: 105, distance: 60.0
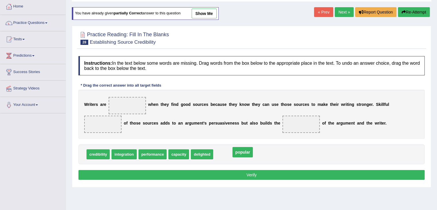
drag, startPoint x: 130, startPoint y: 105, endPoint x: 249, endPoint y: 157, distance: 129.4
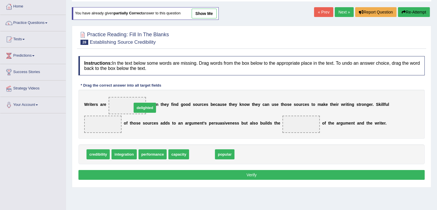
drag, startPoint x: 199, startPoint y: 151, endPoint x: 138, endPoint y: 105, distance: 76.2
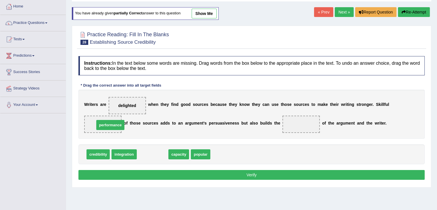
drag, startPoint x: 142, startPoint y: 153, endPoint x: 94, endPoint y: 120, distance: 58.3
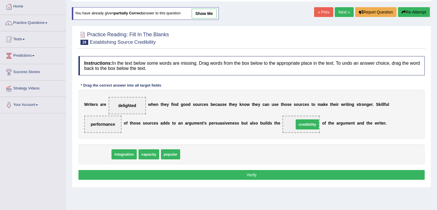
drag, startPoint x: 106, startPoint y: 155, endPoint x: 314, endPoint y: 126, distance: 210.1
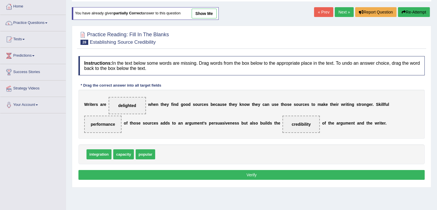
click at [285, 172] on button "Verify" at bounding box center [251, 175] width 346 height 10
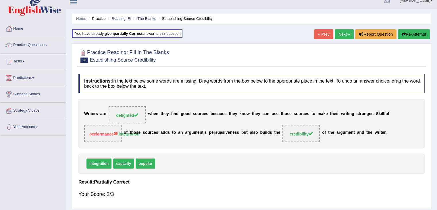
scroll to position [7, 0]
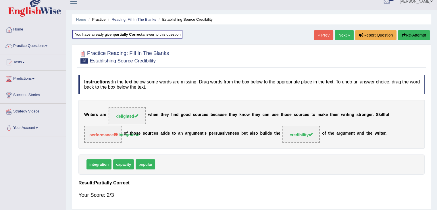
click at [337, 36] on link "Next »" at bounding box center [344, 35] width 19 height 10
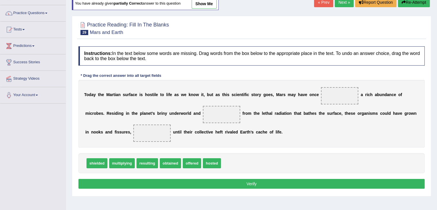
scroll to position [40, 0]
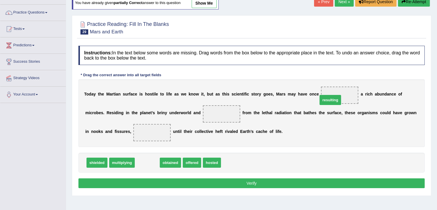
drag, startPoint x: 149, startPoint y: 160, endPoint x: 338, endPoint y: 95, distance: 199.9
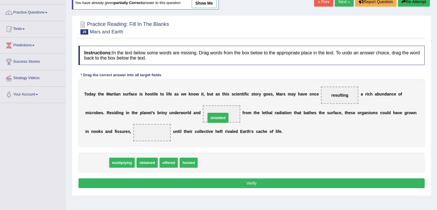
drag, startPoint x: 92, startPoint y: 161, endPoint x: 214, endPoint y: 116, distance: 130.6
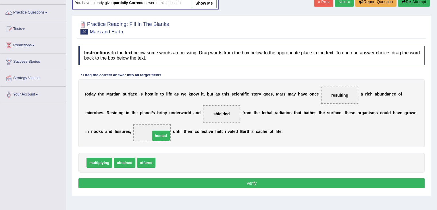
drag, startPoint x: 164, startPoint y: 164, endPoint x: 151, endPoint y: 131, distance: 35.7
click at [163, 183] on button "Verify" at bounding box center [251, 183] width 346 height 10
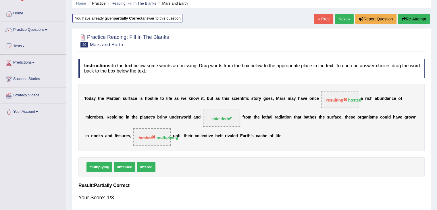
scroll to position [0, 0]
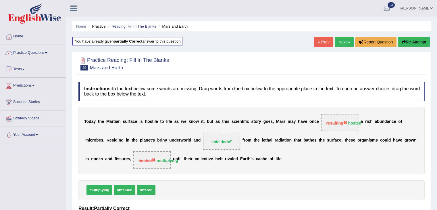
click at [339, 39] on link "Next »" at bounding box center [344, 42] width 19 height 10
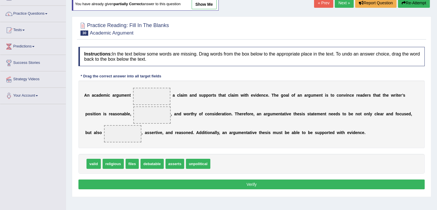
scroll to position [51, 0]
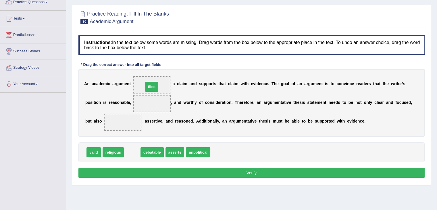
drag, startPoint x: 132, startPoint y: 151, endPoint x: 151, endPoint y: 86, distance: 68.4
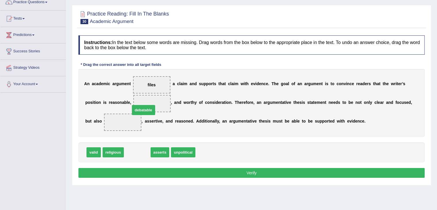
drag, startPoint x: 139, startPoint y: 153, endPoint x: 145, endPoint y: 111, distance: 43.3
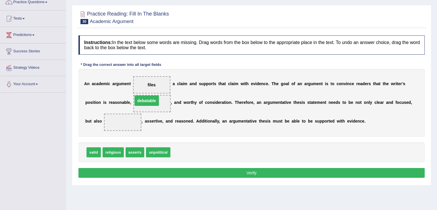
drag, startPoint x: 127, startPoint y: 119, endPoint x: 151, endPoint y: 97, distance: 32.5
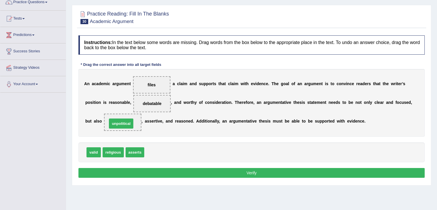
drag, startPoint x: 155, startPoint y: 152, endPoint x: 117, endPoint y: 122, distance: 48.5
click at [143, 168] on button "Verify" at bounding box center [251, 173] width 346 height 10
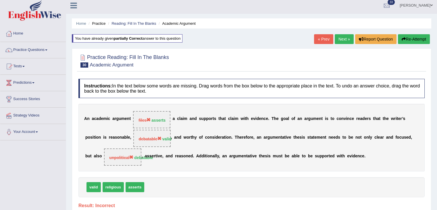
scroll to position [0, 0]
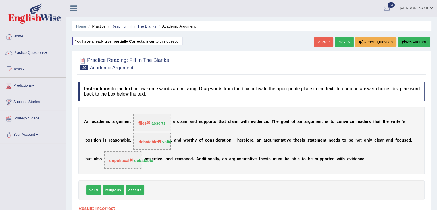
click at [417, 41] on button "Re-Attempt" at bounding box center [414, 42] width 32 height 10
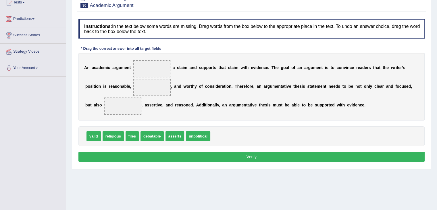
scroll to position [68, 0]
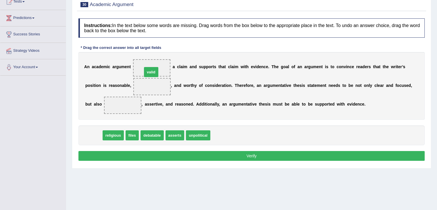
drag, startPoint x: 95, startPoint y: 133, endPoint x: 152, endPoint y: 70, distance: 85.8
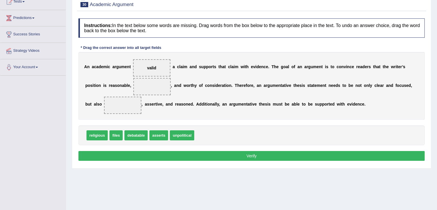
drag, startPoint x: 155, startPoint y: 70, endPoint x: 151, endPoint y: 67, distance: 5.3
click at [151, 67] on span "valid" at bounding box center [151, 67] width 37 height 17
drag, startPoint x: 151, startPoint y: 67, endPoint x: 150, endPoint y: 86, distance: 19.8
drag, startPoint x: 102, startPoint y: 133, endPoint x: 108, endPoint y: 135, distance: 6.3
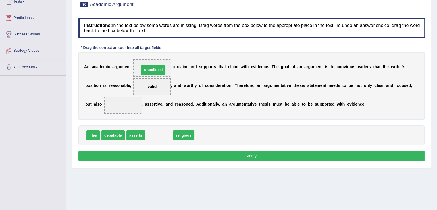
drag, startPoint x: 148, startPoint y: 136, endPoint x: 142, endPoint y: 70, distance: 66.0
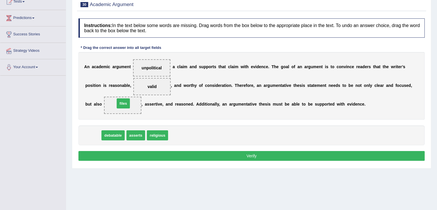
drag, startPoint x: 96, startPoint y: 136, endPoint x: 126, endPoint y: 103, distance: 44.1
click at [140, 152] on button "Verify" at bounding box center [251, 156] width 346 height 10
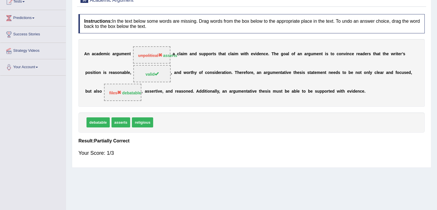
scroll to position [36, 0]
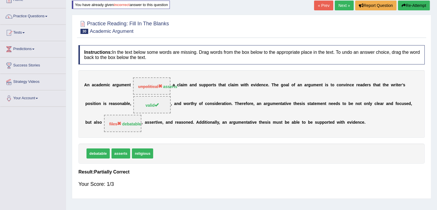
click at [406, 3] on button "Re-Attempt" at bounding box center [414, 6] width 32 height 10
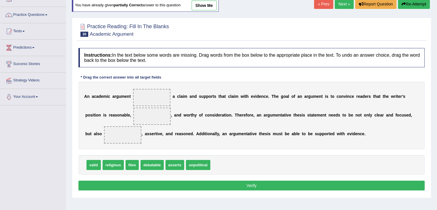
scroll to position [36, 0]
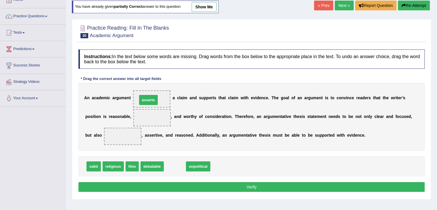
drag, startPoint x: 170, startPoint y: 164, endPoint x: 144, endPoint y: 98, distance: 71.4
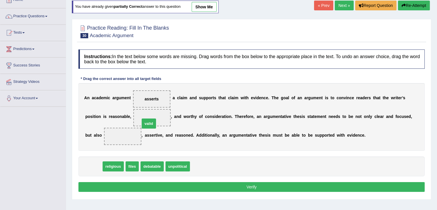
drag, startPoint x: 95, startPoint y: 163, endPoint x: 151, endPoint y: 120, distance: 70.2
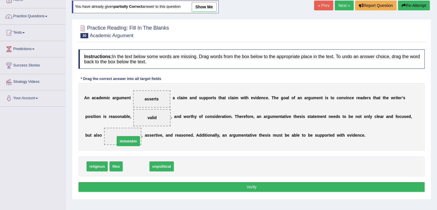
drag, startPoint x: 139, startPoint y: 165, endPoint x: 131, endPoint y: 139, distance: 26.8
click at [202, 188] on button "Verify" at bounding box center [251, 187] width 346 height 10
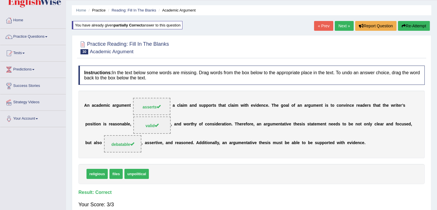
scroll to position [16, 0]
click at [338, 26] on link "Next »" at bounding box center [344, 26] width 19 height 10
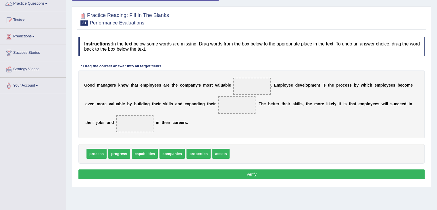
scroll to position [50, 0]
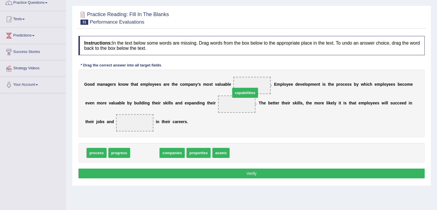
drag, startPoint x: 142, startPoint y: 151, endPoint x: 244, endPoint y: 89, distance: 118.5
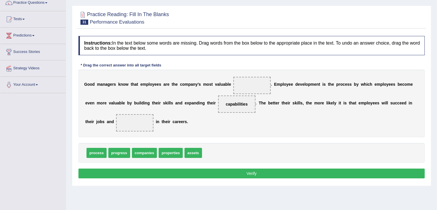
click at [237, 102] on span "capabilities" at bounding box center [236, 103] width 37 height 17
drag, startPoint x: 237, startPoint y: 102, endPoint x: 251, endPoint y: 77, distance: 29.0
drag, startPoint x: 117, startPoint y: 152, endPoint x: 228, endPoint y: 104, distance: 120.3
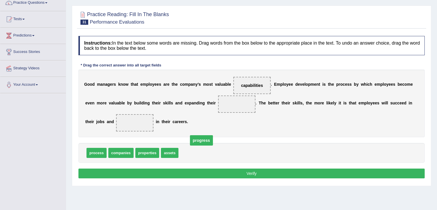
drag, startPoint x: 239, startPoint y: 103, endPoint x: 199, endPoint y: 142, distance: 55.5
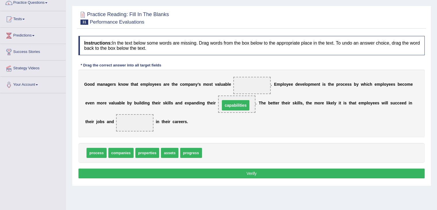
drag, startPoint x: 257, startPoint y: 82, endPoint x: 241, endPoint y: 103, distance: 26.3
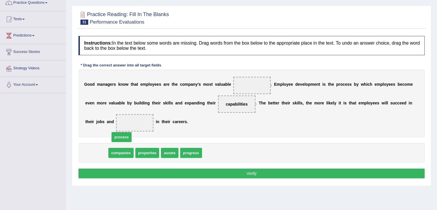
drag, startPoint x: 98, startPoint y: 154, endPoint x: 122, endPoint y: 139, distance: 28.1
click at [122, 139] on span "process" at bounding box center [121, 137] width 20 height 10
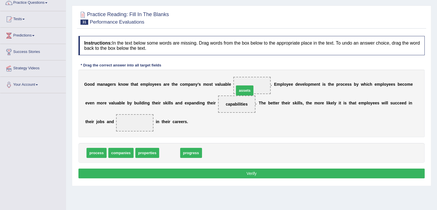
drag, startPoint x: 167, startPoint y: 151, endPoint x: 243, endPoint y: 86, distance: 99.1
click at [94, 154] on span "process" at bounding box center [96, 153] width 20 height 10
drag, startPoint x: 169, startPoint y: 150, endPoint x: 124, endPoint y: 124, distance: 52.1
click at [168, 172] on button "Verify" at bounding box center [251, 173] width 346 height 10
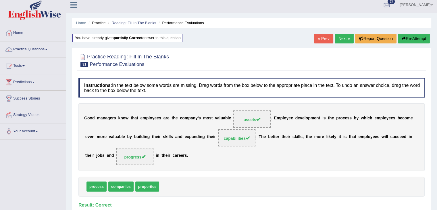
scroll to position [0, 0]
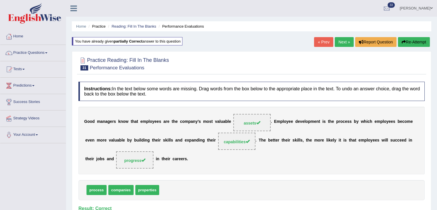
click at [341, 39] on link "Next »" at bounding box center [344, 42] width 19 height 10
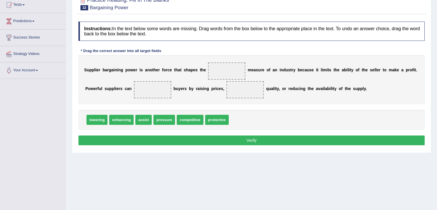
scroll to position [64, 0]
click at [125, 119] on span "enhancing" at bounding box center [121, 120] width 24 height 10
drag, startPoint x: 189, startPoint y: 118, endPoint x: 215, endPoint y: 73, distance: 52.8
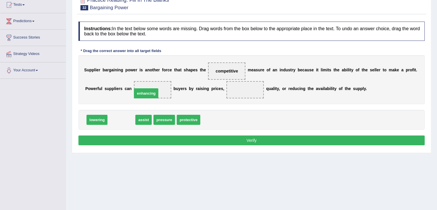
drag, startPoint x: 123, startPoint y: 119, endPoint x: 149, endPoint y: 92, distance: 37.4
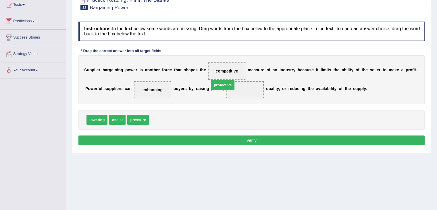
drag, startPoint x: 168, startPoint y: 119, endPoint x: 239, endPoint y: 86, distance: 78.2
click at [226, 135] on button "Verify" at bounding box center [251, 140] width 346 height 10
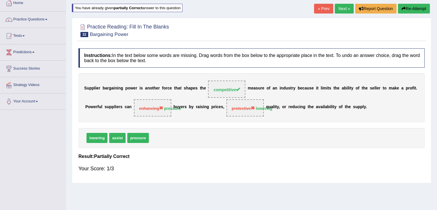
scroll to position [30, 0]
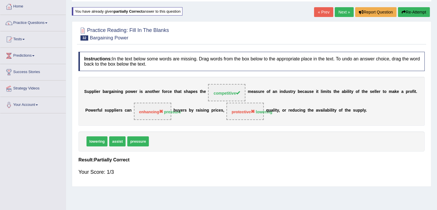
click at [409, 15] on button "Re-Attempt" at bounding box center [414, 12] width 32 height 10
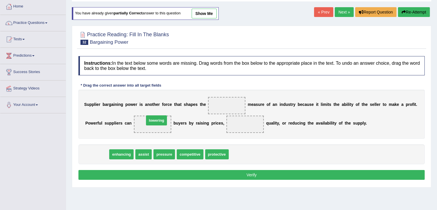
drag, startPoint x: 94, startPoint y: 154, endPoint x: 153, endPoint y: 122, distance: 66.4
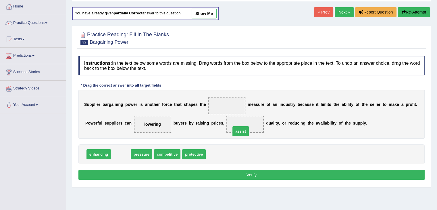
drag, startPoint x: 123, startPoint y: 152, endPoint x: 250, endPoint y: 128, distance: 129.0
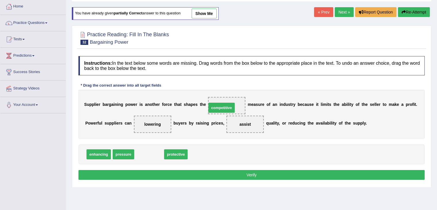
drag, startPoint x: 150, startPoint y: 155, endPoint x: 223, endPoint y: 109, distance: 86.2
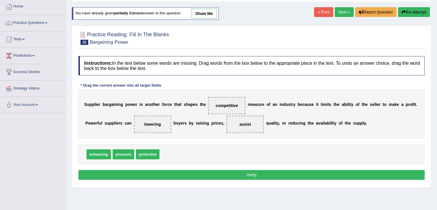
click at [201, 175] on button "Verify" at bounding box center [251, 175] width 346 height 10
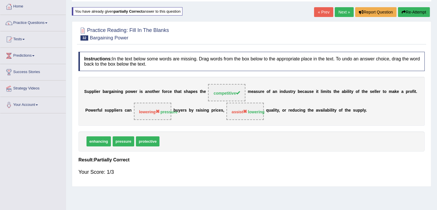
click at [412, 11] on button "Re-Attempt" at bounding box center [414, 12] width 32 height 10
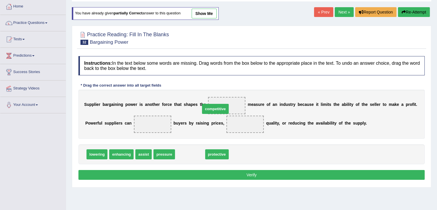
drag, startPoint x: 184, startPoint y: 155, endPoint x: 209, endPoint y: 108, distance: 53.2
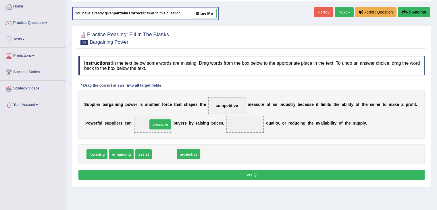
drag, startPoint x: 160, startPoint y: 153, endPoint x: 154, endPoint y: 116, distance: 37.9
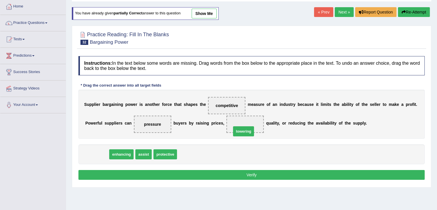
drag, startPoint x: 98, startPoint y: 154, endPoint x: 246, endPoint y: 131, distance: 149.9
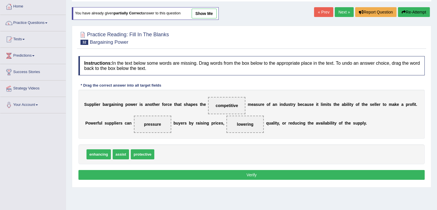
click at [237, 174] on button "Verify" at bounding box center [251, 175] width 346 height 10
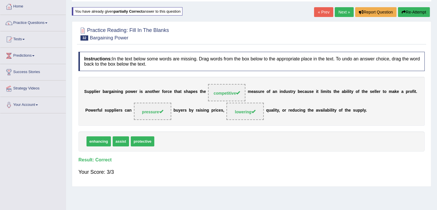
scroll to position [7, 0]
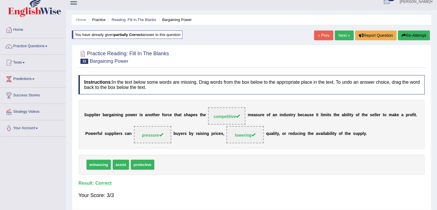
click at [339, 36] on link "Next »" at bounding box center [344, 35] width 19 height 10
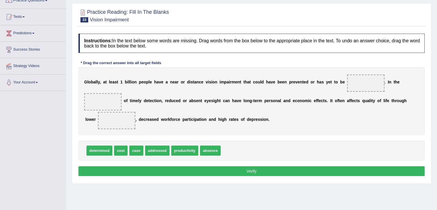
scroll to position [54, 0]
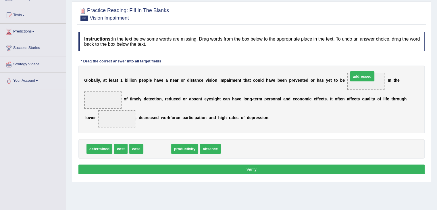
drag, startPoint x: 150, startPoint y: 144, endPoint x: 359, endPoint y: 72, distance: 221.1
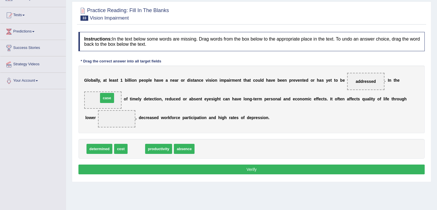
drag, startPoint x: 134, startPoint y: 150, endPoint x: 105, endPoint y: 100, distance: 58.2
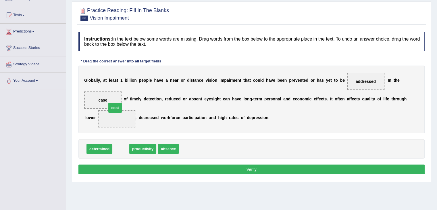
drag, startPoint x: 121, startPoint y: 151, endPoint x: 117, endPoint y: 116, distance: 35.0
click at [170, 167] on button "Verify" at bounding box center [251, 169] width 346 height 10
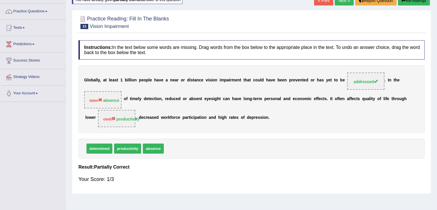
scroll to position [28, 0]
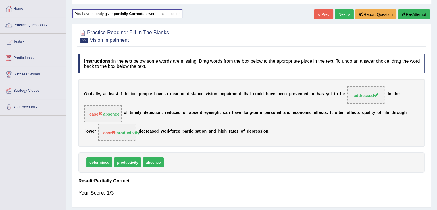
click at [410, 11] on button "Re-Attempt" at bounding box center [414, 14] width 32 height 10
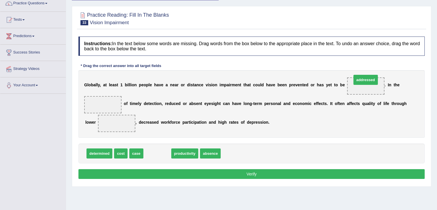
drag, startPoint x: 157, startPoint y: 153, endPoint x: 365, endPoint y: 83, distance: 219.8
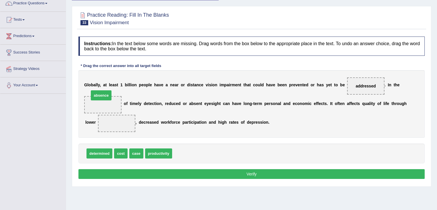
drag, startPoint x: 183, startPoint y: 153, endPoint x: 97, endPoint y: 99, distance: 101.6
drag, startPoint x: 118, startPoint y: 154, endPoint x: 116, endPoint y: 130, distance: 24.5
click at [134, 173] on button "Verify" at bounding box center [251, 174] width 346 height 10
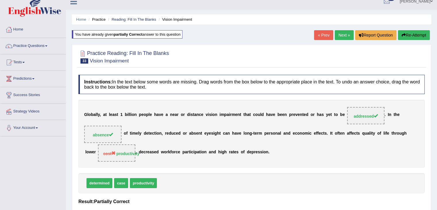
scroll to position [5, 0]
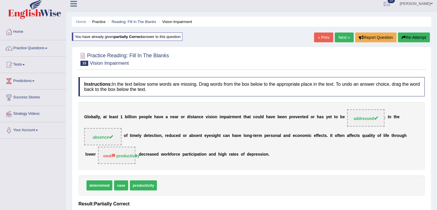
click at [339, 35] on link "Next »" at bounding box center [344, 37] width 19 height 10
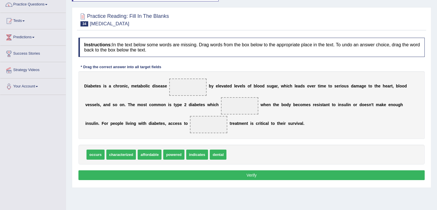
scroll to position [48, 0]
drag, startPoint x: 126, startPoint y: 155, endPoint x: 187, endPoint y: 90, distance: 88.2
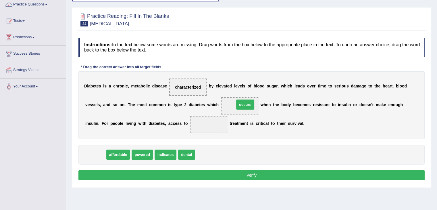
drag, startPoint x: 98, startPoint y: 152, endPoint x: 247, endPoint y: 102, distance: 157.6
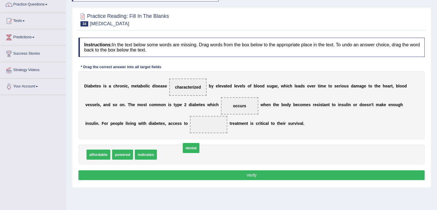
drag, startPoint x: 166, startPoint y: 153, endPoint x: 190, endPoint y: 147, distance: 24.2
drag, startPoint x: 165, startPoint y: 154, endPoint x: 198, endPoint y: 127, distance: 42.1
click at [204, 170] on button "Verify" at bounding box center [251, 175] width 346 height 10
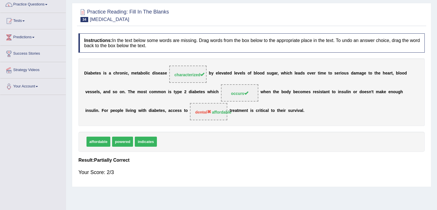
scroll to position [0, 0]
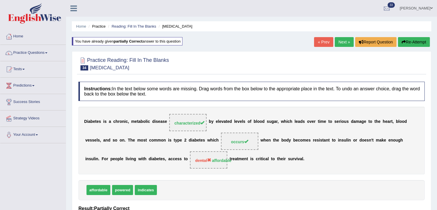
click at [338, 39] on link "Next »" at bounding box center [344, 42] width 19 height 10
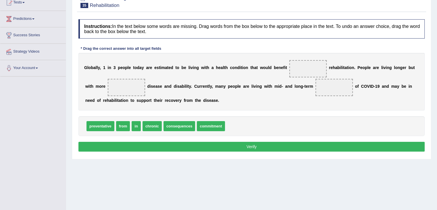
scroll to position [67, 0]
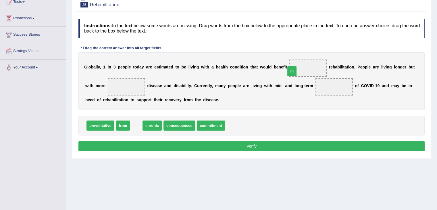
drag, startPoint x: 135, startPoint y: 123, endPoint x: 294, endPoint y: 68, distance: 168.2
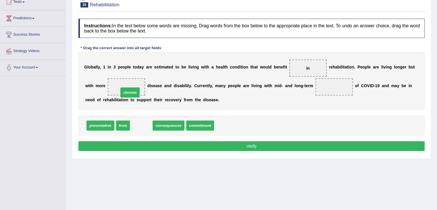
drag, startPoint x: 141, startPoint y: 125, endPoint x: 128, endPoint y: 89, distance: 38.1
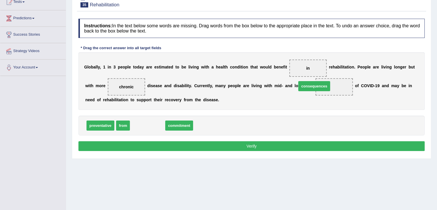
drag, startPoint x: 150, startPoint y: 123, endPoint x: 318, endPoint y: 83, distance: 172.2
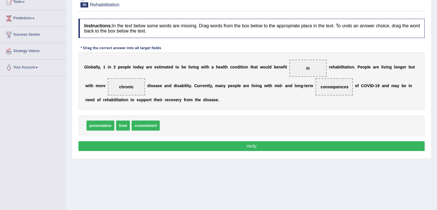
click at [228, 149] on button "Verify" at bounding box center [251, 146] width 346 height 10
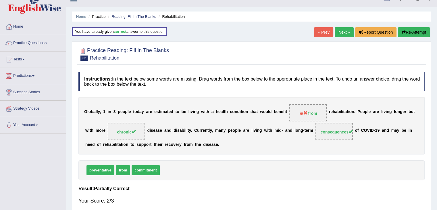
scroll to position [9, 0]
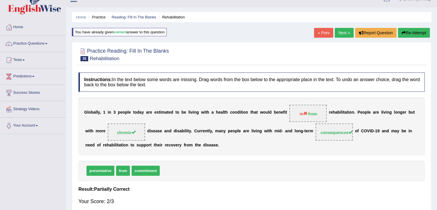
click at [340, 32] on link "Next »" at bounding box center [344, 33] width 19 height 10
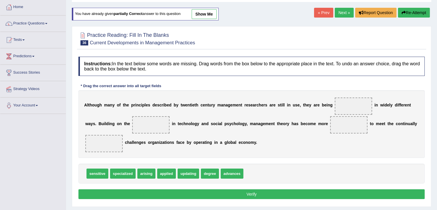
scroll to position [30, 0]
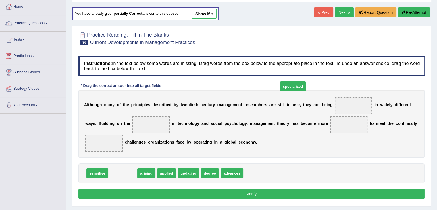
drag, startPoint x: 127, startPoint y: 174, endPoint x: 310, endPoint y: 99, distance: 197.4
click at [306, 91] on span "specialized" at bounding box center [293, 86] width 26 height 10
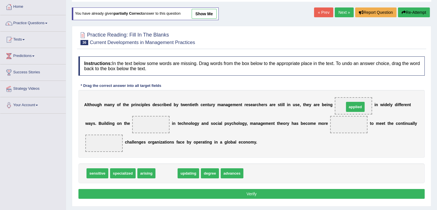
drag, startPoint x: 166, startPoint y: 173, endPoint x: 353, endPoint y: 107, distance: 197.8
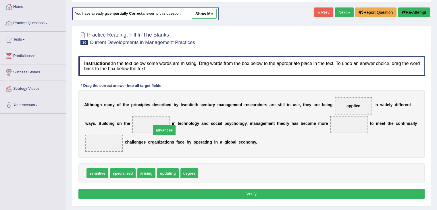
drag, startPoint x: 207, startPoint y: 172, endPoint x: 149, endPoint y: 122, distance: 76.6
drag, startPoint x: 97, startPoint y: 170, endPoint x: 349, endPoint y: 123, distance: 256.4
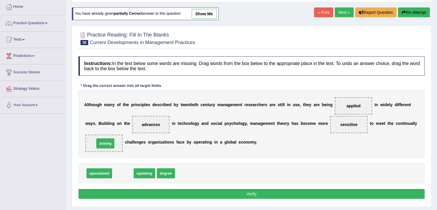
drag, startPoint x: 124, startPoint y: 173, endPoint x: 106, endPoint y: 143, distance: 34.9
click at [191, 191] on button "Verify" at bounding box center [251, 194] width 346 height 10
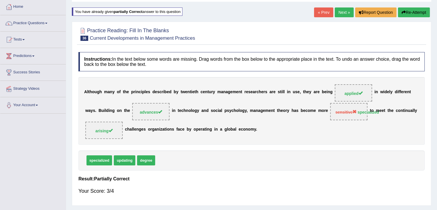
scroll to position [7, 0]
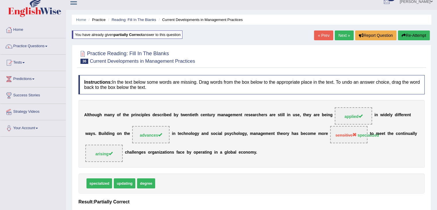
click at [346, 32] on link "Next »" at bounding box center [344, 35] width 19 height 10
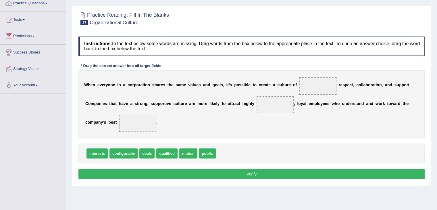
scroll to position [51, 0]
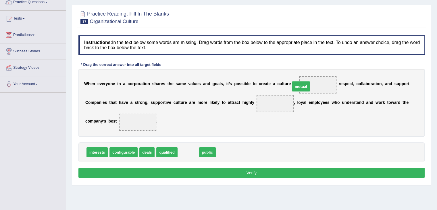
drag, startPoint x: 193, startPoint y: 153, endPoint x: 324, endPoint y: 85, distance: 147.9
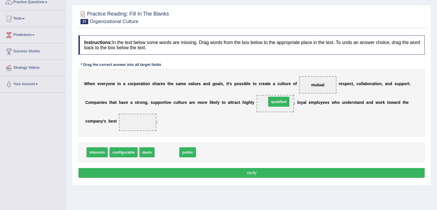
drag, startPoint x: 163, startPoint y: 151, endPoint x: 276, endPoint y: 100, distance: 123.2
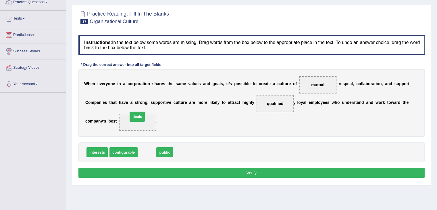
drag, startPoint x: 149, startPoint y: 152, endPoint x: 139, endPoint y: 116, distance: 36.9
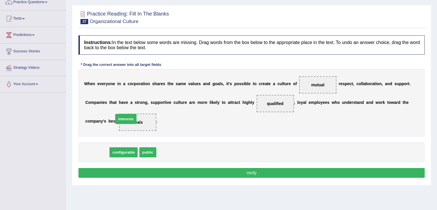
drag, startPoint x: 101, startPoint y: 147, endPoint x: 131, endPoint y: 114, distance: 44.8
click at [164, 172] on button "Verify" at bounding box center [251, 173] width 346 height 10
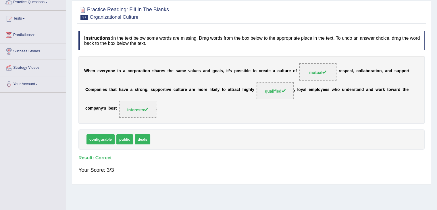
scroll to position [0, 0]
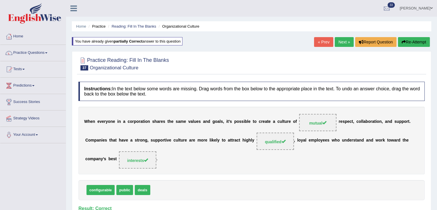
click at [345, 44] on link "Next »" at bounding box center [344, 42] width 19 height 10
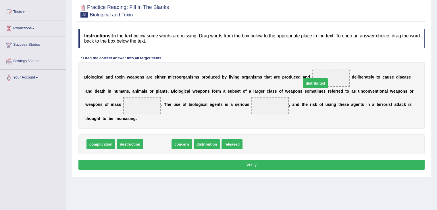
drag, startPoint x: 159, startPoint y: 144, endPoint x: 329, endPoint y: 82, distance: 181.0
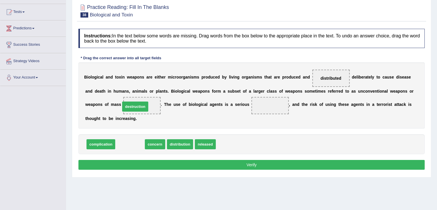
drag, startPoint x: 130, startPoint y: 144, endPoint x: 136, endPoint y: 106, distance: 38.0
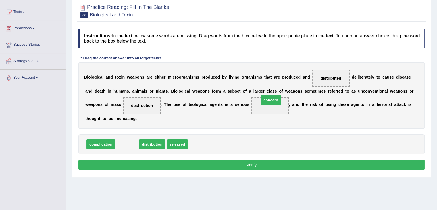
drag, startPoint x: 126, startPoint y: 141, endPoint x: 271, endPoint y: 99, distance: 150.7
click at [253, 161] on button "Verify" at bounding box center [251, 165] width 346 height 10
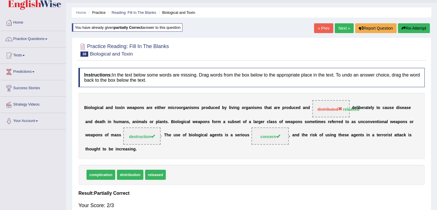
scroll to position [14, 0]
click at [342, 29] on link "Next »" at bounding box center [344, 29] width 19 height 10
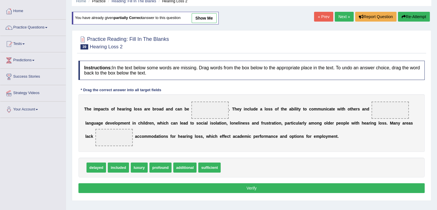
scroll to position [44, 0]
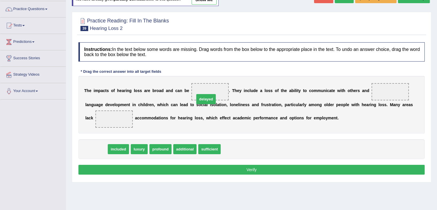
drag, startPoint x: 99, startPoint y: 148, endPoint x: 209, endPoint y: 98, distance: 120.9
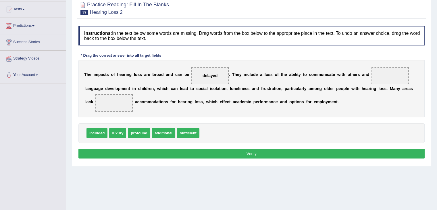
scroll to position [60, 0]
drag, startPoint x: 137, startPoint y: 132, endPoint x: 377, endPoint y: 78, distance: 245.3
drag, startPoint x: 209, startPoint y: 72, endPoint x: 110, endPoint y: 106, distance: 105.0
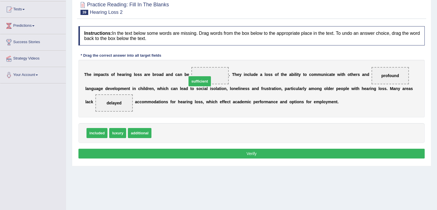
drag, startPoint x: 160, startPoint y: 132, endPoint x: 196, endPoint y: 79, distance: 64.0
click at [196, 151] on button "Verify" at bounding box center [251, 154] width 346 height 10
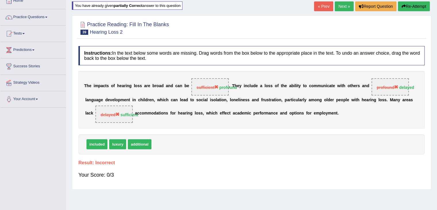
scroll to position [34, 0]
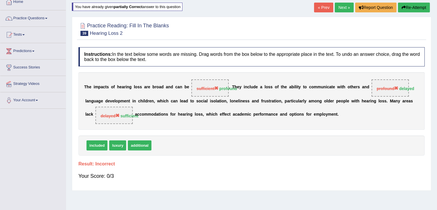
click at [406, 5] on button "Re-Attempt" at bounding box center [414, 8] width 32 height 10
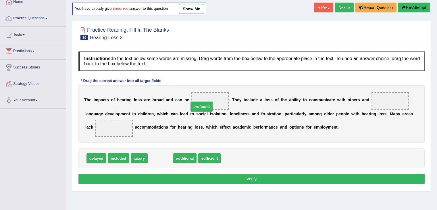
drag, startPoint x: 163, startPoint y: 158, endPoint x: 205, endPoint y: 105, distance: 67.9
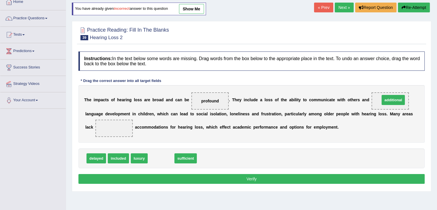
drag, startPoint x: 160, startPoint y: 160, endPoint x: 383, endPoint y: 100, distance: 230.5
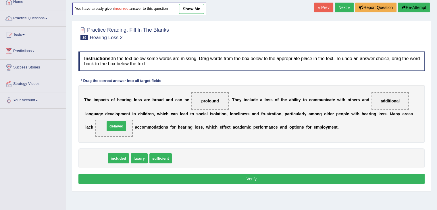
drag, startPoint x: 94, startPoint y: 158, endPoint x: 115, endPoint y: 126, distance: 38.3
click at [172, 176] on button "Verify" at bounding box center [251, 179] width 346 height 10
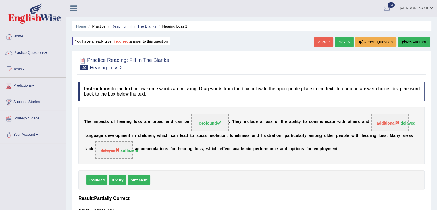
click at [338, 42] on link "Next »" at bounding box center [344, 42] width 19 height 10
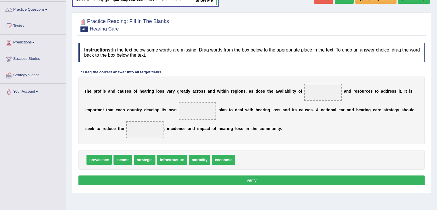
scroll to position [43, 0]
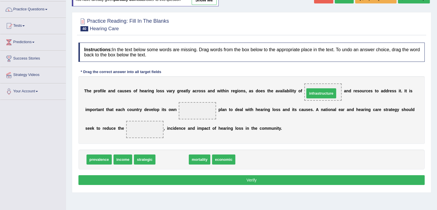
drag, startPoint x: 172, startPoint y: 159, endPoint x: 322, endPoint y: 93, distance: 163.4
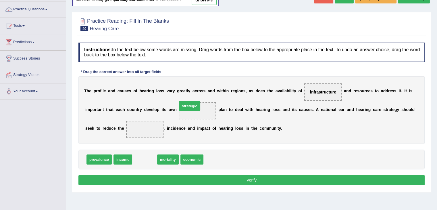
drag, startPoint x: 144, startPoint y: 157, endPoint x: 191, endPoint y: 104, distance: 70.6
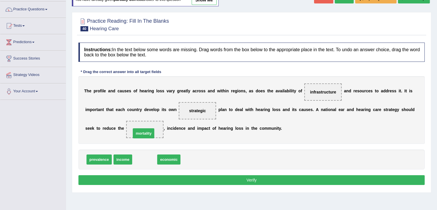
drag, startPoint x: 148, startPoint y: 160, endPoint x: 146, endPoint y: 129, distance: 30.8
click at [174, 179] on button "Verify" at bounding box center [251, 180] width 346 height 10
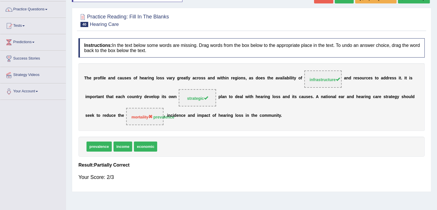
scroll to position [0, 0]
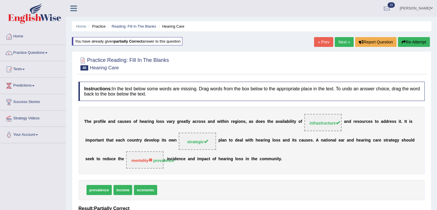
click at [342, 38] on link "Next »" at bounding box center [344, 42] width 19 height 10
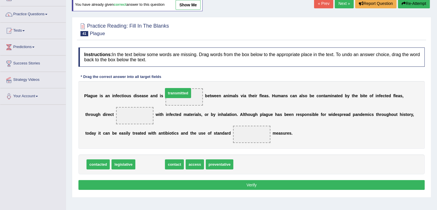
drag, startPoint x: 146, startPoint y: 165, endPoint x: 174, endPoint y: 95, distance: 76.0
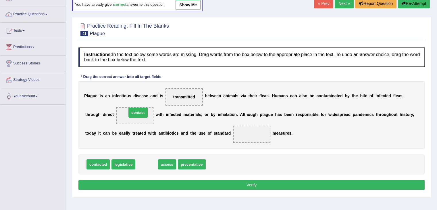
drag, startPoint x: 149, startPoint y: 165, endPoint x: 140, endPoint y: 113, distance: 52.4
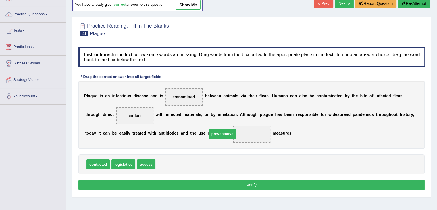
drag, startPoint x: 170, startPoint y: 162, endPoint x: 236, endPoint y: 132, distance: 72.8
click at [226, 189] on div "Instructions: In the text below some words are missing. Drag words from the box…" at bounding box center [251, 120] width 349 height 150
click at [229, 181] on button "Verify" at bounding box center [251, 185] width 346 height 10
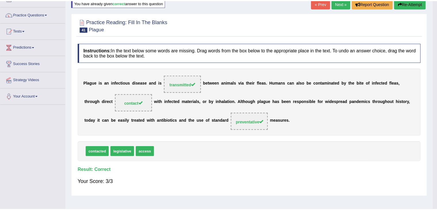
scroll to position [38, 0]
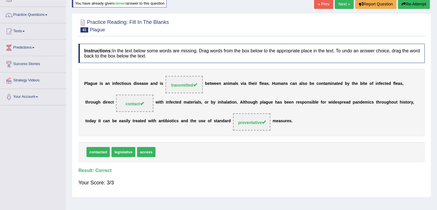
click at [345, 3] on link "Next »" at bounding box center [344, 4] width 19 height 10
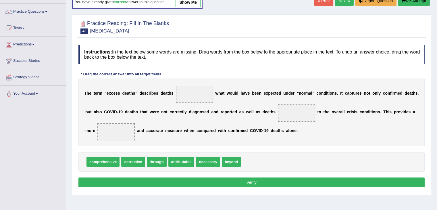
scroll to position [43, 0]
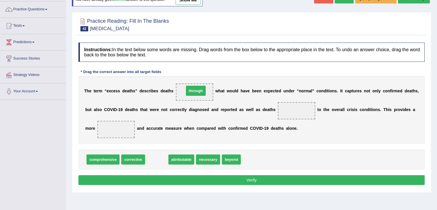
drag, startPoint x: 156, startPoint y: 158, endPoint x: 195, endPoint y: 89, distance: 79.3
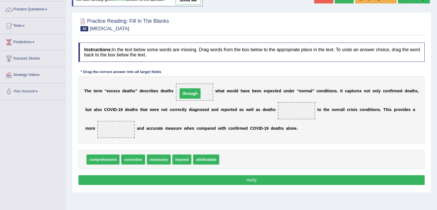
drag, startPoint x: 198, startPoint y: 91, endPoint x: 193, endPoint y: 93, distance: 4.5
drag, startPoint x: 136, startPoint y: 158, endPoint x: 117, endPoint y: 128, distance: 35.1
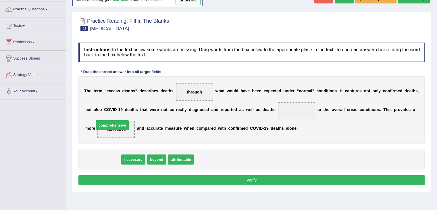
drag, startPoint x: 107, startPoint y: 157, endPoint x: 119, endPoint y: 122, distance: 36.9
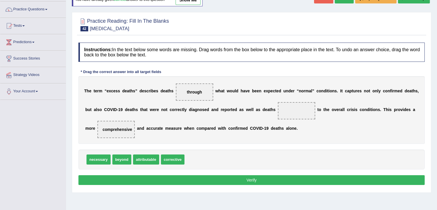
click at [173, 160] on span "corrective" at bounding box center [173, 159] width 24 height 10
drag, startPoint x: 112, startPoint y: 158, endPoint x: 291, endPoint y: 108, distance: 185.8
click at [243, 180] on button "Verify" at bounding box center [251, 180] width 346 height 10
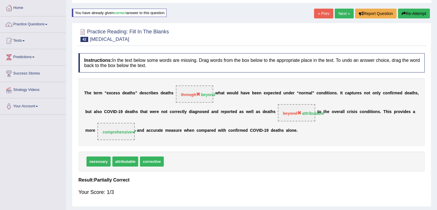
scroll to position [28, 0]
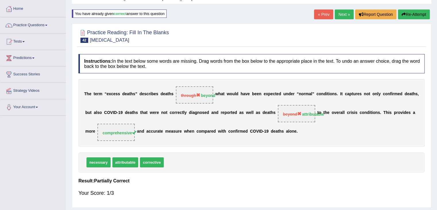
click at [340, 13] on link "Next »" at bounding box center [344, 14] width 19 height 10
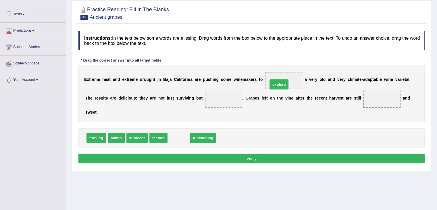
drag, startPoint x: 177, startPoint y: 136, endPoint x: 278, endPoint y: 82, distance: 114.0
click at [116, 137] on span "plump" at bounding box center [116, 138] width 17 height 10
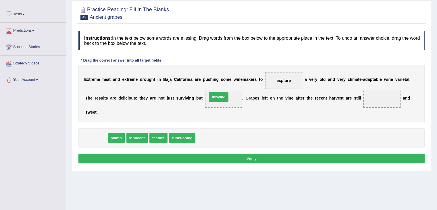
drag, startPoint x: 96, startPoint y: 136, endPoint x: 226, endPoint y: 99, distance: 135.6
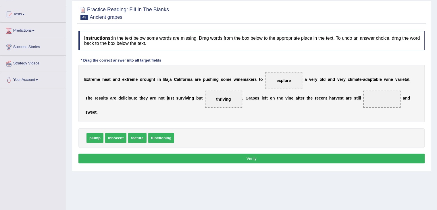
click at [163, 136] on span "functioning" at bounding box center [161, 138] width 26 height 10
drag, startPoint x: 163, startPoint y: 136, endPoint x: 197, endPoint y: 132, distance: 33.2
drag, startPoint x: 97, startPoint y: 139, endPoint x: 362, endPoint y: 106, distance: 266.6
click at [239, 155] on button "Verify" at bounding box center [251, 158] width 346 height 10
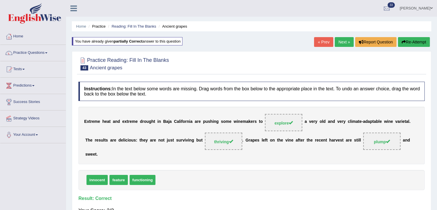
click at [344, 40] on link "Next »" at bounding box center [344, 42] width 19 height 10
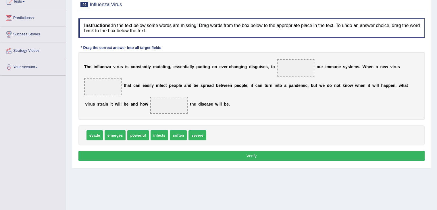
scroll to position [68, 0]
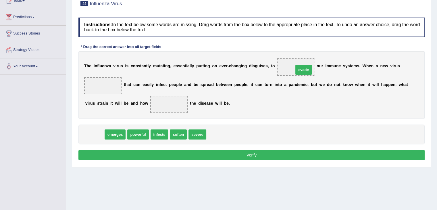
drag, startPoint x: 94, startPoint y: 132, endPoint x: 303, endPoint y: 67, distance: 218.3
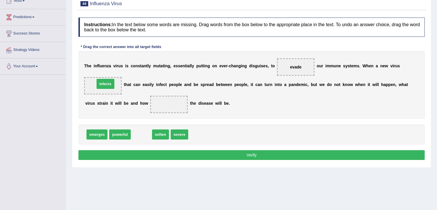
drag, startPoint x: 140, startPoint y: 133, endPoint x: 104, endPoint y: 82, distance: 62.0
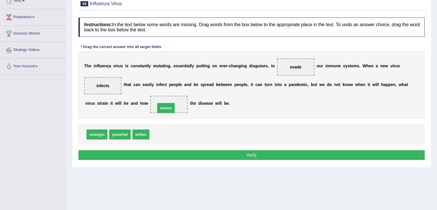
drag, startPoint x: 160, startPoint y: 133, endPoint x: 167, endPoint y: 102, distance: 31.5
click at [183, 152] on button "Verify" at bounding box center [251, 155] width 346 height 10
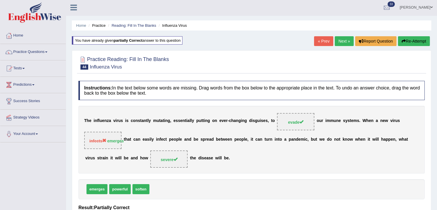
scroll to position [1, 0]
click at [340, 40] on link "Next »" at bounding box center [344, 41] width 19 height 10
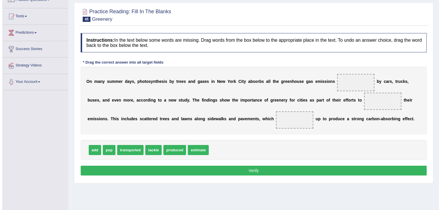
scroll to position [55, 0]
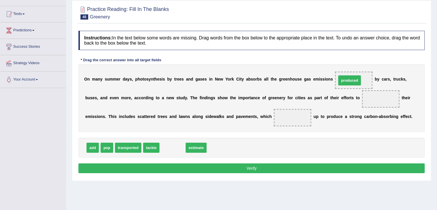
drag, startPoint x: 174, startPoint y: 144, endPoint x: 352, endPoint y: 77, distance: 190.5
click at [124, 149] on span "transported" at bounding box center [128, 147] width 26 height 10
drag, startPoint x: 99, startPoint y: 146, endPoint x: 154, endPoint y: 145, distance: 55.5
click at [154, 145] on div "add pop transported tackle estimate" at bounding box center [251, 148] width 346 height 20
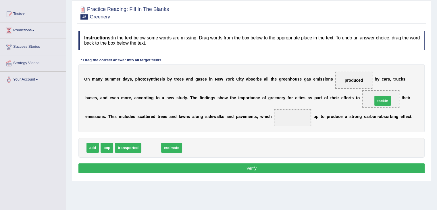
drag, startPoint x: 154, startPoint y: 145, endPoint x: 386, endPoint y: 98, distance: 236.5
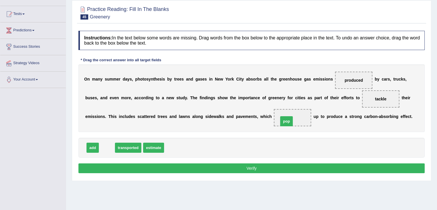
drag, startPoint x: 104, startPoint y: 146, endPoint x: 290, endPoint y: 122, distance: 187.2
click at [260, 164] on button "Verify" at bounding box center [251, 168] width 346 height 10
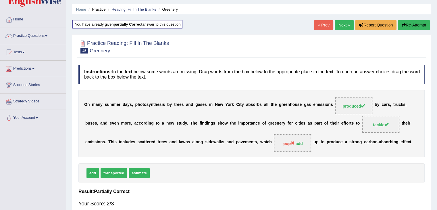
scroll to position [16, 0]
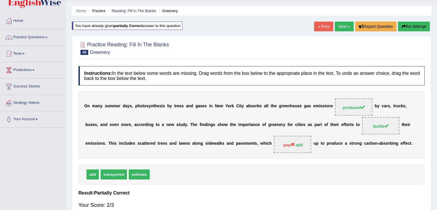
click at [341, 28] on link "Next »" at bounding box center [344, 27] width 19 height 10
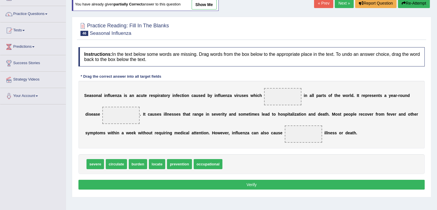
scroll to position [39, 0]
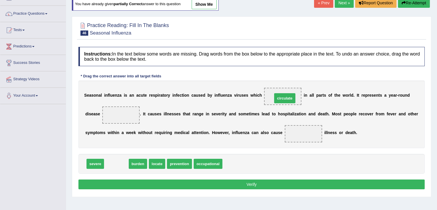
drag, startPoint x: 116, startPoint y: 162, endPoint x: 284, endPoint y: 97, distance: 180.6
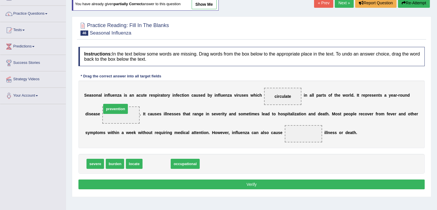
drag, startPoint x: 149, startPoint y: 162, endPoint x: 108, endPoint y: 107, distance: 68.6
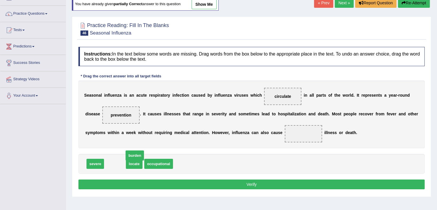
drag, startPoint x: 117, startPoint y: 162, endPoint x: 135, endPoint y: 154, distance: 19.9
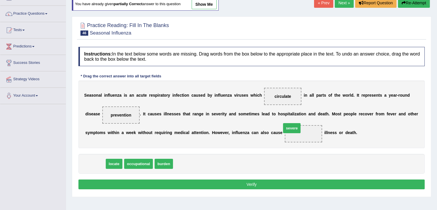
drag, startPoint x: 93, startPoint y: 161, endPoint x: 297, endPoint y: 128, distance: 206.4
click at [237, 182] on button "Verify" at bounding box center [251, 184] width 346 height 10
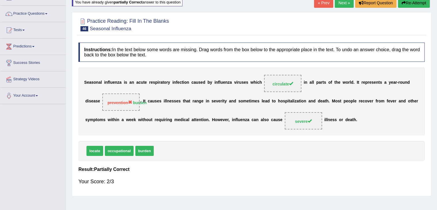
scroll to position [0, 0]
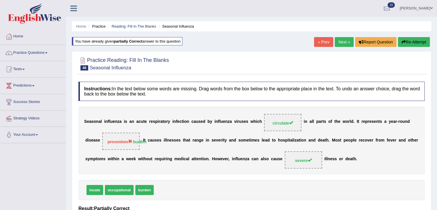
click at [342, 45] on link "Next »" at bounding box center [344, 42] width 19 height 10
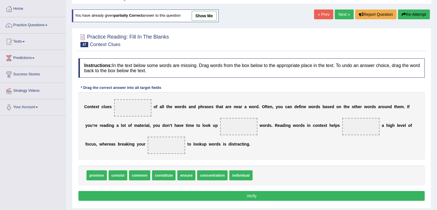
scroll to position [32, 0]
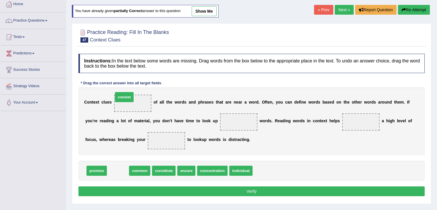
drag, startPoint x: 117, startPoint y: 168, endPoint x: 124, endPoint y: 93, distance: 74.8
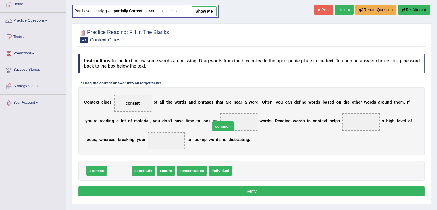
drag, startPoint x: 122, startPoint y: 169, endPoint x: 230, endPoint y: 122, distance: 117.4
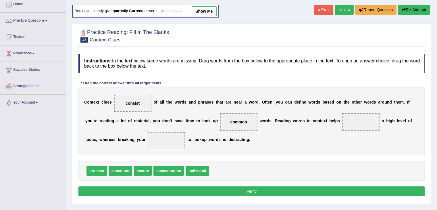
click at [194, 165] on span "individual" at bounding box center [197, 170] width 23 height 10
drag, startPoint x: 196, startPoint y: 169, endPoint x: 362, endPoint y: 122, distance: 172.7
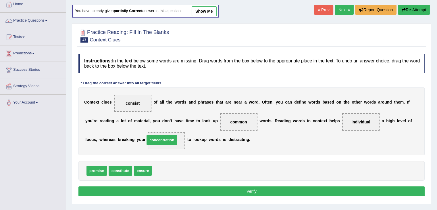
drag, startPoint x: 164, startPoint y: 170, endPoint x: 157, endPoint y: 139, distance: 31.8
click at [187, 188] on button "Verify" at bounding box center [251, 191] width 346 height 10
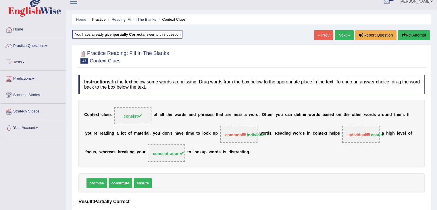
scroll to position [5, 0]
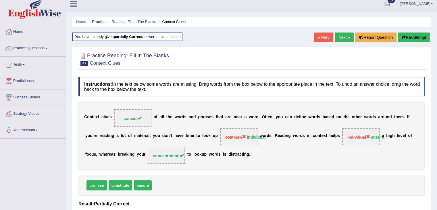
click at [344, 41] on link "Next »" at bounding box center [344, 37] width 19 height 10
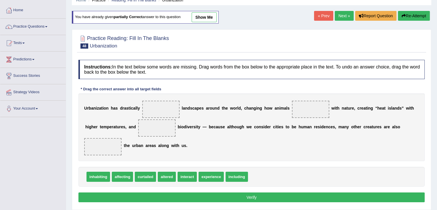
scroll to position [28, 0]
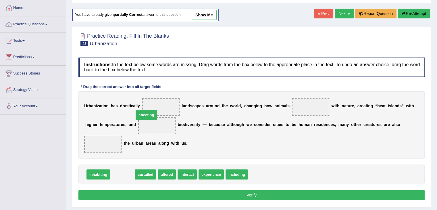
drag, startPoint x: 124, startPoint y: 174, endPoint x: 153, endPoint y: 109, distance: 71.1
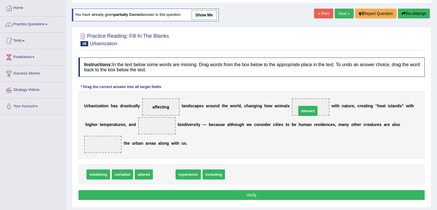
drag, startPoint x: 162, startPoint y: 173, endPoint x: 306, endPoint y: 109, distance: 157.1
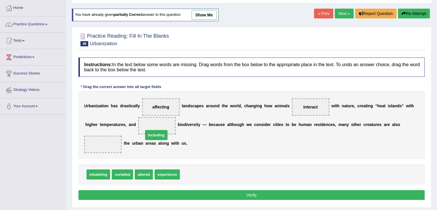
drag, startPoint x: 193, startPoint y: 172, endPoint x: 154, endPoint y: 128, distance: 59.1
drag, startPoint x: 155, startPoint y: 126, endPoint x: 203, endPoint y: 176, distance: 70.1
click at [101, 175] on span "inhabiting" at bounding box center [98, 174] width 24 height 10
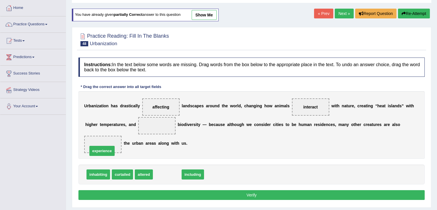
drag, startPoint x: 165, startPoint y: 172, endPoint x: 100, endPoint y: 148, distance: 69.3
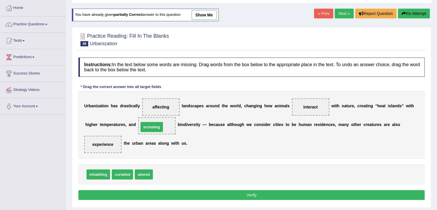
drag, startPoint x: 165, startPoint y: 174, endPoint x: 151, endPoint y: 125, distance: 51.1
click at [188, 195] on button "Verify" at bounding box center [251, 195] width 346 height 10
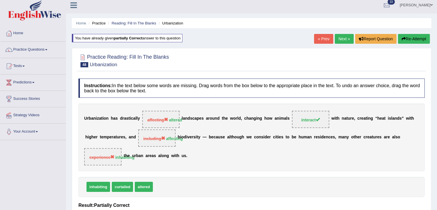
scroll to position [0, 0]
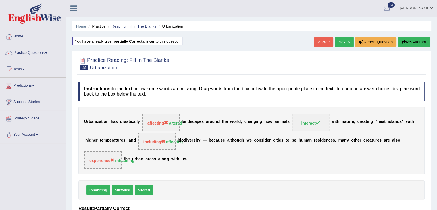
click at [414, 44] on button "Re-Attempt" at bounding box center [414, 42] width 32 height 10
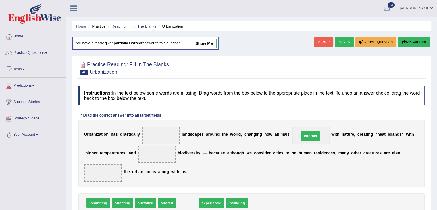
drag, startPoint x: 185, startPoint y: 200, endPoint x: 307, endPoint y: 134, distance: 138.5
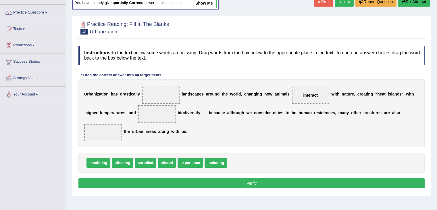
scroll to position [43, 0]
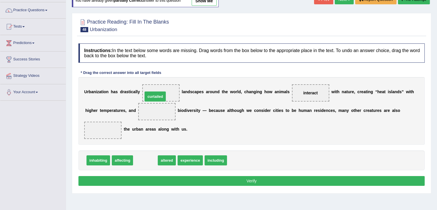
drag, startPoint x: 146, startPoint y: 159, endPoint x: 156, endPoint y: 96, distance: 64.5
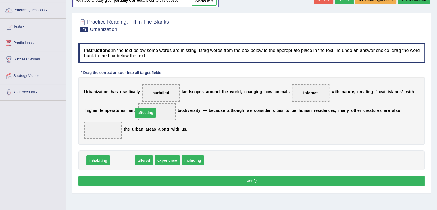
drag, startPoint x: 124, startPoint y: 159, endPoint x: 148, endPoint y: 112, distance: 53.2
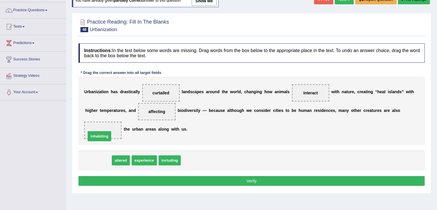
drag, startPoint x: 105, startPoint y: 159, endPoint x: 106, endPoint y: 135, distance: 24.2
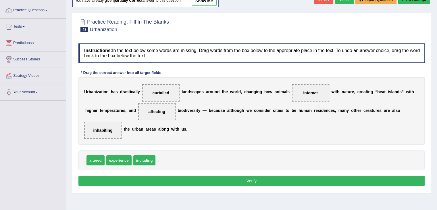
click at [134, 178] on button "Verify" at bounding box center [251, 181] width 346 height 10
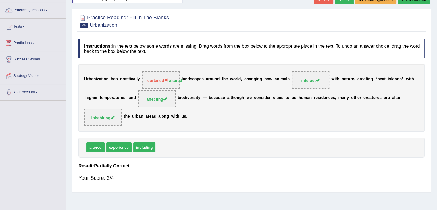
scroll to position [0, 0]
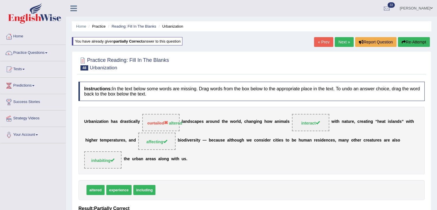
click at [345, 41] on link "Next »" at bounding box center [344, 42] width 19 height 10
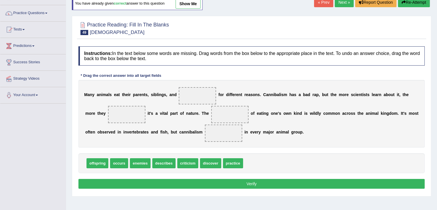
scroll to position [42, 0]
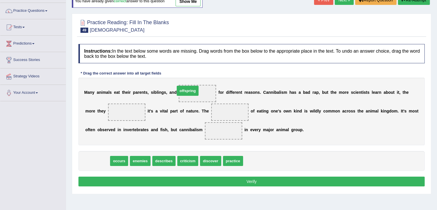
drag, startPoint x: 100, startPoint y: 158, endPoint x: 192, endPoint y: 88, distance: 115.6
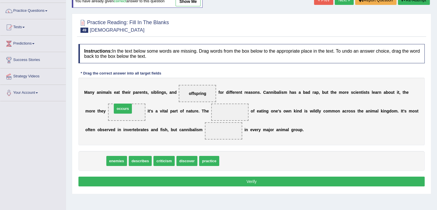
drag, startPoint x: 97, startPoint y: 161, endPoint x: 124, endPoint y: 108, distance: 59.6
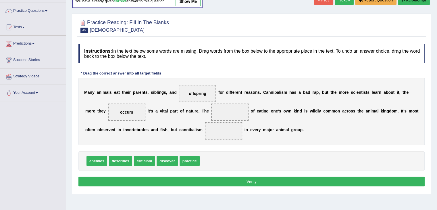
click at [182, 161] on span "practice" at bounding box center [190, 161] width 20 height 10
drag, startPoint x: 182, startPoint y: 161, endPoint x: 220, endPoint y: 110, distance: 64.2
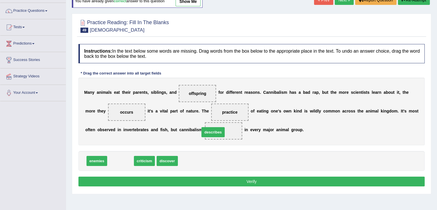
drag, startPoint x: 113, startPoint y: 161, endPoint x: 210, endPoint y: 134, distance: 101.0
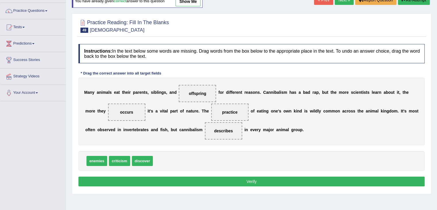
click at [209, 183] on button "Verify" at bounding box center [251, 181] width 346 height 10
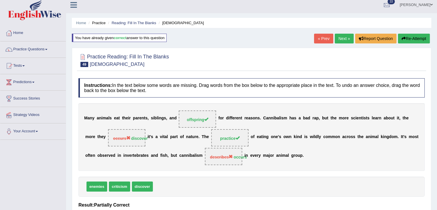
scroll to position [2, 0]
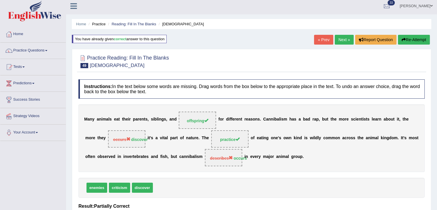
click at [342, 37] on link "Next »" at bounding box center [344, 40] width 19 height 10
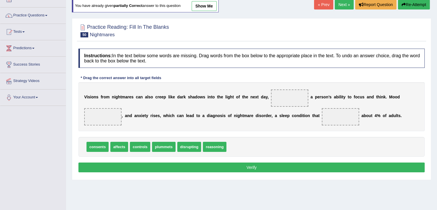
scroll to position [41, 0]
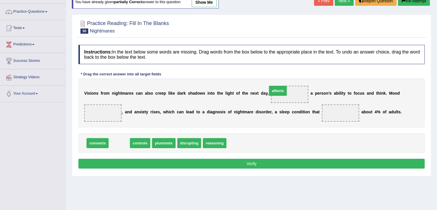
drag, startPoint x: 116, startPoint y: 143, endPoint x: 277, endPoint y: 93, distance: 168.0
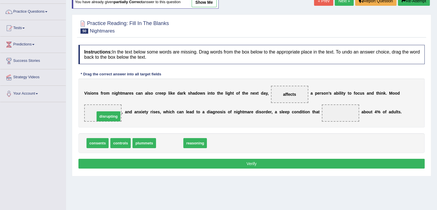
drag, startPoint x: 167, startPoint y: 142, endPoint x: 105, endPoint y: 115, distance: 67.0
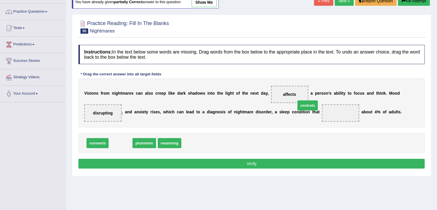
drag, startPoint x: 118, startPoint y: 143, endPoint x: 319, endPoint y: 110, distance: 202.9
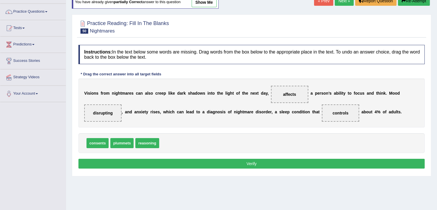
click at [277, 165] on button "Verify" at bounding box center [251, 164] width 346 height 10
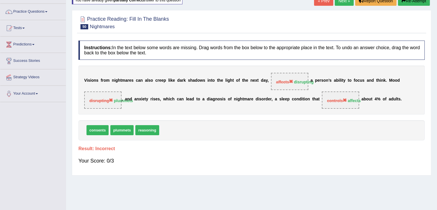
scroll to position [0, 0]
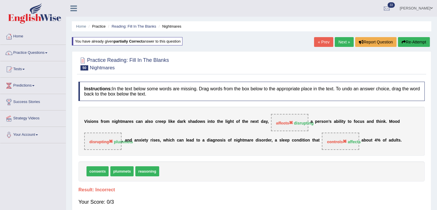
click at [419, 41] on button "Re-Attempt" at bounding box center [414, 42] width 32 height 10
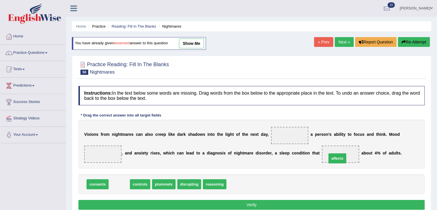
drag, startPoint x: 118, startPoint y: 185, endPoint x: 336, endPoint y: 159, distance: 219.6
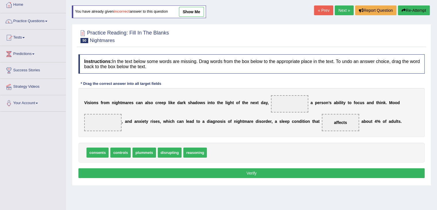
scroll to position [34, 0]
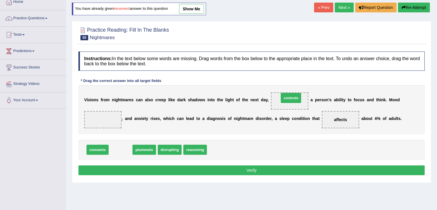
drag, startPoint x: 124, startPoint y: 149, endPoint x: 294, endPoint y: 97, distance: 178.4
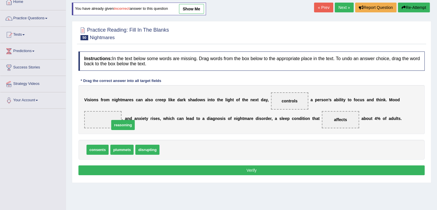
drag, startPoint x: 170, startPoint y: 149, endPoint x: 103, endPoint y: 125, distance: 70.8
click at [161, 172] on button "Verify" at bounding box center [251, 170] width 346 height 10
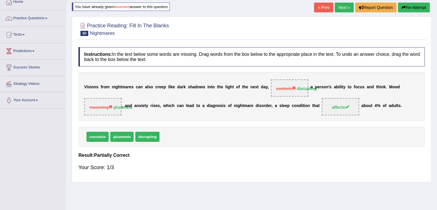
scroll to position [31, 0]
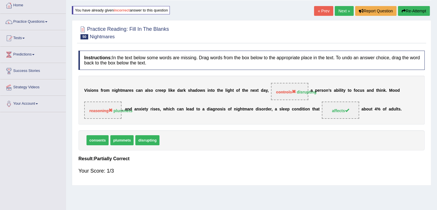
click at [403, 9] on icon "button" at bounding box center [404, 11] width 4 height 4
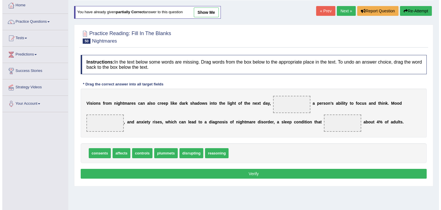
scroll to position [31, 0]
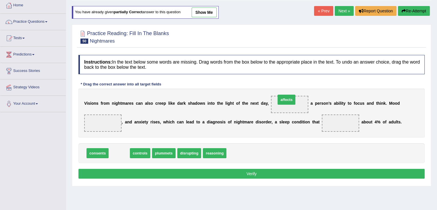
drag, startPoint x: 120, startPoint y: 151, endPoint x: 288, endPoint y: 99, distance: 175.5
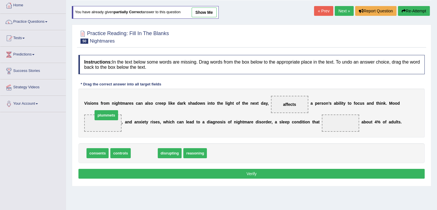
drag, startPoint x: 142, startPoint y: 153, endPoint x: 104, endPoint y: 116, distance: 53.2
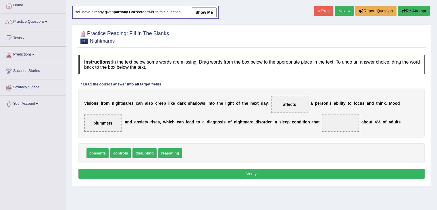
drag, startPoint x: 286, startPoint y: 98, endPoint x: 290, endPoint y: 99, distance: 4.0
click at [290, 99] on span "affects" at bounding box center [289, 104] width 37 height 17
drag, startPoint x: 290, startPoint y: 99, endPoint x: 289, endPoint y: 103, distance: 4.4
click at [289, 103] on span "affects" at bounding box center [289, 104] width 37 height 17
drag, startPoint x: 289, startPoint y: 103, endPoint x: 343, endPoint y: 123, distance: 57.4
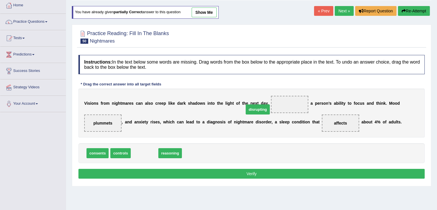
drag, startPoint x: 140, startPoint y: 152, endPoint x: 273, endPoint y: 105, distance: 140.9
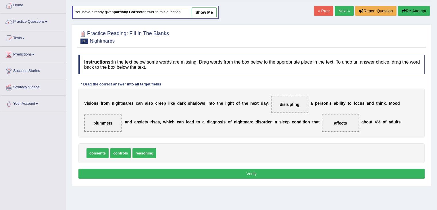
click at [241, 173] on button "Verify" at bounding box center [251, 174] width 346 height 10
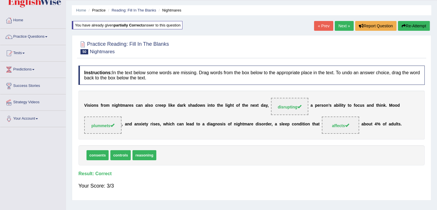
scroll to position [16, 0]
click at [337, 26] on link "Next »" at bounding box center [344, 26] width 19 height 10
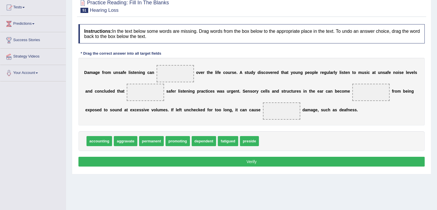
scroll to position [63, 0]
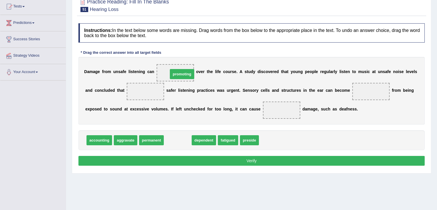
drag, startPoint x: 167, startPoint y: 137, endPoint x: 170, endPoint y: 69, distance: 67.9
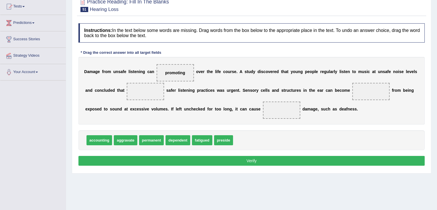
drag, startPoint x: 173, startPoint y: 68, endPoint x: 179, endPoint y: 73, distance: 7.9
click at [179, 73] on span "promoting" at bounding box center [175, 72] width 37 height 17
drag, startPoint x: 179, startPoint y: 73, endPoint x: 265, endPoint y: 136, distance: 107.0
drag, startPoint x: 210, startPoint y: 141, endPoint x: 178, endPoint y: 79, distance: 70.0
drag, startPoint x: 221, startPoint y: 140, endPoint x: 146, endPoint y: 92, distance: 88.5
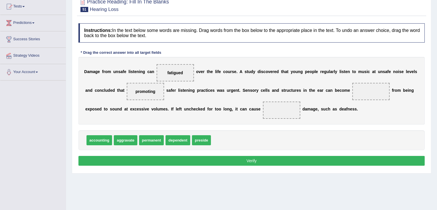
click at [176, 136] on span "dependent" at bounding box center [177, 140] width 25 height 10
drag, startPoint x: 153, startPoint y: 138, endPoint x: 373, endPoint y: 93, distance: 224.2
drag, startPoint x: 366, startPoint y: 91, endPoint x: 280, endPoint y: 112, distance: 88.4
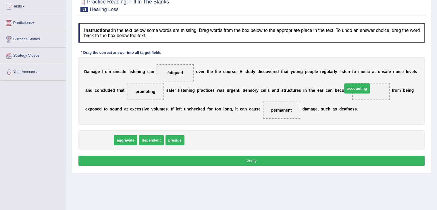
drag, startPoint x: 96, startPoint y: 139, endPoint x: 356, endPoint y: 85, distance: 265.8
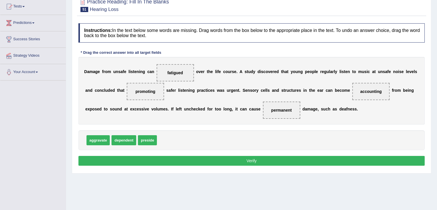
click at [238, 159] on button "Verify" at bounding box center [251, 161] width 346 height 10
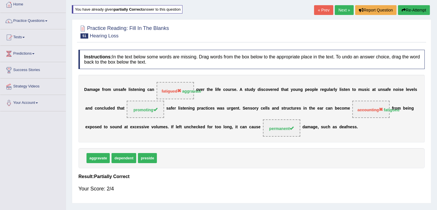
scroll to position [30, 0]
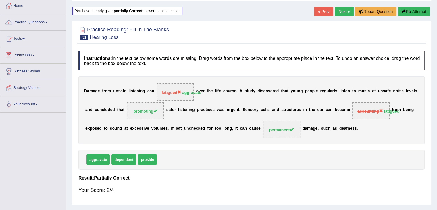
click at [340, 9] on link "Next »" at bounding box center [344, 12] width 19 height 10
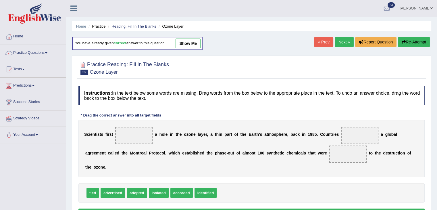
scroll to position [32, 0]
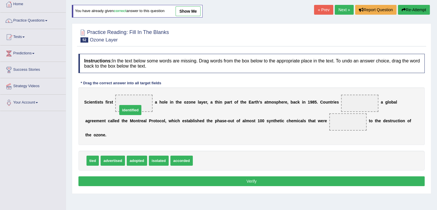
drag, startPoint x: 202, startPoint y: 158, endPoint x: 127, endPoint y: 104, distance: 92.2
drag, startPoint x: 95, startPoint y: 158, endPoint x: 366, endPoint y: 100, distance: 277.9
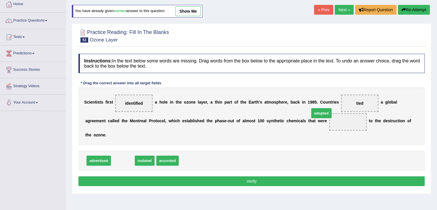
drag, startPoint x: 122, startPoint y: 158, endPoint x: 325, endPoint y: 118, distance: 207.7
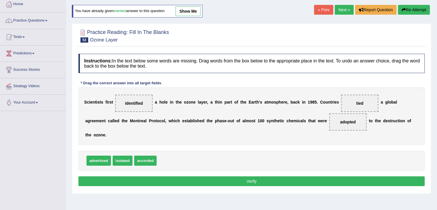
click at [241, 180] on button "Verify" at bounding box center [251, 181] width 346 height 10
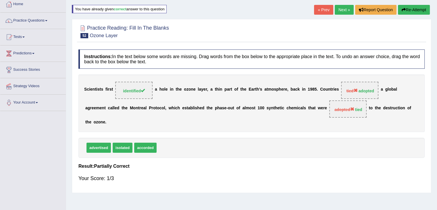
scroll to position [5, 0]
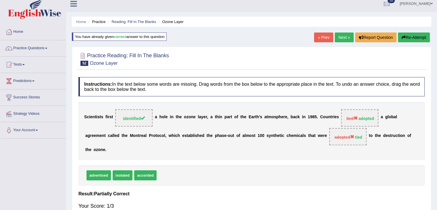
click at [421, 33] on button "Re-Attempt" at bounding box center [414, 37] width 32 height 10
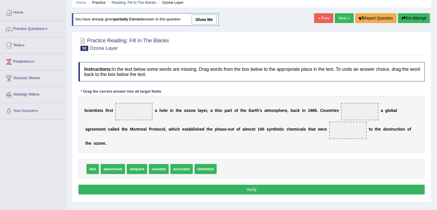
scroll to position [25, 0]
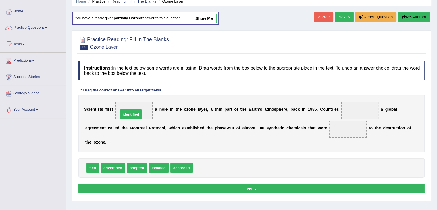
drag, startPoint x: 209, startPoint y: 166, endPoint x: 134, endPoint y: 112, distance: 92.2
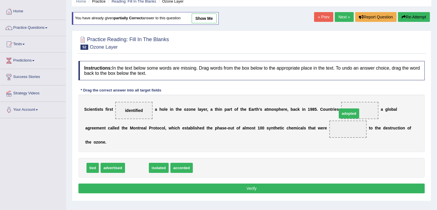
drag, startPoint x: 140, startPoint y: 168, endPoint x: 353, endPoint y: 113, distance: 220.6
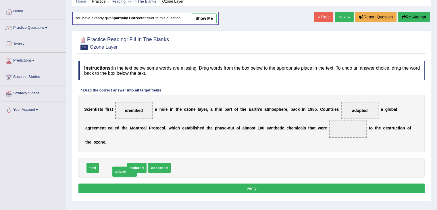
drag, startPoint x: 114, startPoint y: 165, endPoint x: 121, endPoint y: 172, distance: 9.1
drag, startPoint x: 86, startPoint y: 166, endPoint x: 340, endPoint y: 130, distance: 256.6
click at [226, 187] on button "Verify" at bounding box center [251, 188] width 346 height 10
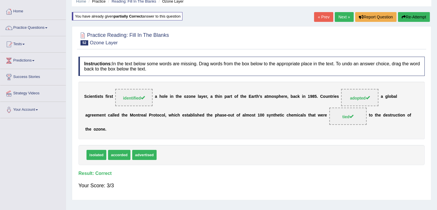
scroll to position [0, 0]
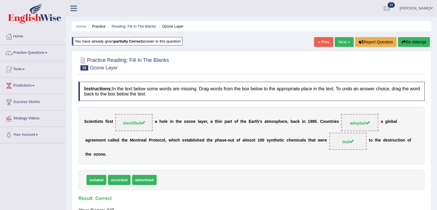
click at [346, 38] on link "Next »" at bounding box center [344, 42] width 19 height 10
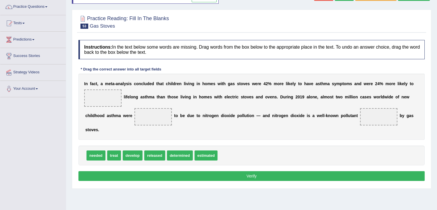
scroll to position [47, 0]
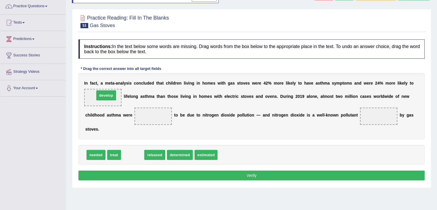
drag, startPoint x: 129, startPoint y: 155, endPoint x: 102, endPoint y: 95, distance: 65.9
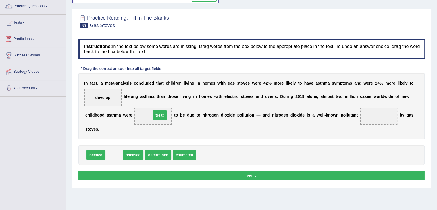
drag, startPoint x: 113, startPoint y: 152, endPoint x: 159, endPoint y: 111, distance: 61.9
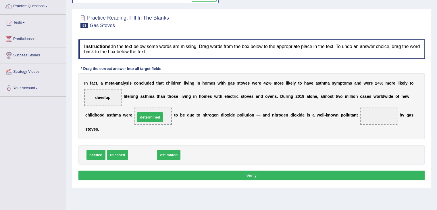
drag, startPoint x: 144, startPoint y: 152, endPoint x: 152, endPoint y: 113, distance: 40.2
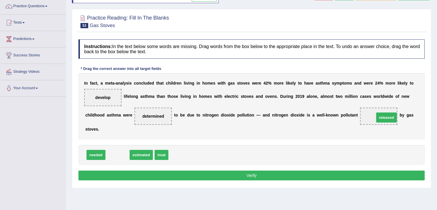
drag, startPoint x: 120, startPoint y: 153, endPoint x: 393, endPoint y: 115, distance: 275.8
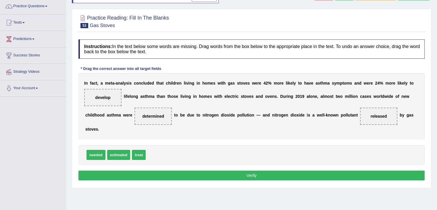
click at [284, 171] on button "Verify" at bounding box center [251, 175] width 346 height 10
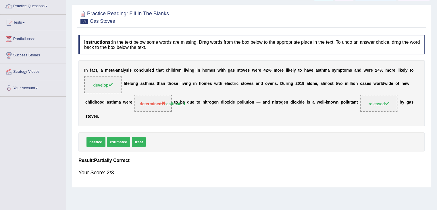
scroll to position [0, 0]
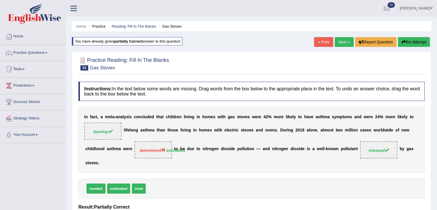
click at [338, 40] on link "Next »" at bounding box center [344, 42] width 19 height 10
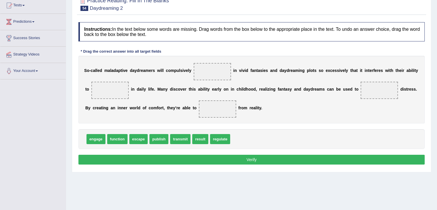
scroll to position [68, 0]
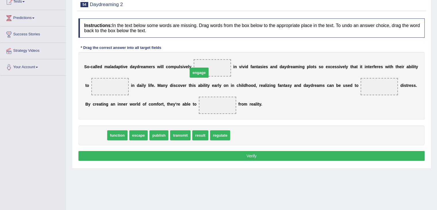
drag, startPoint x: 98, startPoint y: 131, endPoint x: 202, endPoint y: 68, distance: 122.3
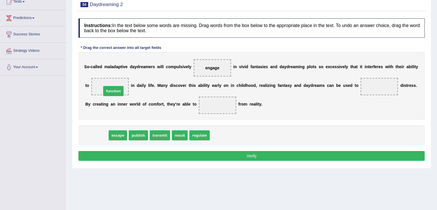
drag, startPoint x: 101, startPoint y: 134, endPoint x: 118, endPoint y: 87, distance: 50.2
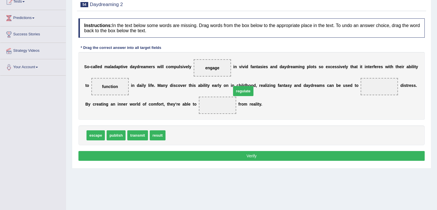
drag, startPoint x: 172, startPoint y: 136, endPoint x: 264, endPoint y: 92, distance: 102.2
click at [253, 92] on span "regulate" at bounding box center [243, 91] width 20 height 10
drag, startPoint x: 175, startPoint y: 132, endPoint x: 378, endPoint y: 83, distance: 209.2
drag, startPoint x: 99, startPoint y: 134, endPoint x: 209, endPoint y: 115, distance: 110.8
click at [195, 151] on button "Verify" at bounding box center [251, 156] width 346 height 10
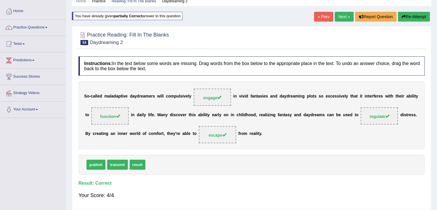
scroll to position [0, 0]
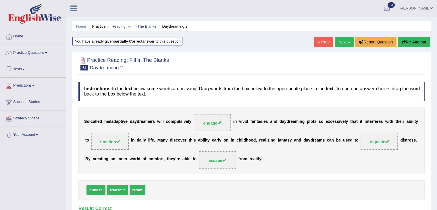
click at [340, 41] on link "Next »" at bounding box center [344, 42] width 19 height 10
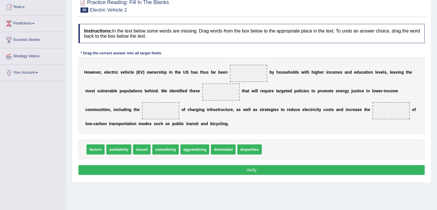
scroll to position [63, 0]
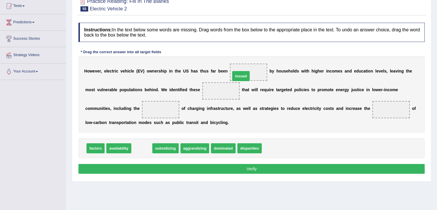
drag, startPoint x: 142, startPoint y: 146, endPoint x: 241, endPoint y: 74, distance: 122.6
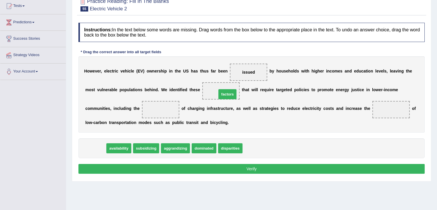
drag, startPoint x: 95, startPoint y: 145, endPoint x: 227, endPoint y: 91, distance: 142.5
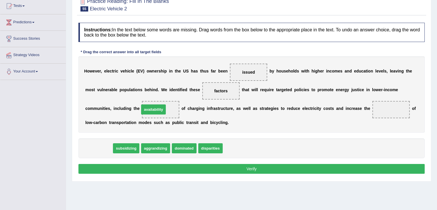
drag, startPoint x: 100, startPoint y: 149, endPoint x: 155, endPoint y: 110, distance: 67.1
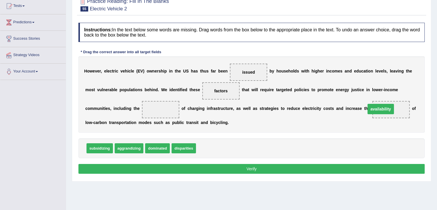
drag, startPoint x: 156, startPoint y: 109, endPoint x: 379, endPoint y: 109, distance: 223.5
click at [252, 71] on span "issued" at bounding box center [248, 72] width 13 height 5
drag, startPoint x: 252, startPoint y: 71, endPoint x: 225, endPoint y: 150, distance: 83.1
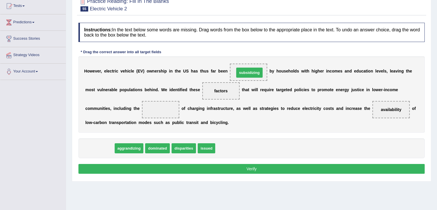
drag, startPoint x: 105, startPoint y: 147, endPoint x: 253, endPoint y: 73, distance: 166.0
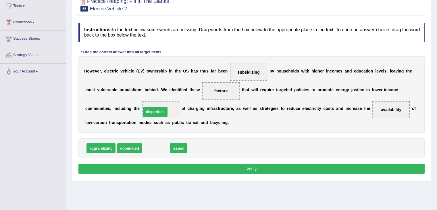
drag, startPoint x: 152, startPoint y: 147, endPoint x: 151, endPoint y: 111, distance: 36.5
click at [167, 168] on button "Verify" at bounding box center [251, 169] width 346 height 10
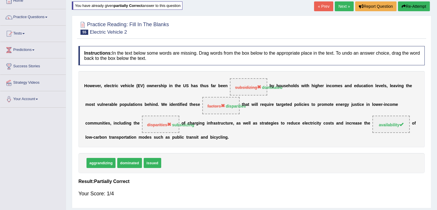
scroll to position [35, 0]
click at [413, 6] on button "Re-Attempt" at bounding box center [414, 7] width 32 height 10
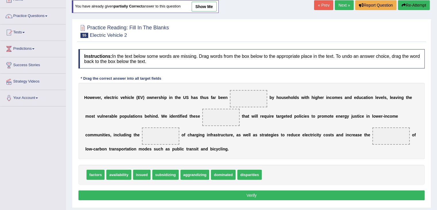
scroll to position [35, 0]
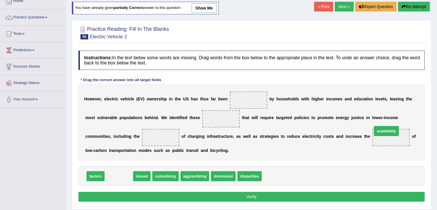
drag, startPoint x: 118, startPoint y: 174, endPoint x: 386, endPoint y: 130, distance: 271.9
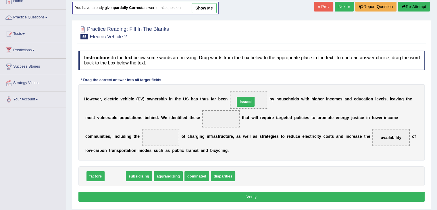
drag, startPoint x: 114, startPoint y: 174, endPoint x: 245, endPoint y: 99, distance: 150.3
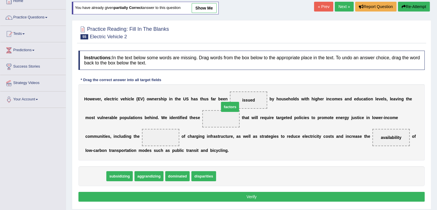
drag, startPoint x: 97, startPoint y: 174, endPoint x: 232, endPoint y: 104, distance: 151.8
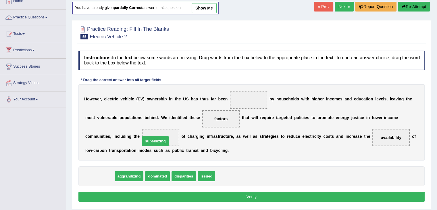
drag, startPoint x: 100, startPoint y: 178, endPoint x: 157, endPoint y: 142, distance: 67.1
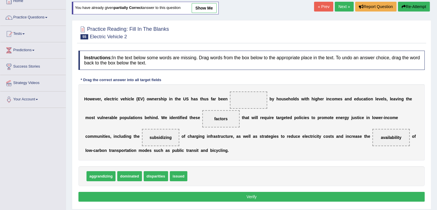
click at [172, 193] on button "Verify" at bounding box center [251, 197] width 346 height 10
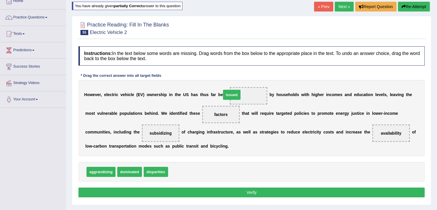
drag, startPoint x: 177, startPoint y: 169, endPoint x: 232, endPoint y: 91, distance: 95.3
click at [210, 191] on button "Verify" at bounding box center [251, 192] width 346 height 10
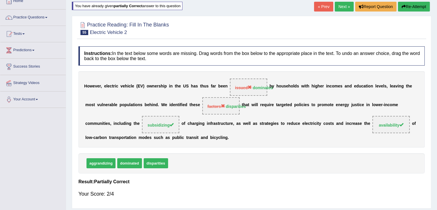
scroll to position [0, 0]
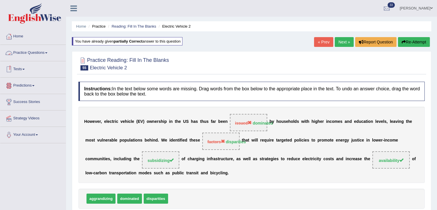
click at [36, 51] on link "Practice Questions" at bounding box center [33, 52] width 66 height 14
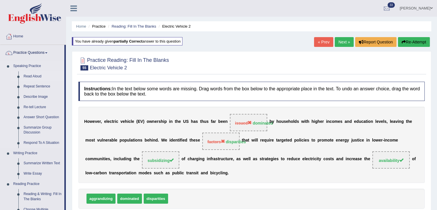
click at [28, 75] on link "Read Aloud" at bounding box center [42, 76] width 43 height 10
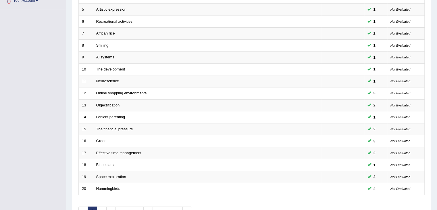
scroll to position [169, 0]
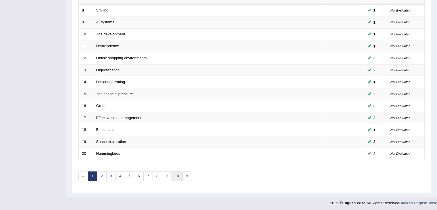
click at [178, 176] on link "10" at bounding box center [176, 175] width 11 height 9
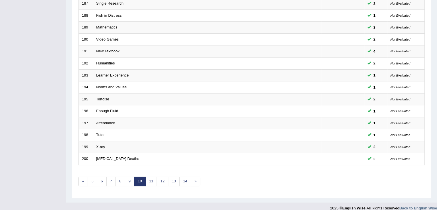
scroll to position [169, 0]
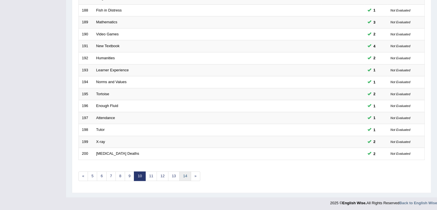
click at [183, 173] on link "14" at bounding box center [184, 175] width 11 height 9
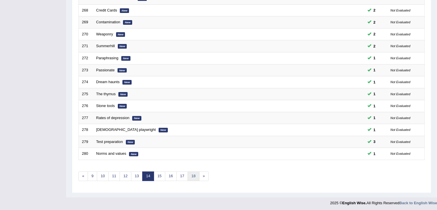
click at [191, 173] on link "18" at bounding box center [193, 175] width 11 height 9
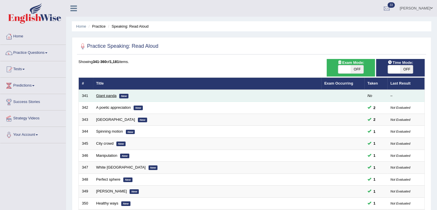
click at [108, 96] on link "Giant panda" at bounding box center [106, 95] width 20 height 4
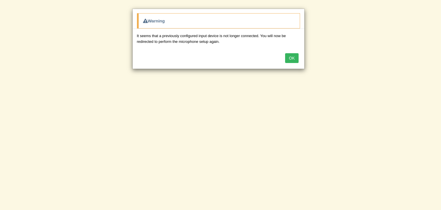
click at [293, 61] on button "OK" at bounding box center [291, 58] width 13 height 10
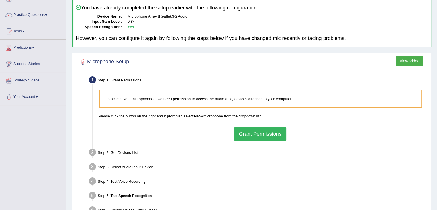
scroll to position [37, 0]
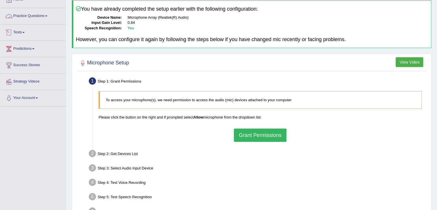
click at [34, 12] on link "Practice Questions" at bounding box center [33, 15] width 66 height 14
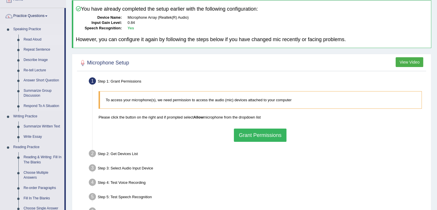
click at [32, 38] on link "Read Aloud" at bounding box center [42, 39] width 43 height 10
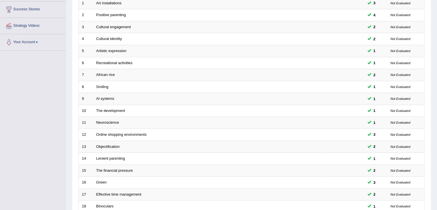
scroll to position [169, 0]
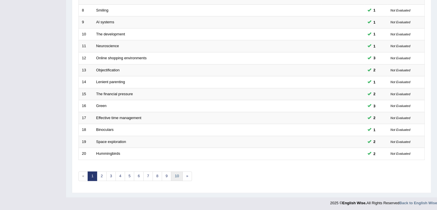
click at [177, 175] on link "10" at bounding box center [176, 175] width 11 height 9
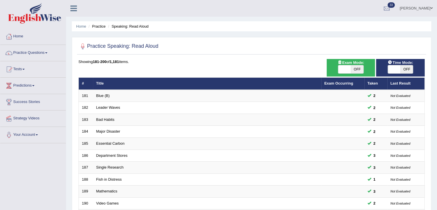
scroll to position [169, 0]
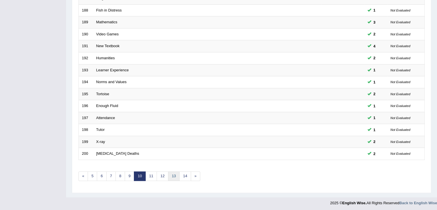
click at [177, 175] on link "13" at bounding box center [173, 175] width 11 height 9
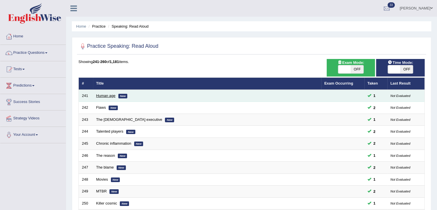
click at [111, 94] on link "Human age" at bounding box center [105, 95] width 19 height 4
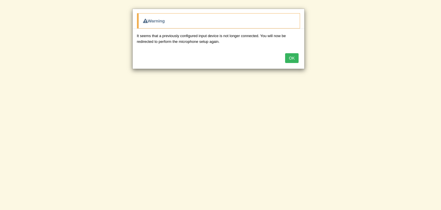
click at [294, 62] on button "OK" at bounding box center [291, 58] width 13 height 10
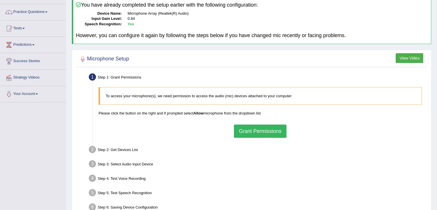
scroll to position [41, 0]
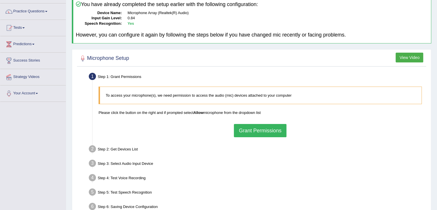
click at [245, 130] on button "Grant Permissions" at bounding box center [260, 130] width 52 height 13
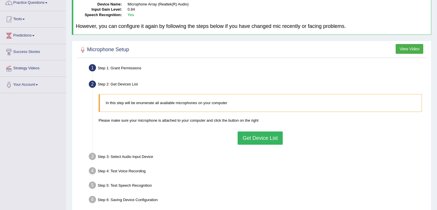
scroll to position [50, 0]
click at [246, 135] on button "Get Device List" at bounding box center [260, 137] width 45 height 13
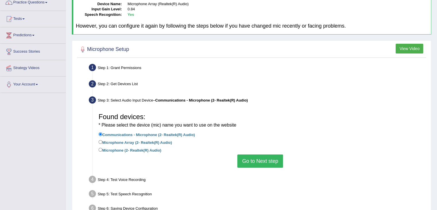
click at [251, 165] on button "Go to Next step" at bounding box center [260, 160] width 46 height 13
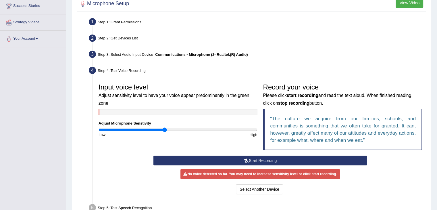
scroll to position [96, 0]
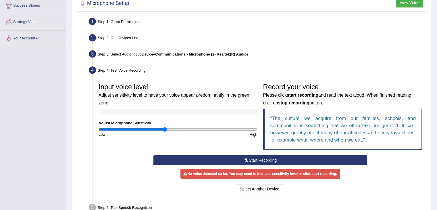
click at [247, 159] on icon at bounding box center [246, 160] width 5 height 4
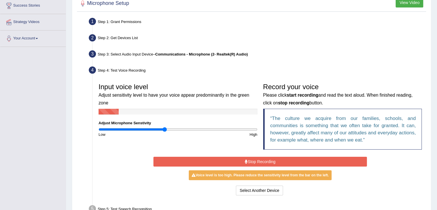
click at [149, 126] on div "Input voice level Adjust sensitivity level to have your voice appear predominan…" at bounding box center [178, 108] width 165 height 57
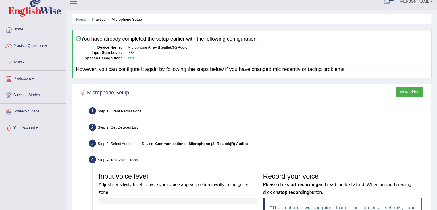
scroll to position [7, 0]
click at [42, 47] on link "Practice Questions" at bounding box center [33, 45] width 66 height 14
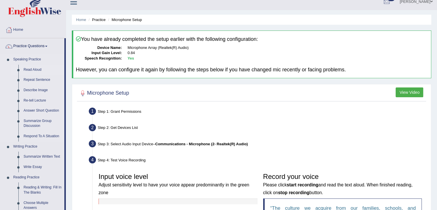
click at [36, 68] on link "Read Aloud" at bounding box center [42, 70] width 43 height 10
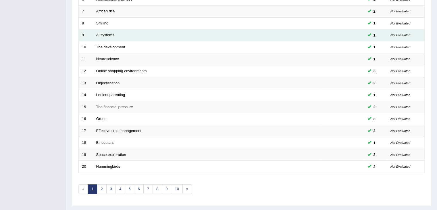
scroll to position [169, 0]
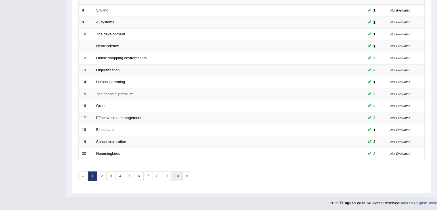
click at [176, 176] on link "10" at bounding box center [176, 175] width 11 height 9
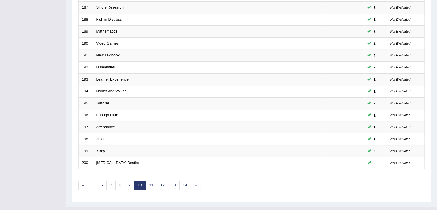
scroll to position [169, 0]
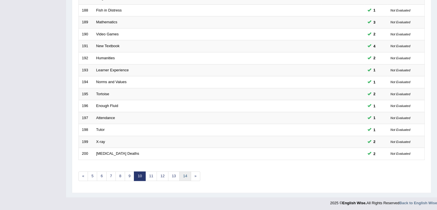
click at [185, 176] on link "14" at bounding box center [184, 175] width 11 height 9
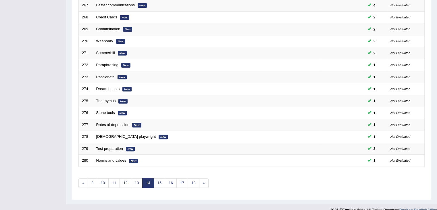
scroll to position [163, 0]
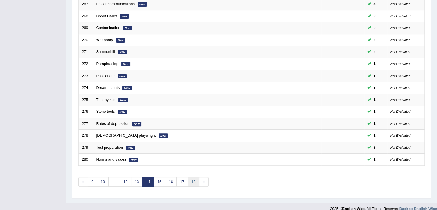
click at [191, 182] on link "18" at bounding box center [193, 181] width 11 height 9
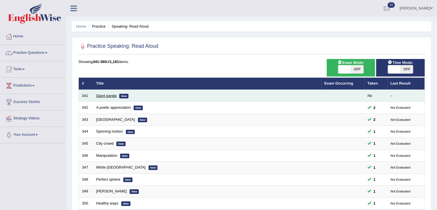
click at [113, 94] on link "Giant panda" at bounding box center [106, 95] width 20 height 4
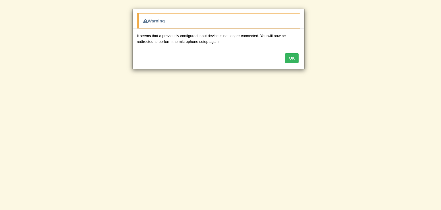
click at [295, 56] on button "OK" at bounding box center [291, 58] width 13 height 10
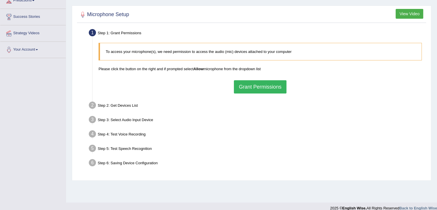
scroll to position [86, 0]
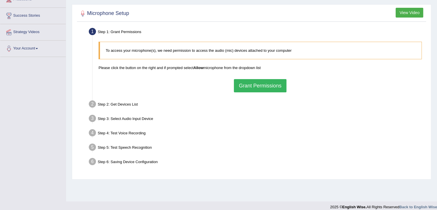
click at [261, 88] on button "Grant Permissions" at bounding box center [260, 85] width 52 height 13
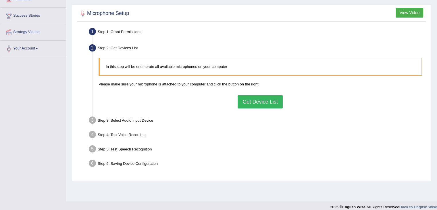
click at [253, 104] on button "Get Device List" at bounding box center [260, 101] width 45 height 13
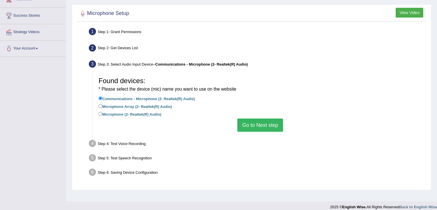
click at [253, 121] on button "Go to Next step" at bounding box center [260, 124] width 46 height 13
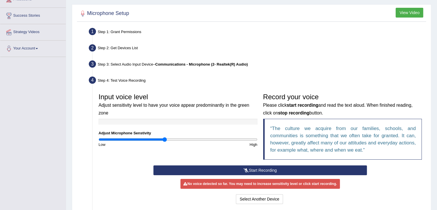
click at [256, 169] on button "Start Recording" at bounding box center [259, 170] width 213 height 10
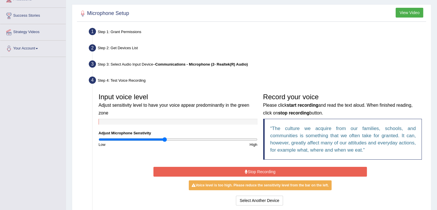
click at [251, 173] on button "Stop Recording" at bounding box center [259, 172] width 213 height 10
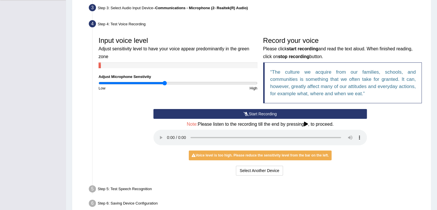
scroll to position [146, 0]
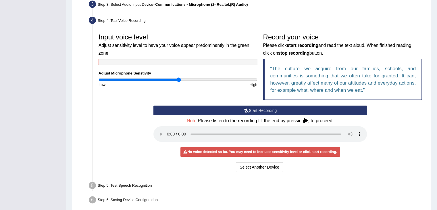
click at [178, 80] on input "range" at bounding box center [178, 79] width 159 height 5
click at [140, 78] on input "range" at bounding box center [178, 79] width 159 height 5
click at [179, 79] on input "range" at bounding box center [178, 79] width 159 height 5
type input "1.3"
click at [200, 79] on input "range" at bounding box center [178, 79] width 159 height 5
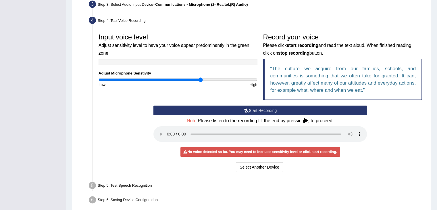
click at [215, 115] on div "Start Recording Stop Recording Note: Please listen to the recording till the en…" at bounding box center [260, 139] width 219 height 68
click at [216, 109] on button "Start Recording" at bounding box center [259, 110] width 213 height 10
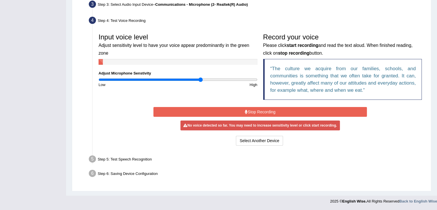
scroll to position [145, 0]
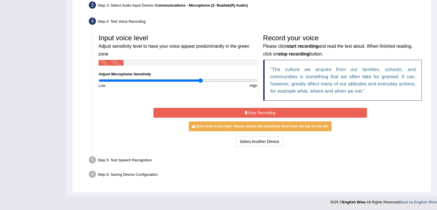
click at [216, 109] on button "Stop Recording" at bounding box center [259, 113] width 213 height 10
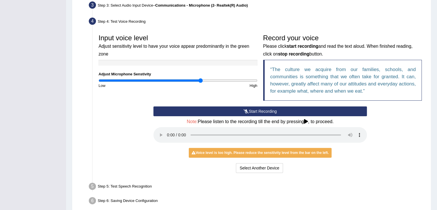
scroll to position [172, 0]
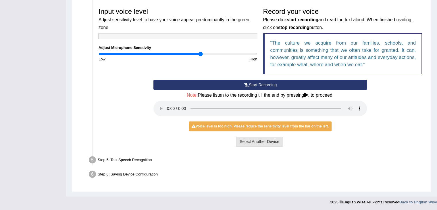
click at [245, 141] on button "Select Another Device" at bounding box center [259, 141] width 47 height 10
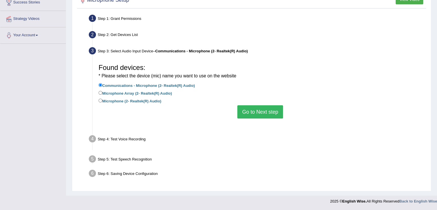
scroll to position [92, 0]
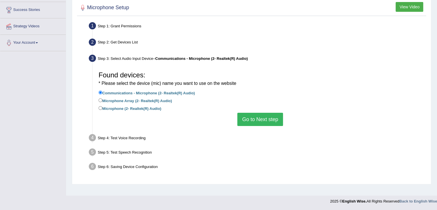
click at [141, 101] on label "Microphone Array (2- Realtek(R) Audio)" at bounding box center [135, 100] width 73 height 6
click at [102, 101] on input "Microphone Array (2- Realtek(R) Audio)" at bounding box center [101, 100] width 4 height 4
radio input "true"
click at [258, 122] on button "Go to Next step" at bounding box center [260, 119] width 46 height 13
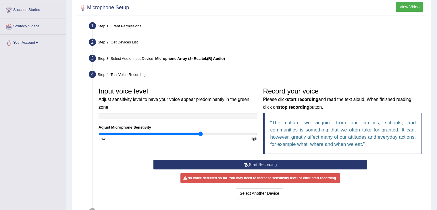
click at [259, 165] on button "Start Recording" at bounding box center [259, 164] width 213 height 10
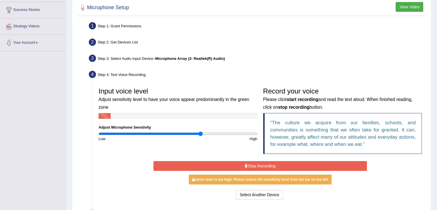
click at [259, 165] on button "Stop Recording" at bounding box center [259, 166] width 213 height 10
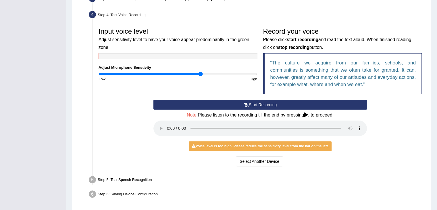
scroll to position [152, 0]
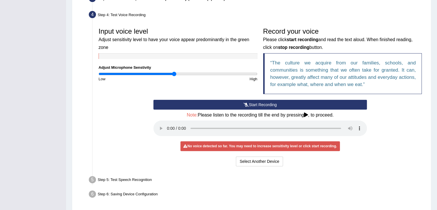
drag, startPoint x: 178, startPoint y: 71, endPoint x: 174, endPoint y: 74, distance: 5.6
type input "0.96"
click at [174, 74] on input "range" at bounding box center [178, 74] width 159 height 5
click at [242, 106] on button "Start Recording" at bounding box center [259, 105] width 213 height 10
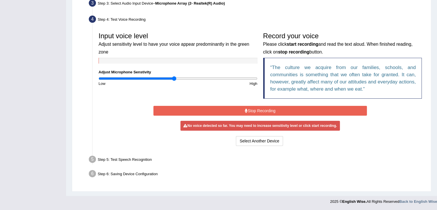
scroll to position [145, 0]
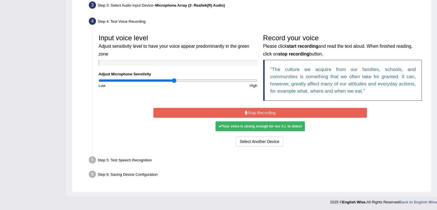
click at [242, 113] on button "Stop Recording" at bounding box center [259, 113] width 213 height 10
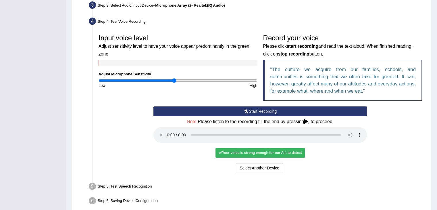
click at [249, 151] on div "Your voice is strong enough for our A.I. to detect" at bounding box center [259, 153] width 89 height 10
click at [228, 151] on div "Your voice is strong enough for our A.I. to detect" at bounding box center [259, 153] width 89 height 10
click at [236, 154] on div "Your voice is strong enough for our A.I. to detect" at bounding box center [259, 153] width 89 height 10
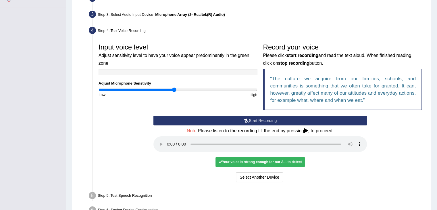
scroll to position [137, 0]
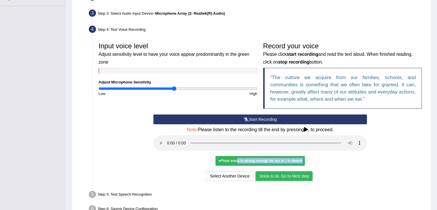
drag, startPoint x: 237, startPoint y: 153, endPoint x: 273, endPoint y: 175, distance: 42.8
click at [273, 175] on div "Start Recording Stop Recording Note: Please listen to the recording till the en…" at bounding box center [260, 148] width 219 height 68
click at [273, 175] on button "Voice is ok. Go to Next step" at bounding box center [284, 176] width 57 height 10
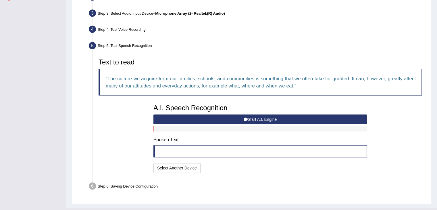
scroll to position [149, 0]
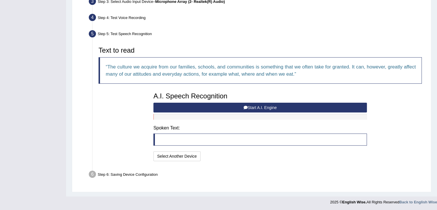
click at [229, 107] on button "Start A.I. Engine" at bounding box center [259, 108] width 213 height 10
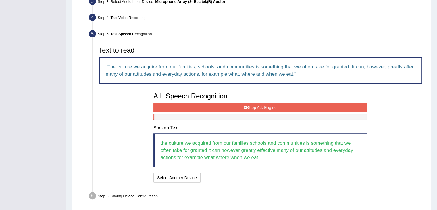
scroll to position [170, 0]
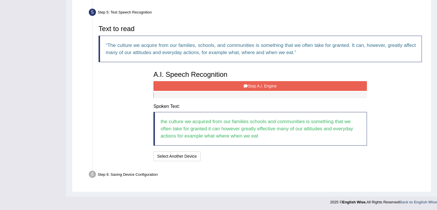
click at [205, 84] on button "Stop A.I. Engine" at bounding box center [259, 86] width 213 height 10
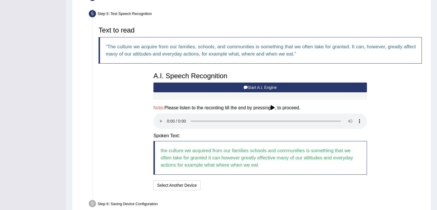
scroll to position [198, 0]
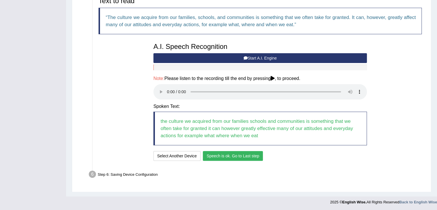
click at [211, 154] on button "Speech is ok. Go to Last step" at bounding box center [233, 156] width 60 height 10
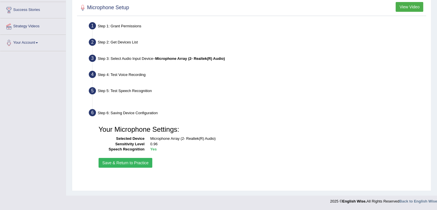
scroll to position [92, 0]
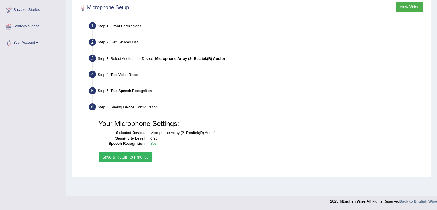
click at [141, 153] on button "Save & Return to Practice" at bounding box center [126, 157] width 54 height 10
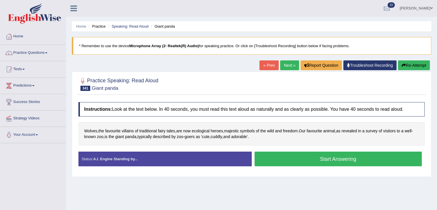
click at [269, 159] on button "Start Answering" at bounding box center [338, 158] width 167 height 15
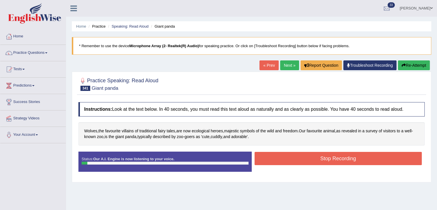
click at [269, 159] on button "Stop Recording" at bounding box center [338, 158] width 167 height 13
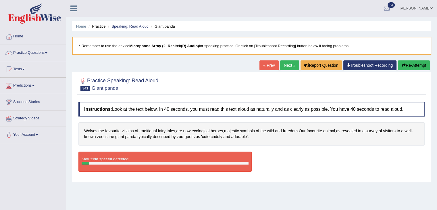
click at [269, 159] on div "Status: No speech detected Start Answering Stop Recording" at bounding box center [251, 164] width 346 height 26
click at [411, 62] on button "Re-Attempt" at bounding box center [414, 65] width 32 height 10
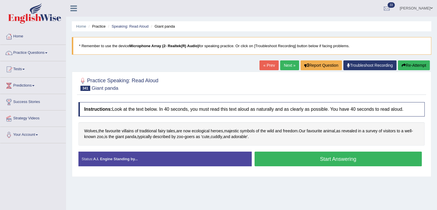
click at [315, 159] on button "Start Answering" at bounding box center [338, 158] width 167 height 15
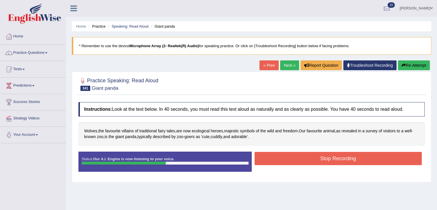
click at [315, 159] on button "Stop Recording" at bounding box center [338, 158] width 167 height 13
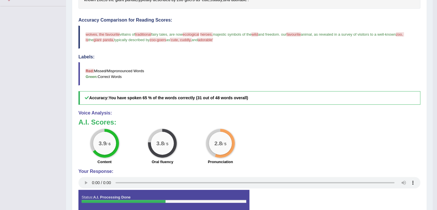
scroll to position [136, 0]
click at [320, 151] on div "3.9 / 6 Content 3.8 / 5 Oral fluency 2.8 / 5 Pronunciation" at bounding box center [250, 147] width 348 height 37
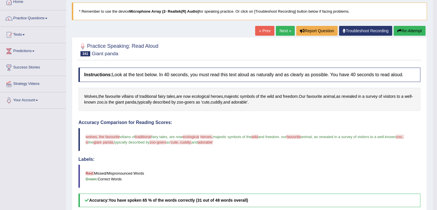
scroll to position [33, 0]
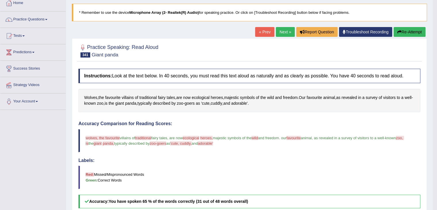
click at [285, 33] on link "Next »" at bounding box center [285, 32] width 19 height 10
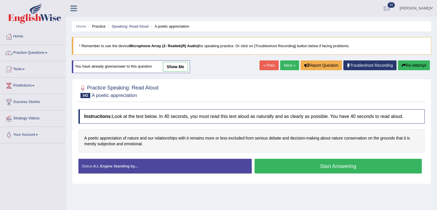
click at [271, 167] on button "Start Answering" at bounding box center [338, 166] width 167 height 15
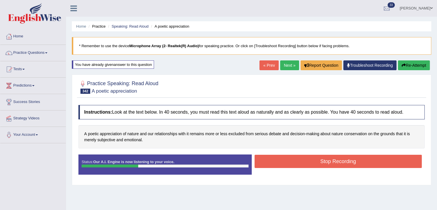
click at [272, 165] on button "Stop Recording" at bounding box center [338, 161] width 167 height 13
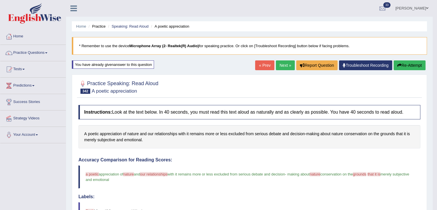
click at [284, 63] on link "Next »" at bounding box center [285, 65] width 19 height 10
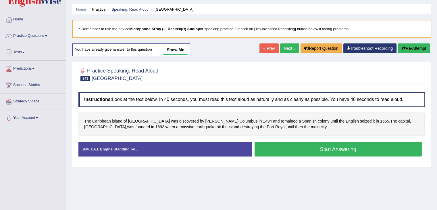
scroll to position [17, 0]
